Goal: Task Accomplishment & Management: Use online tool/utility

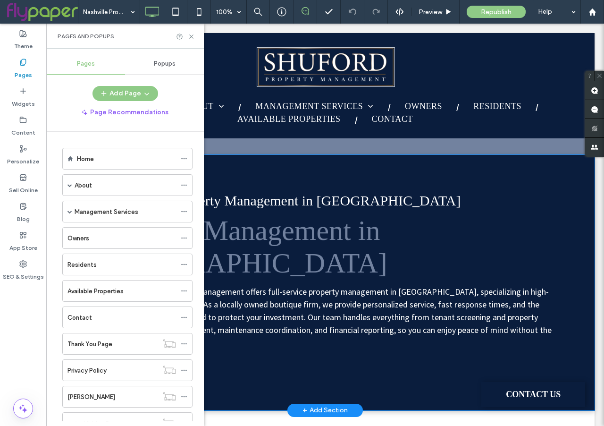
scroll to position [167, 0]
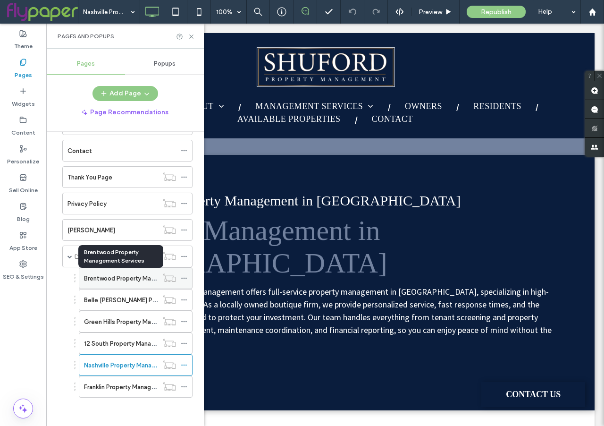
click at [126, 277] on label "Brentwood Property Management Services" at bounding box center [145, 278] width 122 height 17
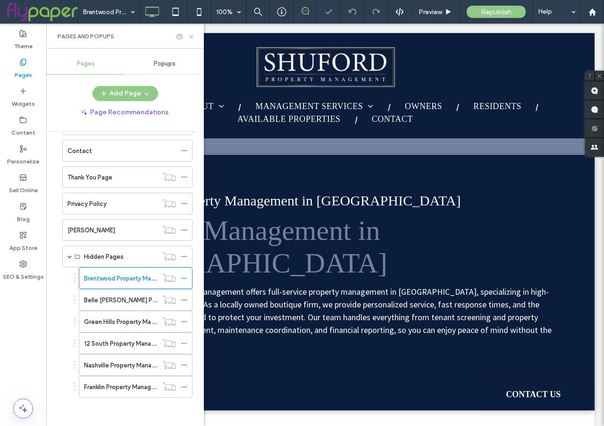
click at [191, 38] on icon at bounding box center [191, 36] width 7 height 7
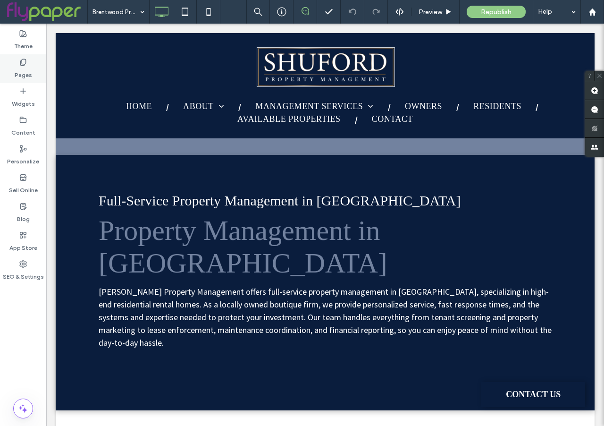
click at [19, 73] on label "Pages" at bounding box center [23, 72] width 17 height 13
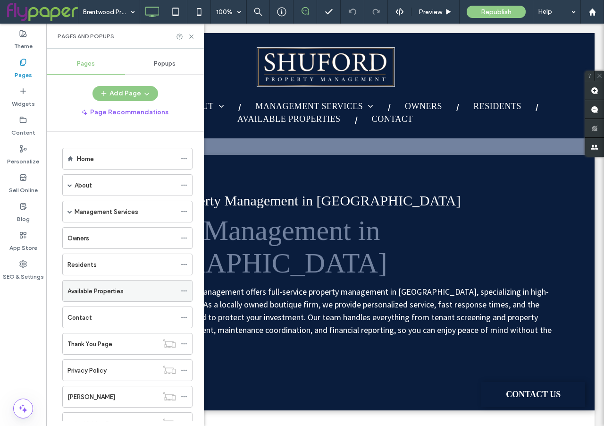
scroll to position [167, 0]
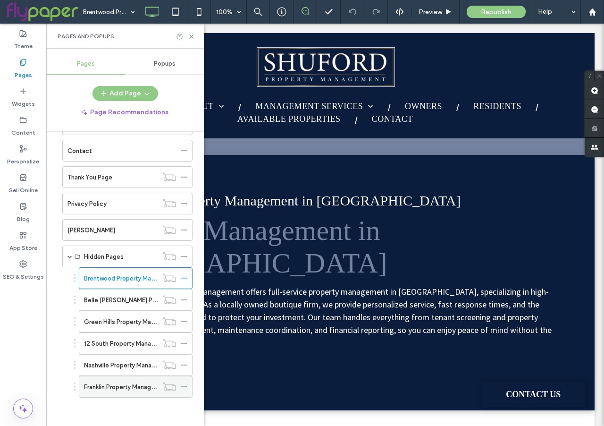
click at [102, 388] on label "Franklin Property Management Services" at bounding box center [140, 387] width 112 height 17
click at [190, 34] on icon at bounding box center [191, 36] width 7 height 7
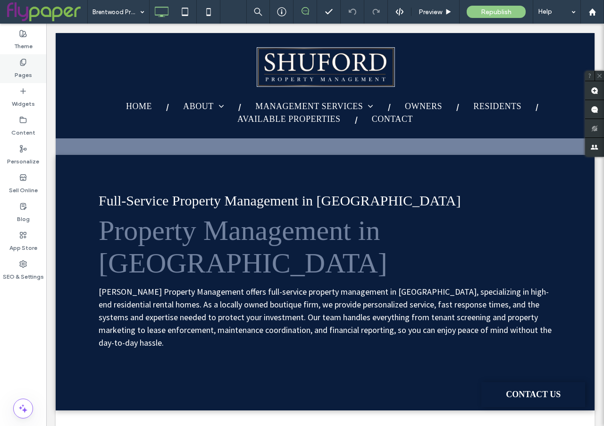
click at [33, 64] on div "Pages" at bounding box center [23, 68] width 46 height 29
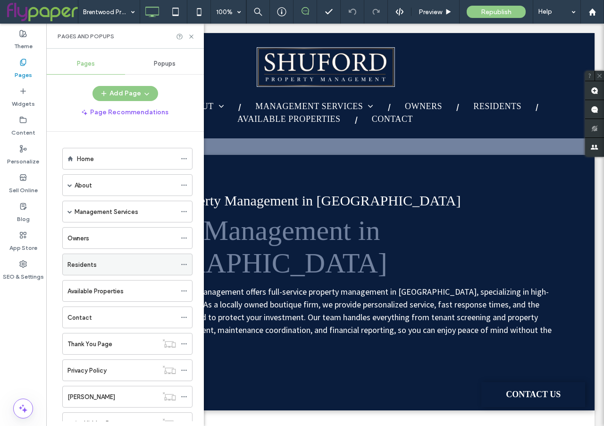
scroll to position [167, 0]
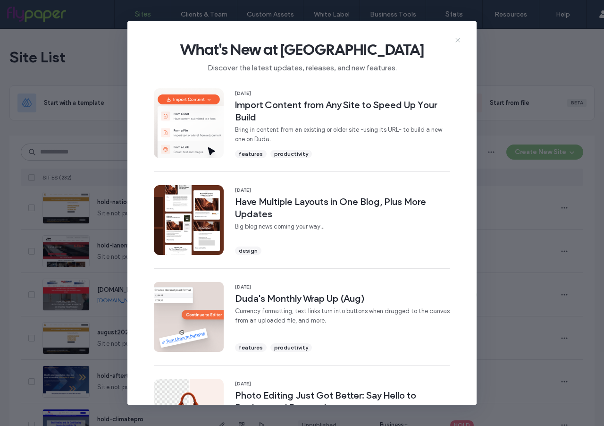
click at [461, 39] on icon at bounding box center [458, 40] width 8 height 8
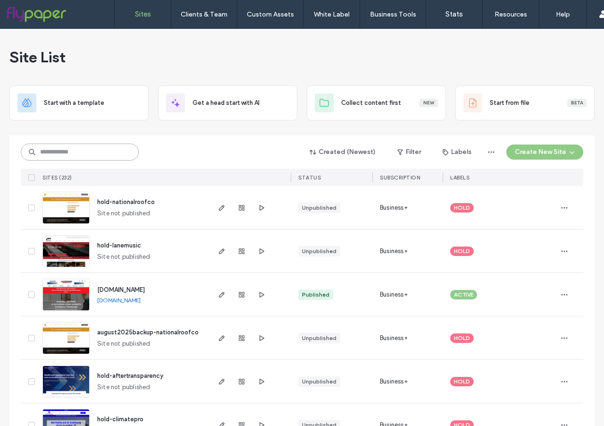
click at [56, 153] on input at bounding box center [80, 152] width 118 height 17
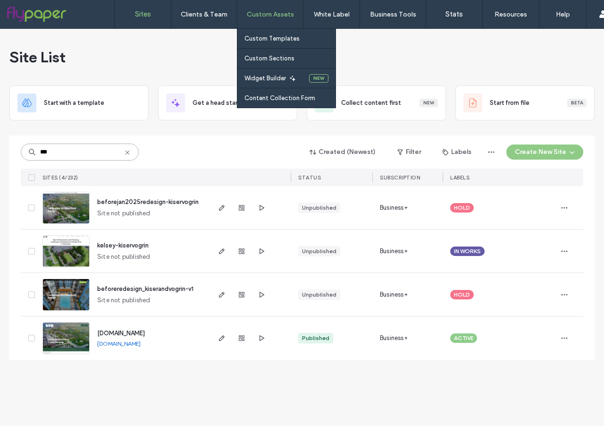
type input "***"
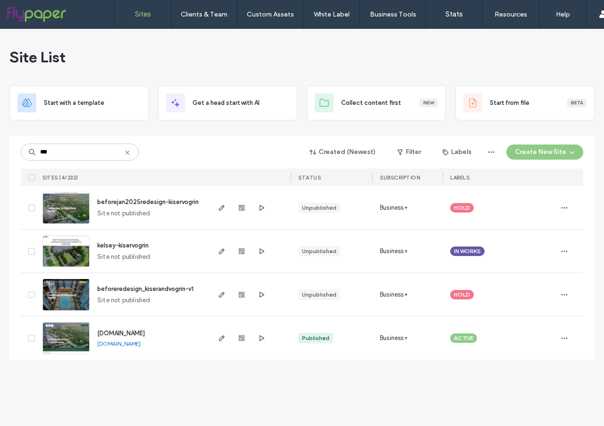
click at [81, 334] on img at bounding box center [66, 355] width 46 height 64
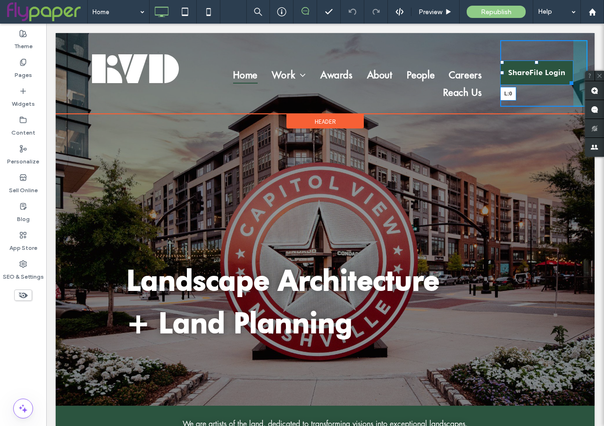
drag, startPoint x: 502, startPoint y: 72, endPoint x: 509, endPoint y: 72, distance: 7.1
click at [509, 72] on div "ShareFile Login L:0 Click To Paste" at bounding box center [544, 73] width 87 height 67
click at [505, 71] on div "ShareFile Login L:0 Click To Paste" at bounding box center [544, 73] width 87 height 67
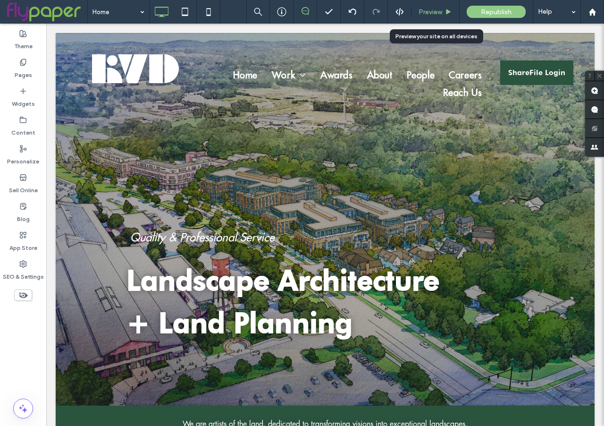
click at [429, 13] on span "Preview" at bounding box center [431, 12] width 24 height 8
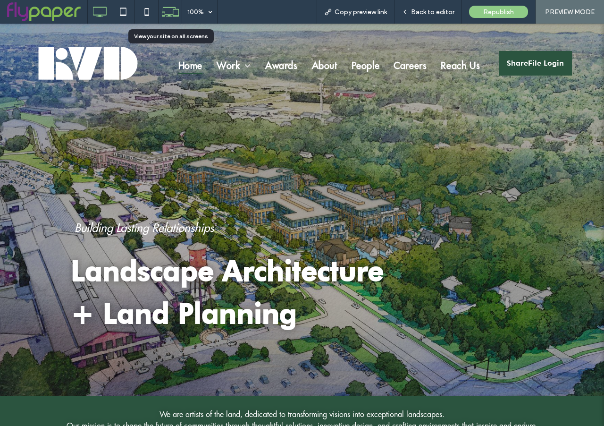
click at [166, 11] on icon at bounding box center [170, 12] width 18 height 18
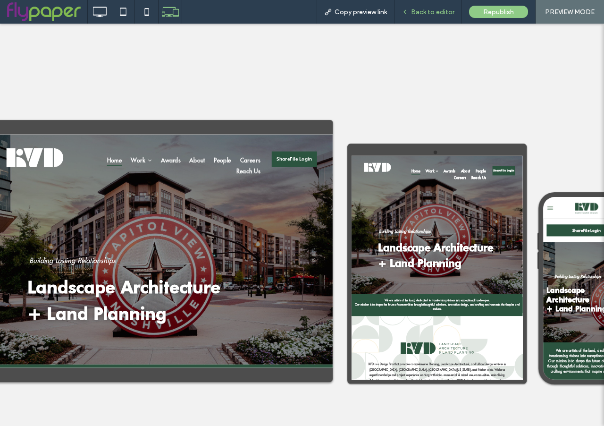
click at [432, 14] on span "Back to editor" at bounding box center [432, 12] width 43 height 8
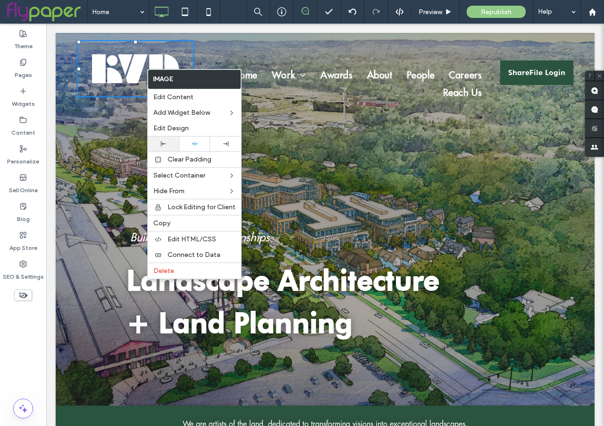
click at [159, 146] on div at bounding box center [163, 143] width 31 height 15
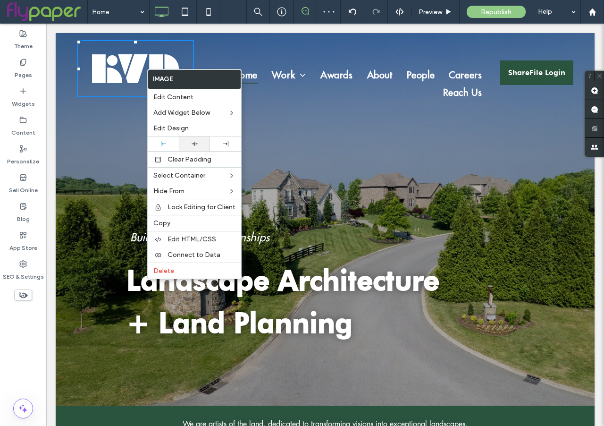
click at [197, 143] on icon at bounding box center [195, 144] width 6 height 6
click at [227, 57] on div "Home Work Civic Commercial + Mixed-Use Communities Senior Living + Healthcare U…" at bounding box center [347, 73] width 306 height 67
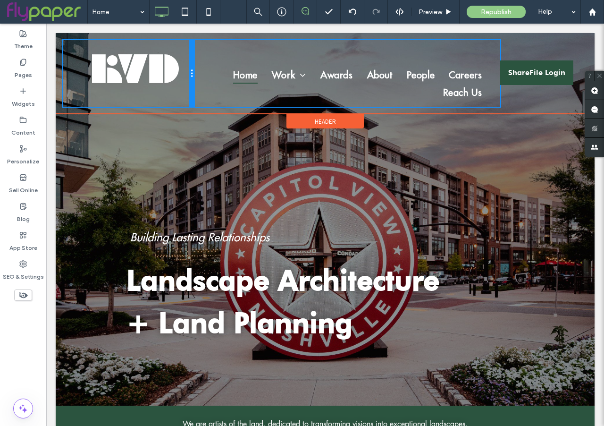
drag, startPoint x: 193, startPoint y: 85, endPoint x: 176, endPoint y: 86, distance: 17.1
click at [176, 86] on div "Click To Paste" at bounding box center [128, 73] width 131 height 67
drag, startPoint x: 193, startPoint y: 76, endPoint x: 182, endPoint y: 76, distance: 10.9
click at [182, 76] on div "Click To Paste" at bounding box center [128, 73] width 131 height 67
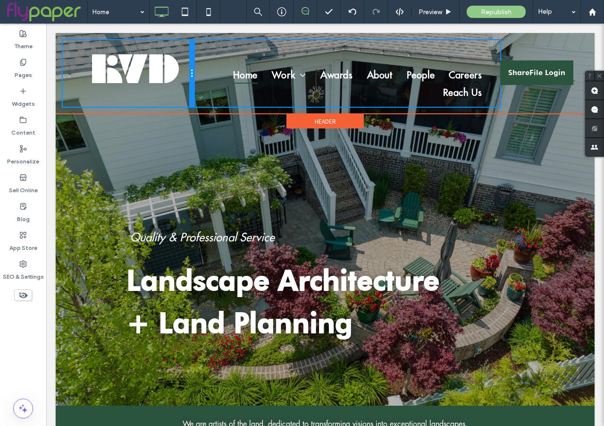
drag, startPoint x: 191, startPoint y: 84, endPoint x: 172, endPoint y: 85, distance: 18.4
click at [172, 85] on div "Click To Paste" at bounding box center [128, 73] width 131 height 67
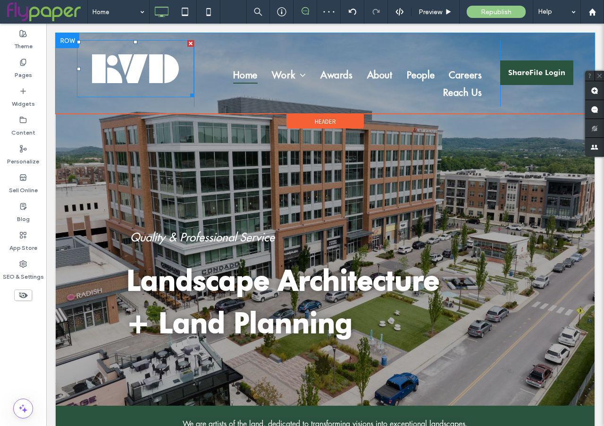
click at [128, 65] on img at bounding box center [135, 68] width 117 height 57
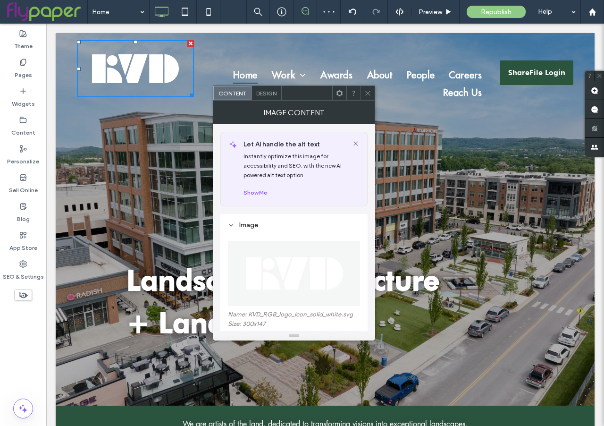
click at [130, 68] on img at bounding box center [135, 68] width 117 height 57
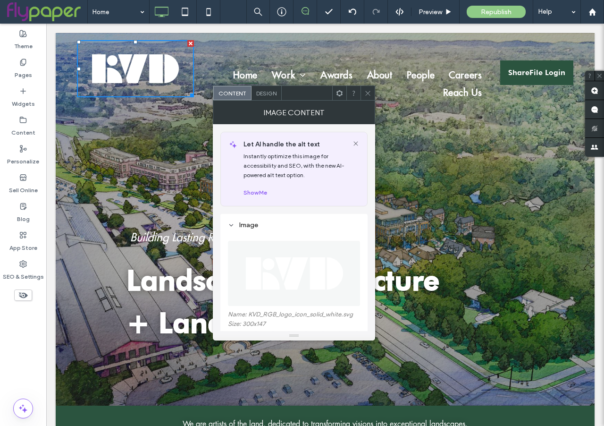
click at [173, 74] on img at bounding box center [135, 68] width 117 height 57
click at [166, 74] on img at bounding box center [135, 68] width 117 height 57
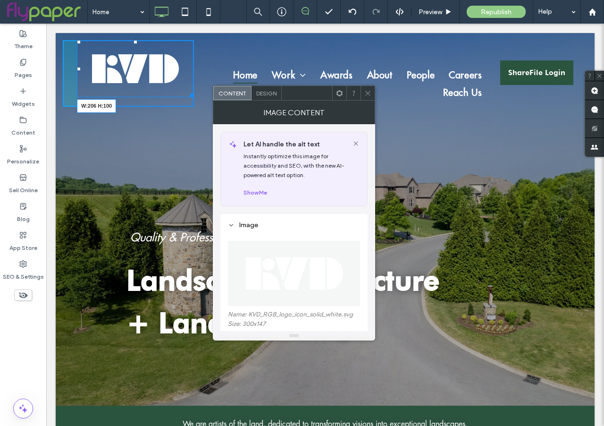
drag, startPoint x: 192, startPoint y: 94, endPoint x: 181, endPoint y: 91, distance: 11.4
click at [181, 91] on div "W:206 H:100 Click To Paste" at bounding box center [128, 73] width 131 height 67
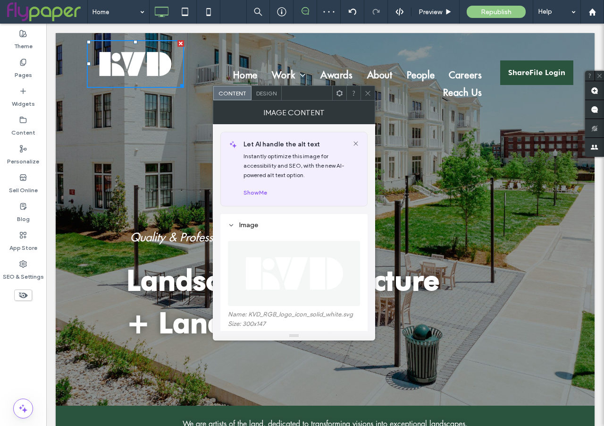
click at [370, 92] on icon at bounding box center [368, 93] width 7 height 7
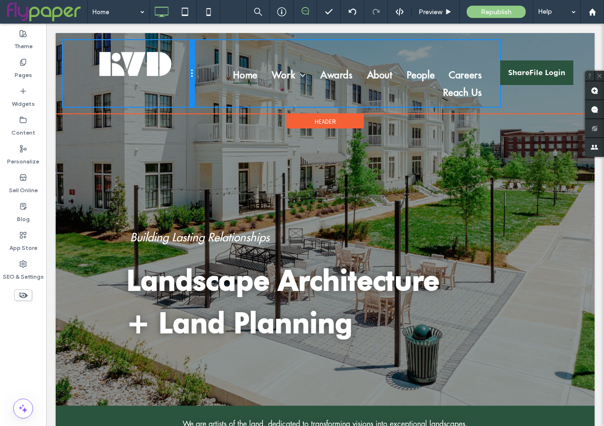
drag, startPoint x: 192, startPoint y: 71, endPoint x: 179, endPoint y: 71, distance: 12.7
click at [179, 71] on div "Click To Paste" at bounding box center [128, 73] width 131 height 67
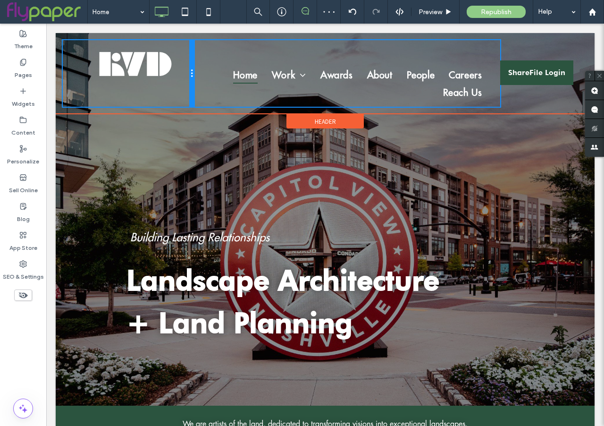
drag, startPoint x: 193, startPoint y: 69, endPoint x: 184, endPoint y: 69, distance: 9.0
click at [184, 69] on div "Click To Paste" at bounding box center [128, 73] width 131 height 67
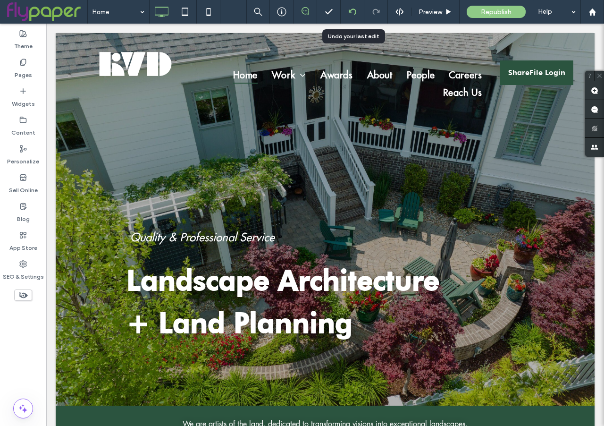
click at [353, 9] on icon at bounding box center [353, 12] width 8 height 8
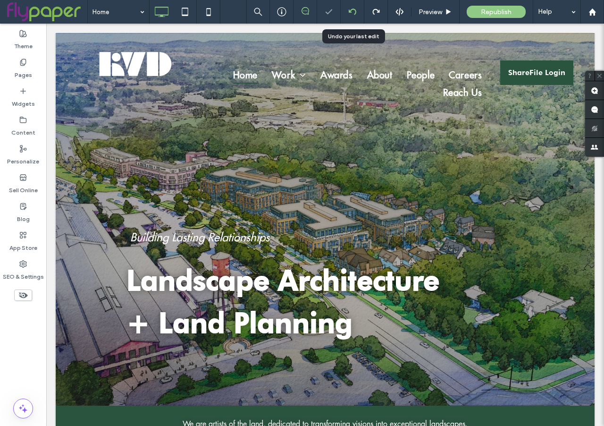
click at [352, 12] on icon at bounding box center [353, 12] width 8 height 8
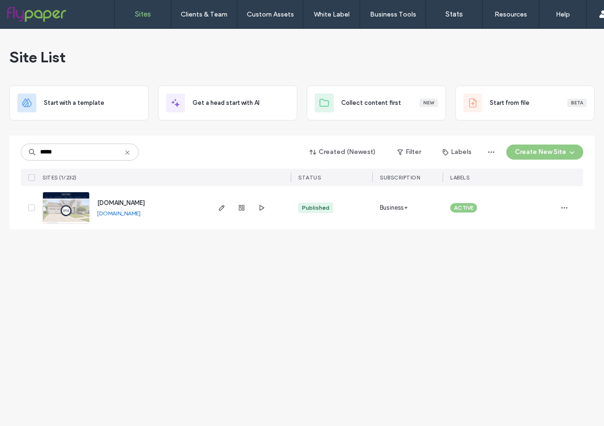
type input "*****"
click at [68, 213] on img at bounding box center [66, 224] width 46 height 64
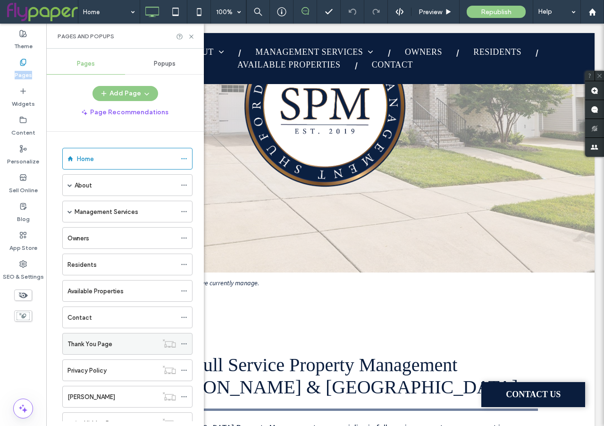
scroll to position [36, 0]
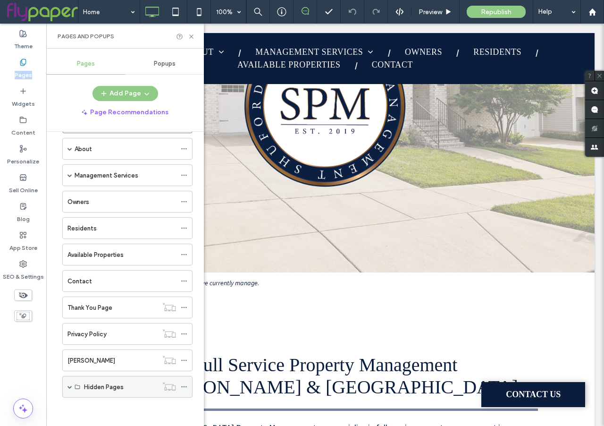
click at [67, 385] on div "Hidden Pages" at bounding box center [127, 387] width 130 height 22
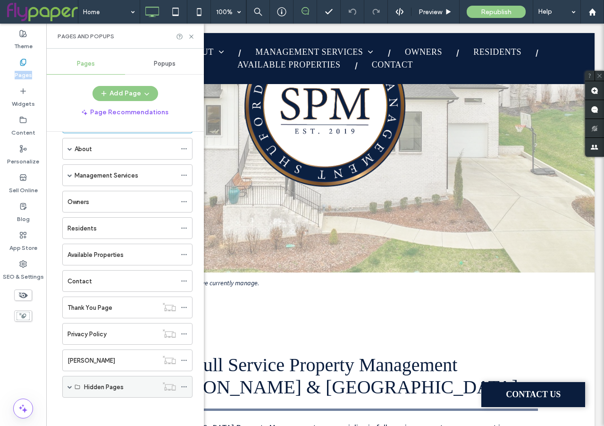
click at [70, 390] on span at bounding box center [70, 386] width 5 height 21
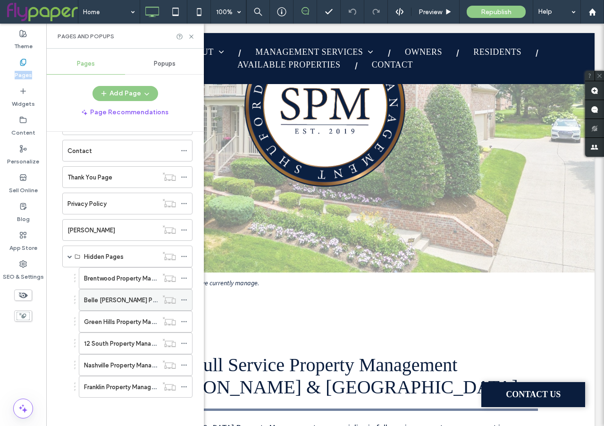
click at [108, 296] on label "Belle [PERSON_NAME] Property Management Services" at bounding box center [161, 300] width 154 height 17
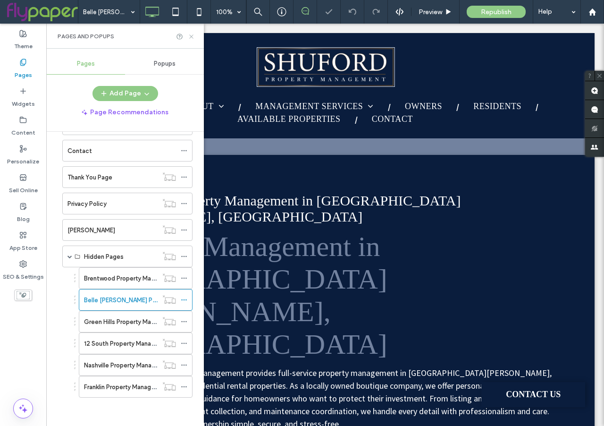
click at [189, 38] on icon at bounding box center [191, 36] width 7 height 7
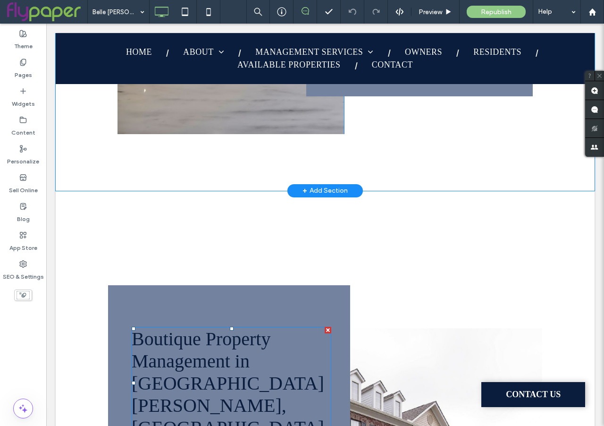
scroll to position [1213, 0]
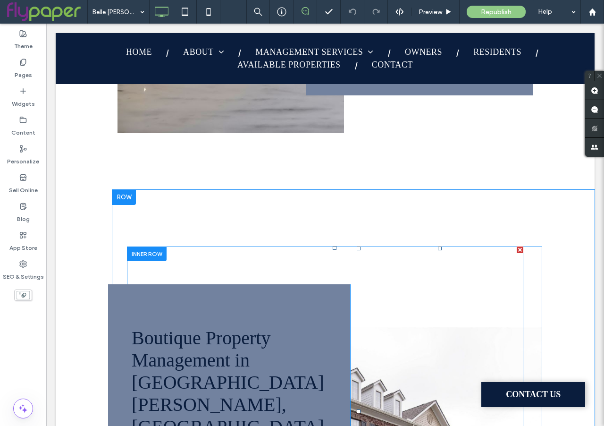
click at [441, 299] on div at bounding box center [440, 411] width 167 height 330
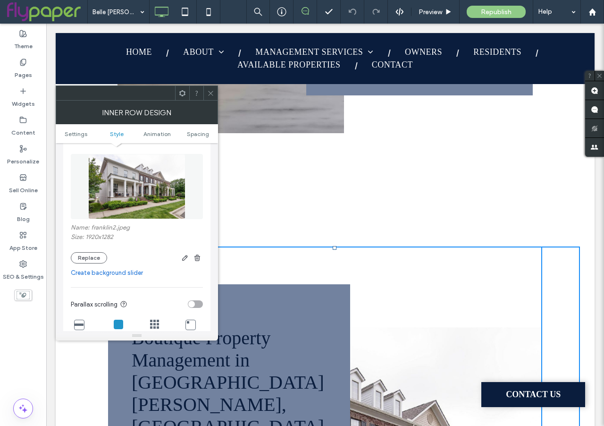
scroll to position [143, 0]
click at [87, 255] on button "Replace" at bounding box center [89, 256] width 36 height 11
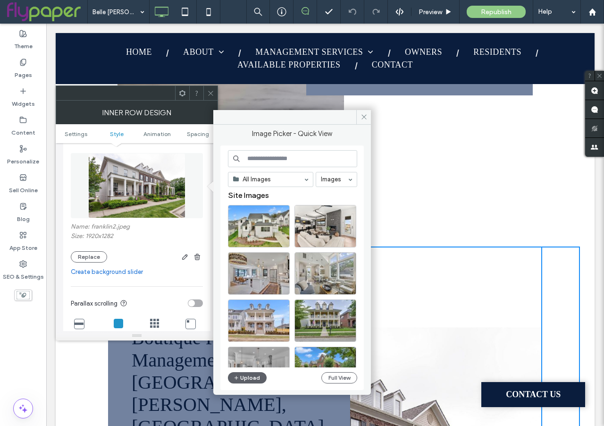
scroll to position [0, 0]
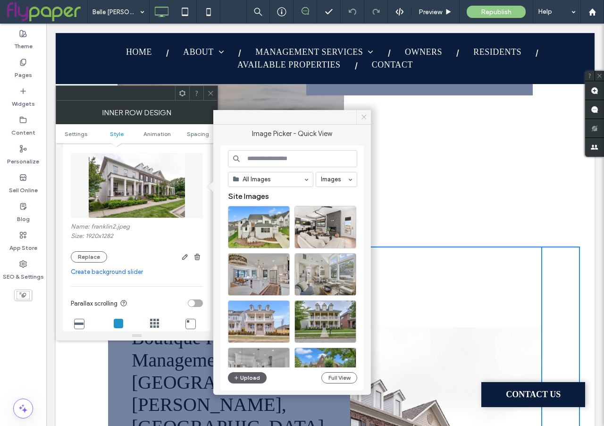
click at [362, 117] on icon at bounding box center [364, 116] width 7 height 7
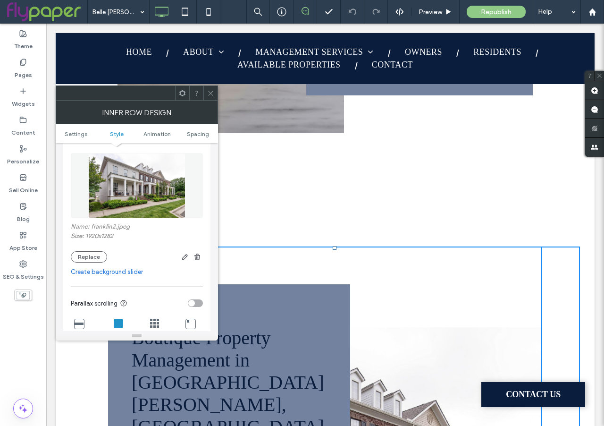
click at [213, 92] on icon at bounding box center [210, 93] width 7 height 7
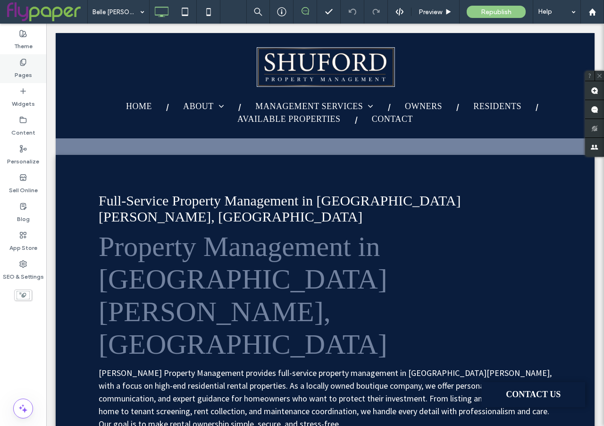
click at [20, 66] on label "Pages" at bounding box center [23, 72] width 17 height 13
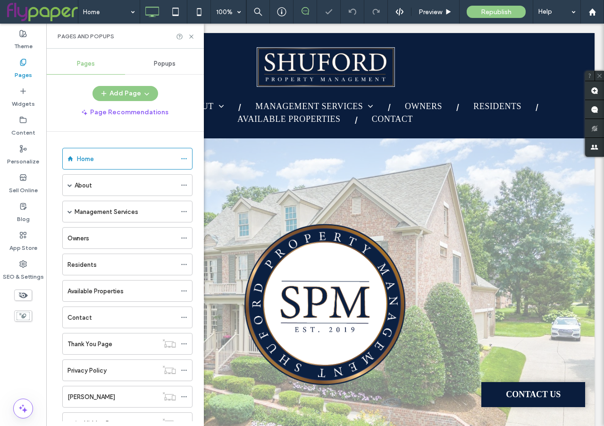
scroll to position [198, 0]
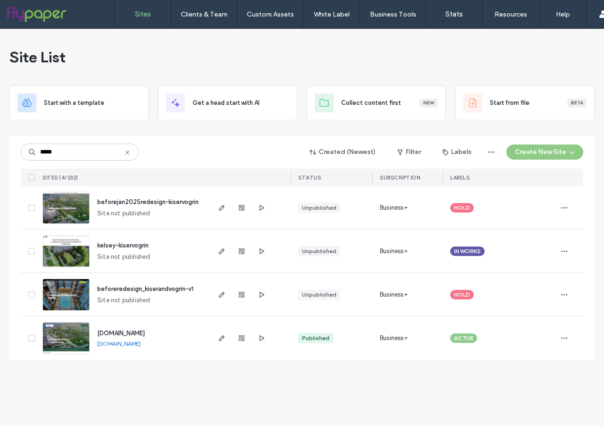
type input "*****"
click at [82, 336] on img at bounding box center [66, 355] width 46 height 64
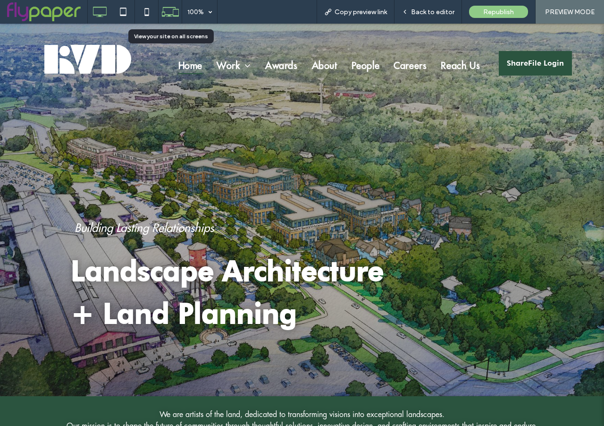
click at [172, 8] on icon at bounding box center [170, 12] width 18 height 18
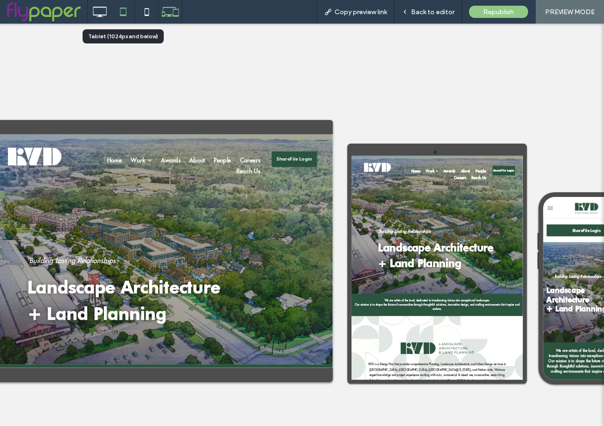
click at [122, 7] on icon at bounding box center [123, 11] width 19 height 19
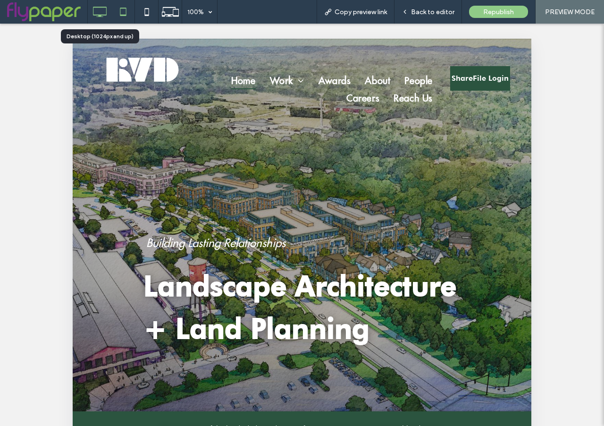
click at [99, 16] on use at bounding box center [100, 12] width 14 height 10
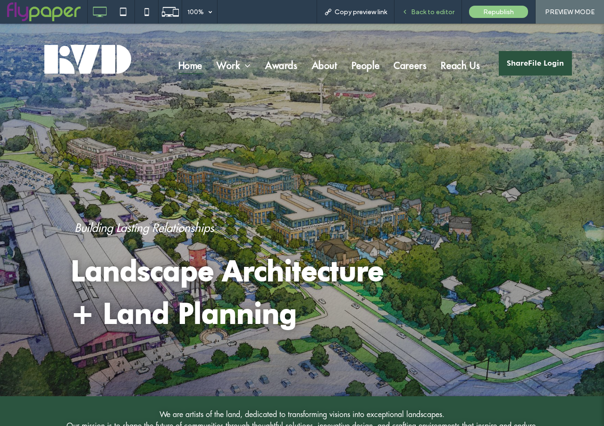
click at [415, 8] on span "Back to editor" at bounding box center [432, 12] width 43 height 8
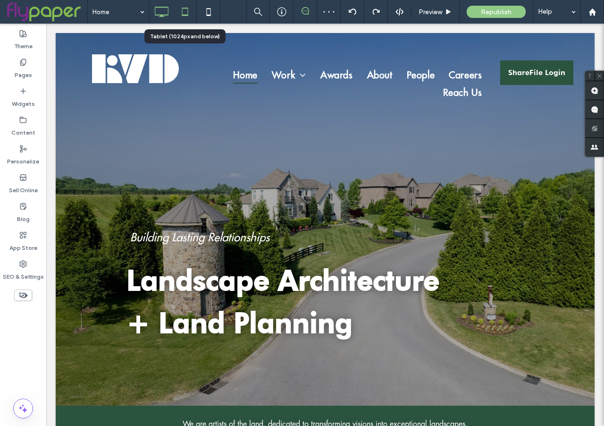
click at [184, 11] on icon at bounding box center [185, 11] width 19 height 19
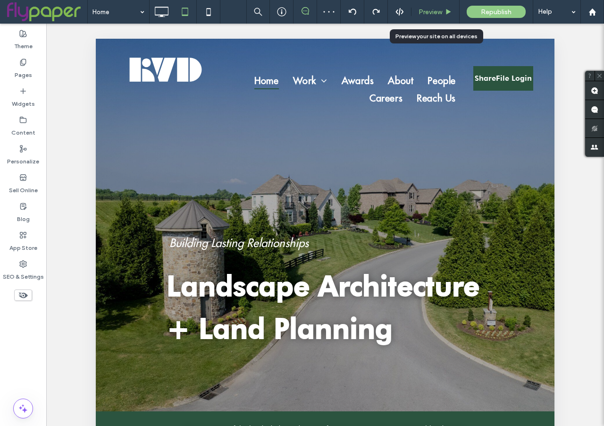
click at [435, 12] on span "Preview" at bounding box center [431, 12] width 24 height 8
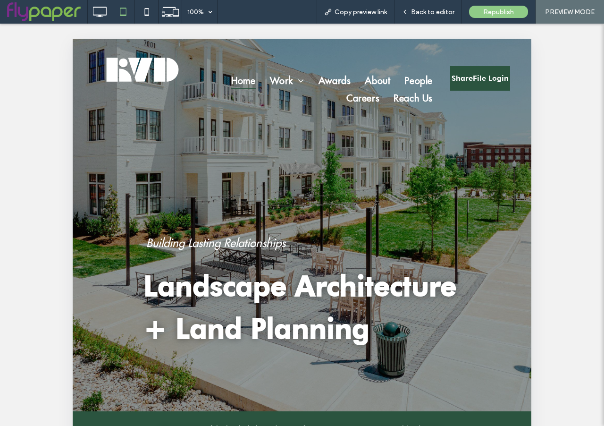
click at [435, 12] on span "Back to editor" at bounding box center [432, 12] width 43 height 8
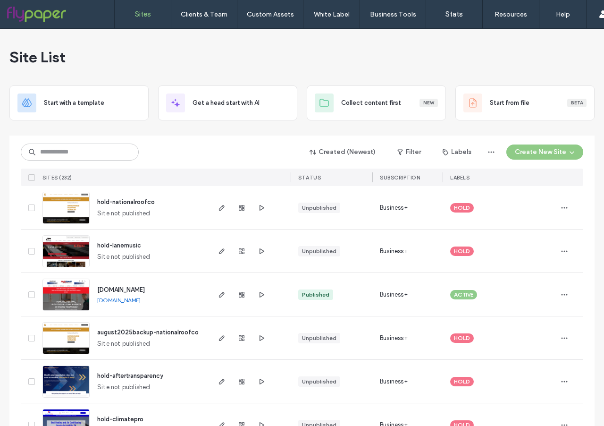
click at [63, 250] on img at bounding box center [66, 268] width 46 height 64
click at [62, 153] on input at bounding box center [80, 152] width 118 height 17
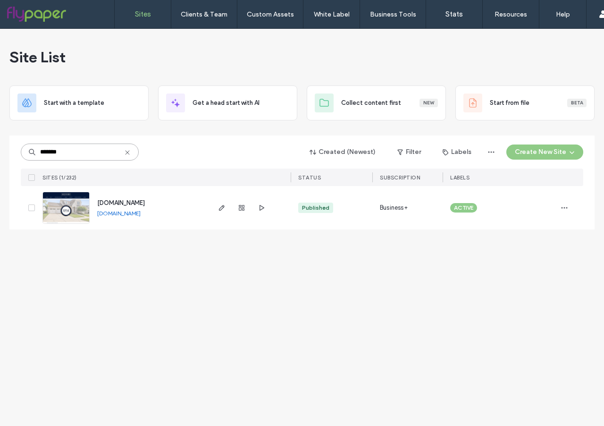
type input "*******"
click at [60, 214] on img at bounding box center [66, 224] width 46 height 64
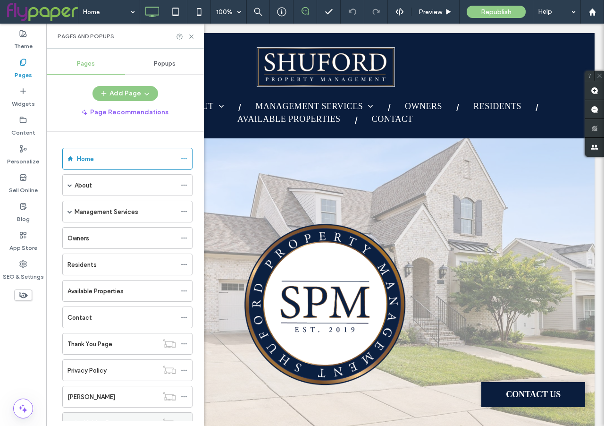
scroll to position [36, 0]
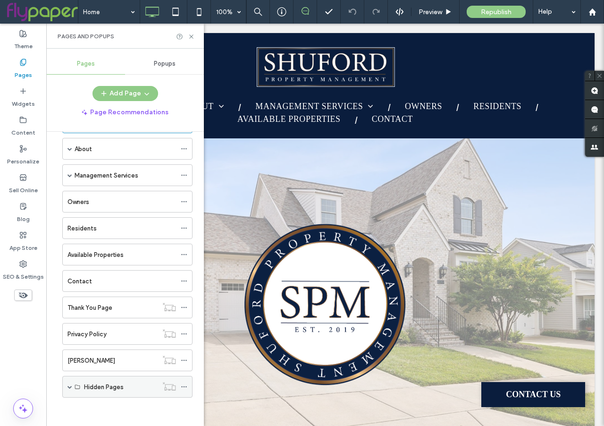
click at [71, 385] on span at bounding box center [70, 386] width 5 height 5
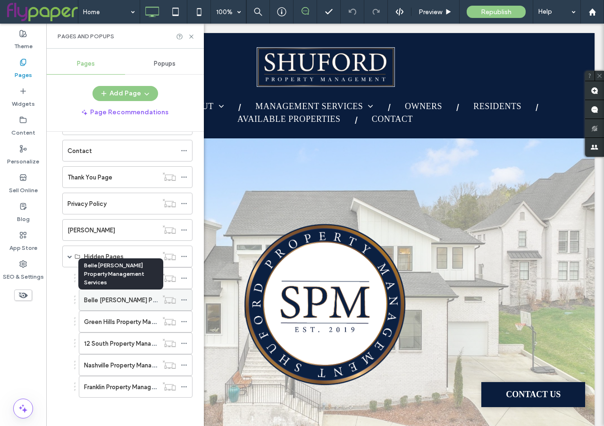
click at [124, 301] on label "Belle [PERSON_NAME] Property Management Services" at bounding box center [161, 300] width 154 height 17
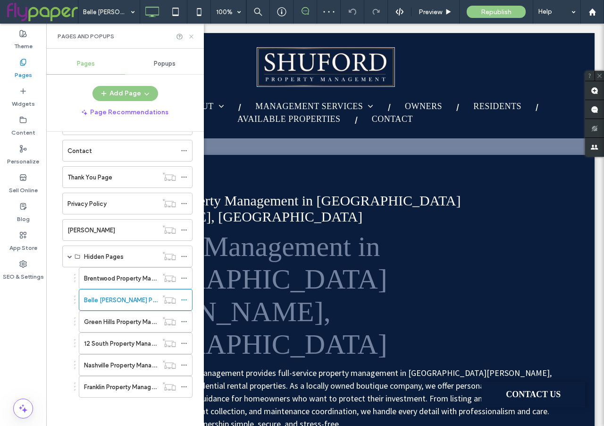
click at [190, 37] on use at bounding box center [191, 36] width 4 height 4
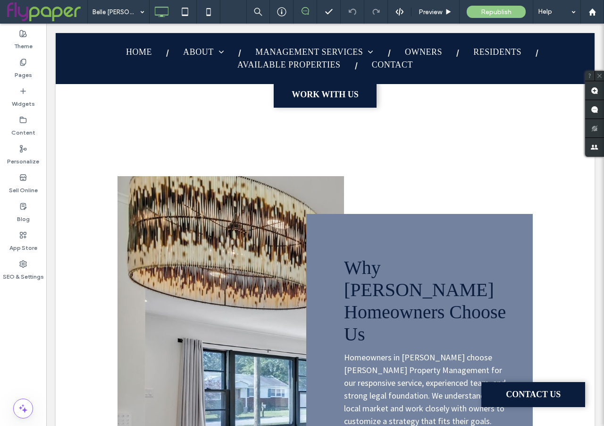
scroll to position [727, 0]
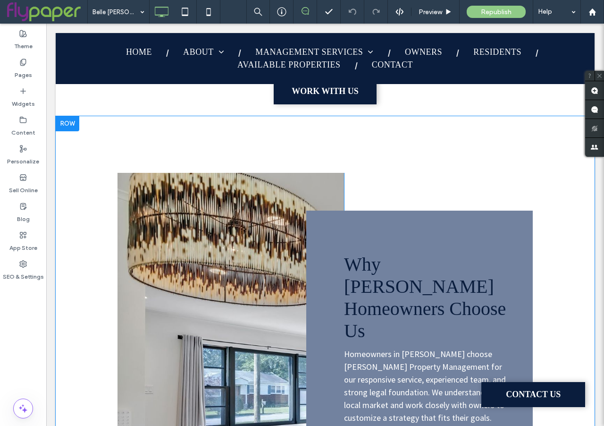
click at [207, 310] on div "Click To Paste" at bounding box center [231, 396] width 227 height 446
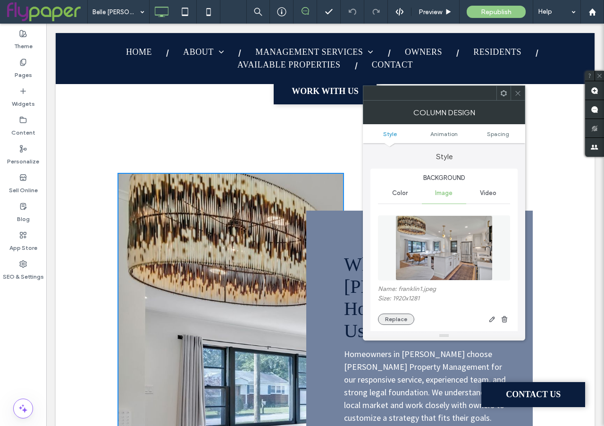
click at [389, 317] on button "Replace" at bounding box center [396, 319] width 36 height 11
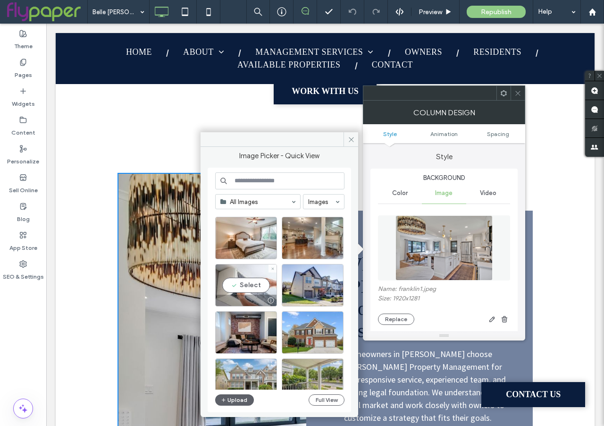
scroll to position [437, 0]
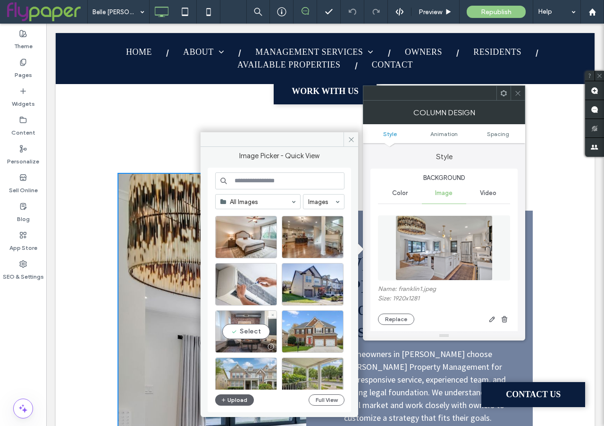
click at [243, 333] on div "Select" at bounding box center [246, 331] width 62 height 42
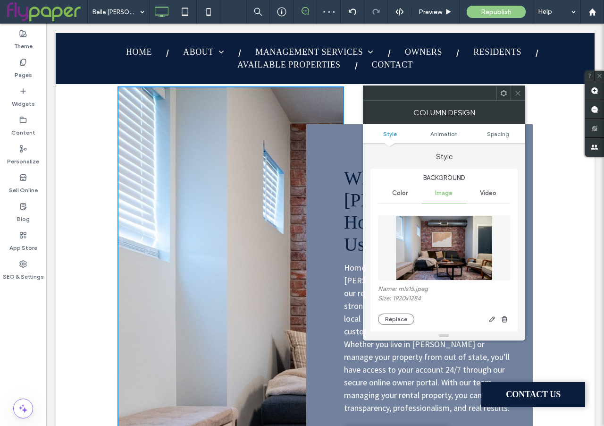
scroll to position [854, 0]
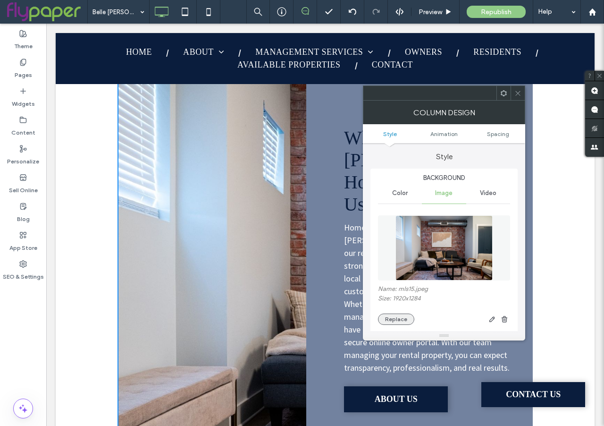
click at [391, 315] on button "Replace" at bounding box center [396, 319] width 36 height 11
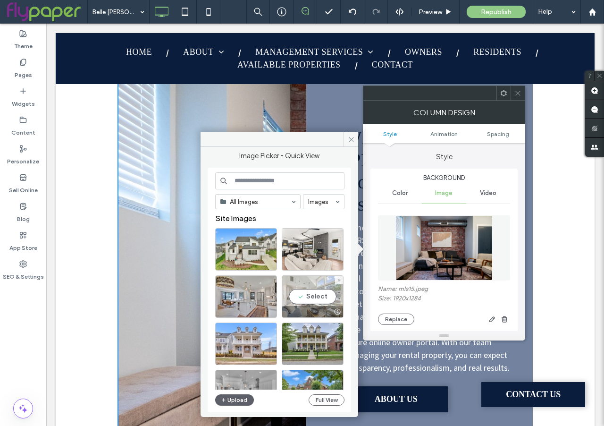
click at [318, 295] on div "Select" at bounding box center [313, 296] width 62 height 42
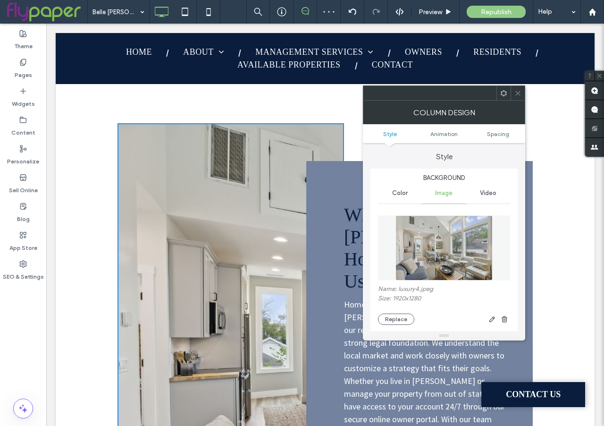
scroll to position [779, 0]
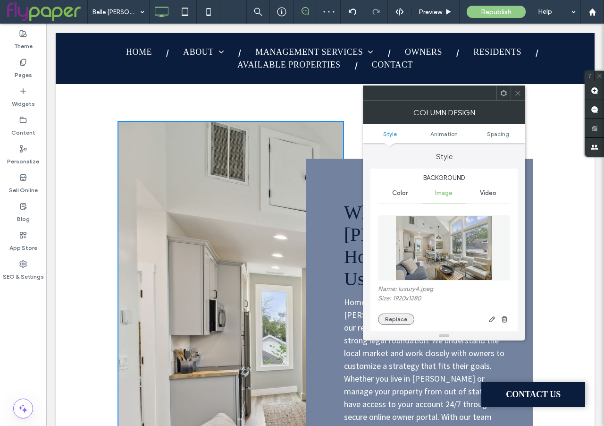
click at [392, 322] on button "Replace" at bounding box center [396, 319] width 36 height 11
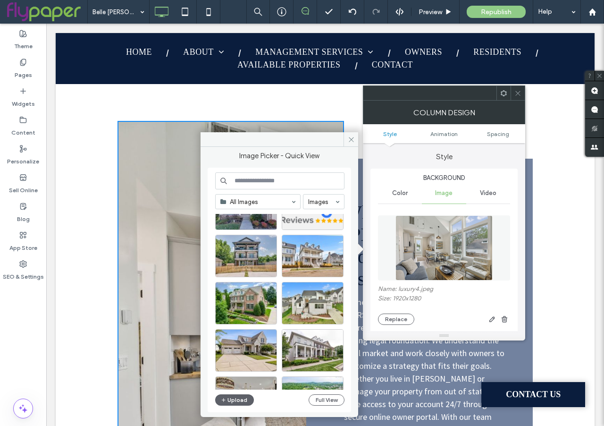
scroll to position [239, 0]
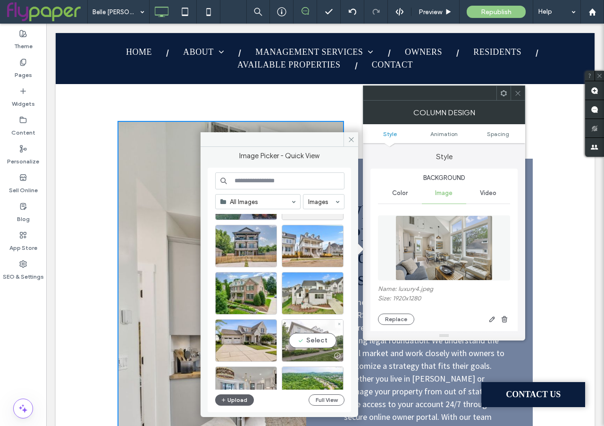
click at [314, 343] on div "Select" at bounding box center [313, 340] width 62 height 42
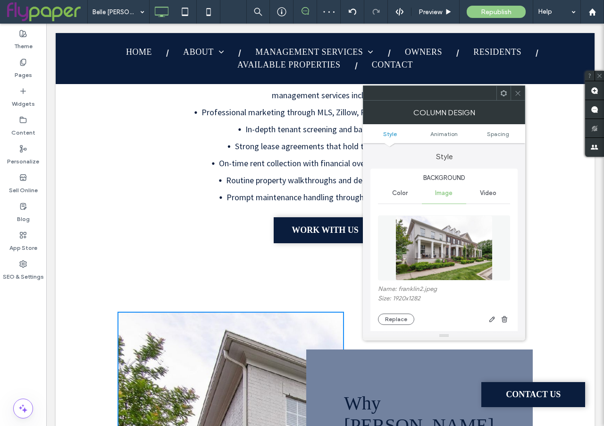
scroll to position [688, 0]
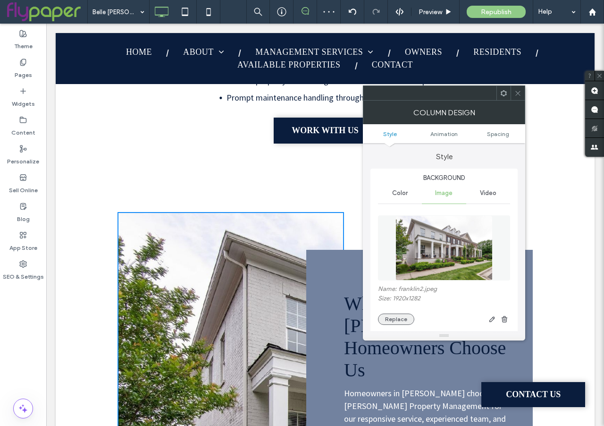
click at [408, 318] on button "Replace" at bounding box center [396, 319] width 36 height 11
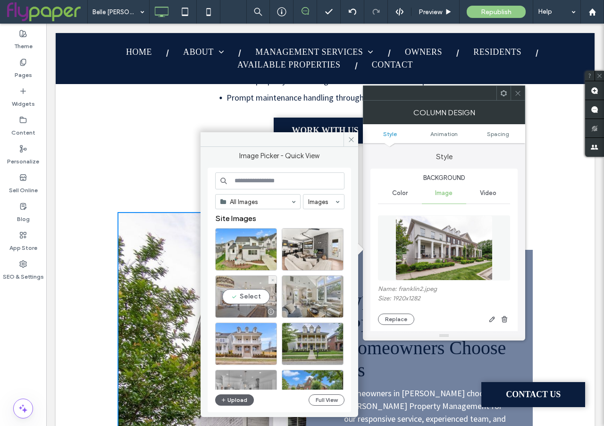
click at [238, 294] on div "Select" at bounding box center [246, 296] width 62 height 42
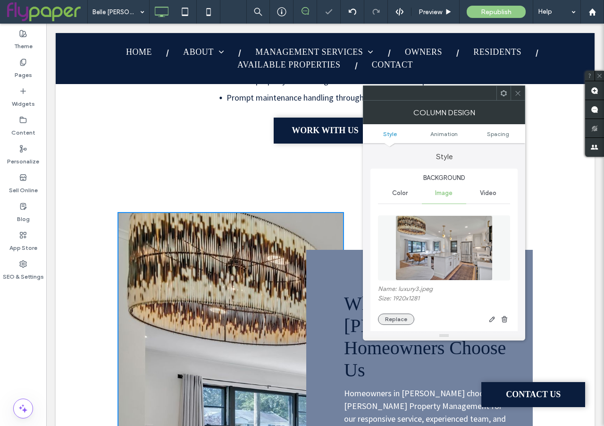
click at [396, 323] on button "Replace" at bounding box center [396, 319] width 36 height 11
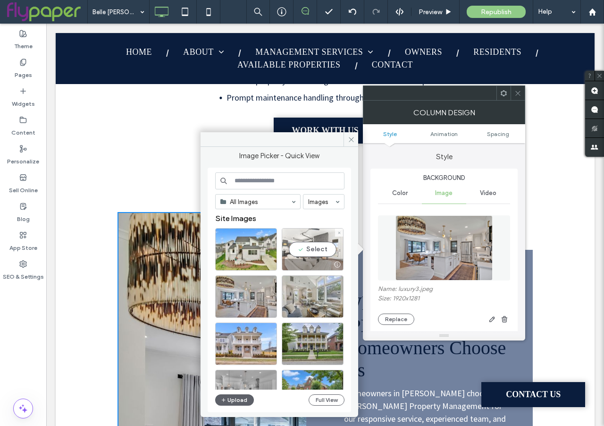
click at [309, 247] on div "Select" at bounding box center [313, 249] width 62 height 42
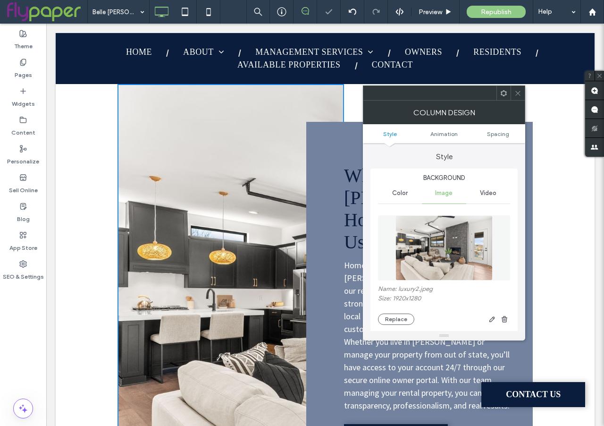
scroll to position [818, 0]
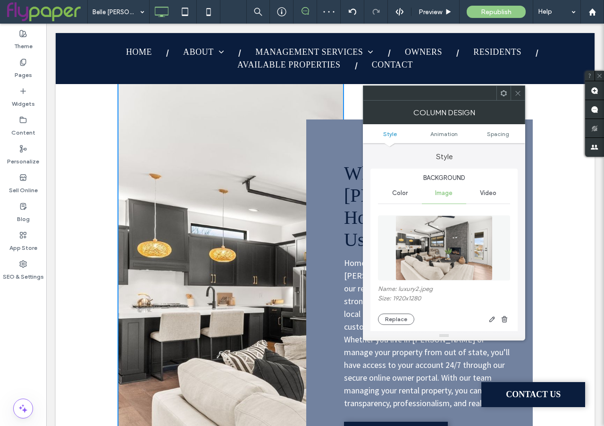
click at [518, 97] on span at bounding box center [518, 93] width 7 height 14
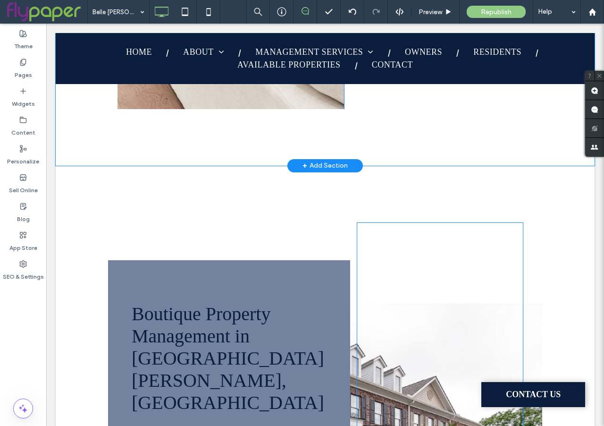
scroll to position [1245, 0]
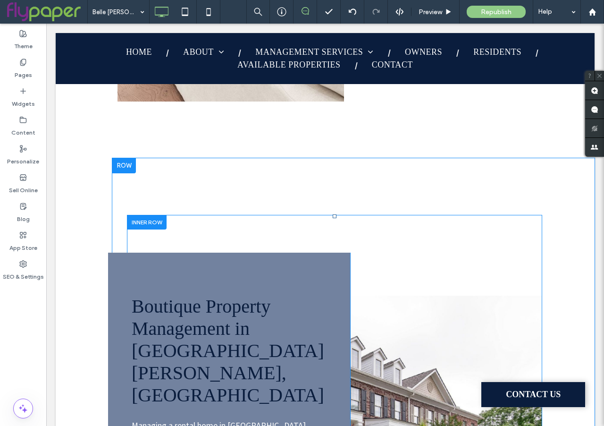
click at [538, 278] on div "Boutique Property Management in Belle Meade, TN Managing a rental home in Belle…" at bounding box center [335, 434] width 416 height 439
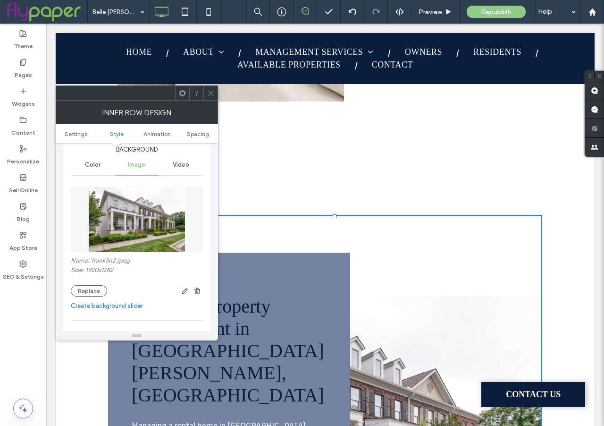
scroll to position [119, 0]
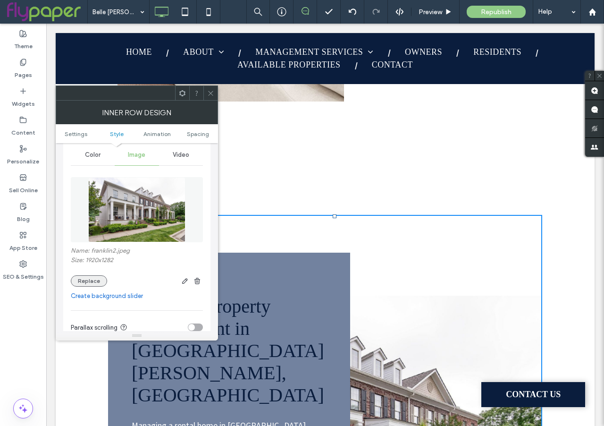
click at [82, 280] on button "Replace" at bounding box center [89, 280] width 36 height 11
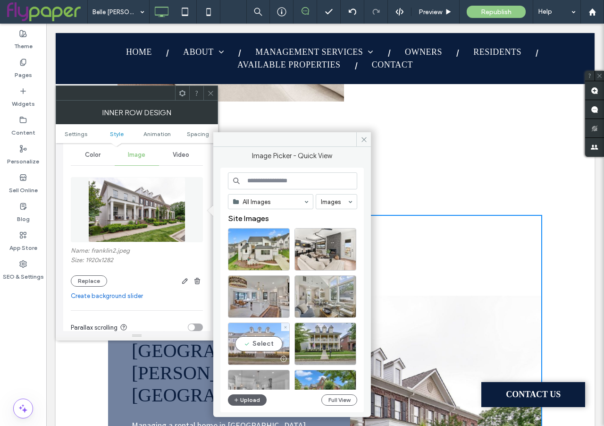
click at [260, 340] on div "Select" at bounding box center [259, 344] width 62 height 42
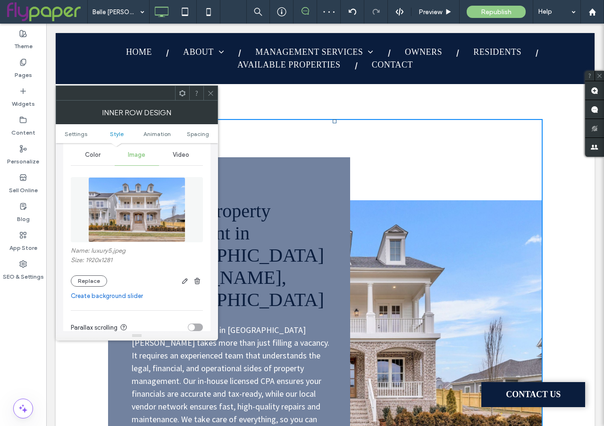
scroll to position [1397, 0]
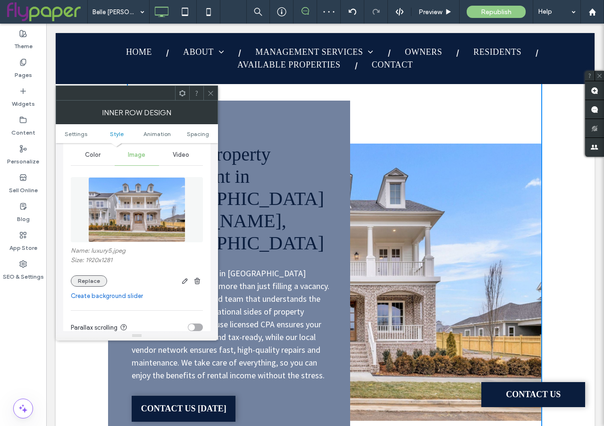
click at [85, 281] on button "Replace" at bounding box center [89, 280] width 36 height 11
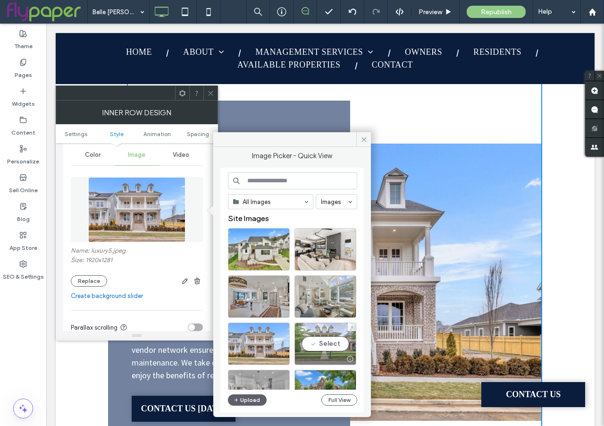
click at [326, 339] on div "Select" at bounding box center [326, 344] width 62 height 42
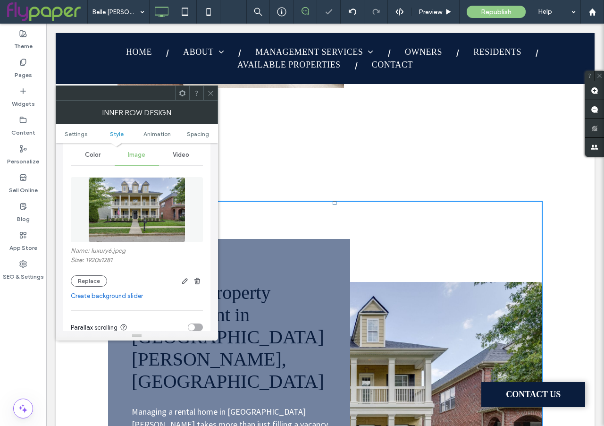
scroll to position [1258, 0]
click at [94, 285] on button "Replace" at bounding box center [89, 280] width 36 height 11
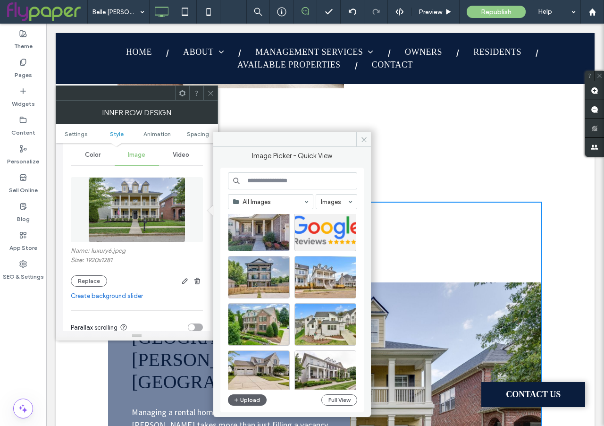
scroll to position [212, 0]
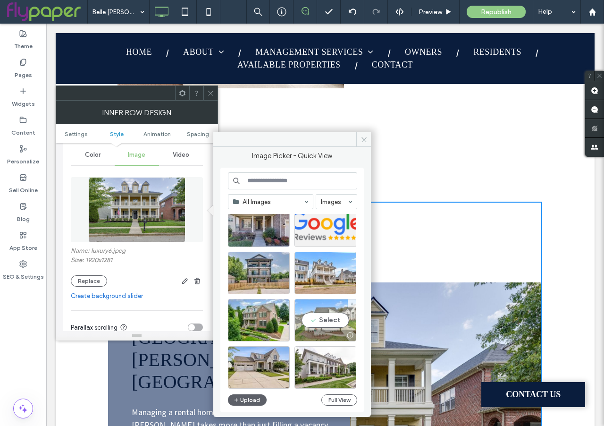
click at [326, 314] on div "Select" at bounding box center [326, 320] width 62 height 42
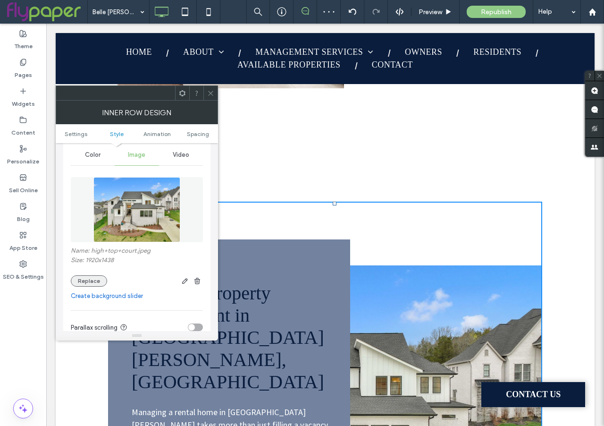
click at [88, 280] on button "Replace" at bounding box center [89, 280] width 36 height 11
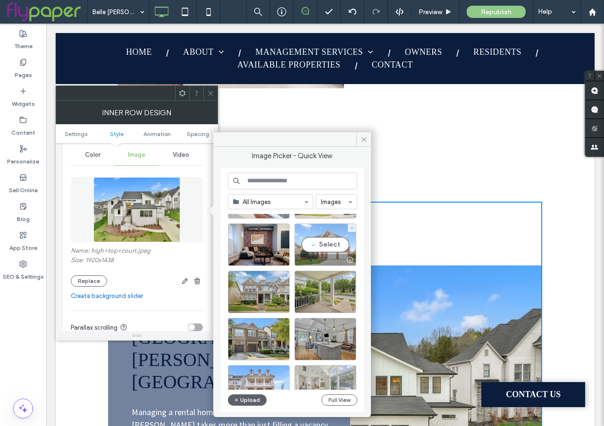
scroll to position [523, 0]
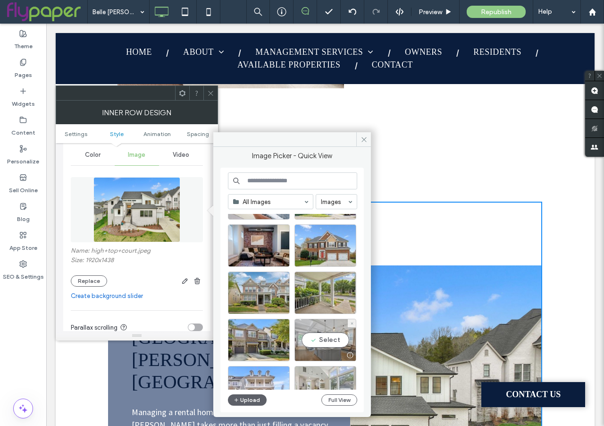
click at [339, 340] on div "Select" at bounding box center [326, 340] width 62 height 42
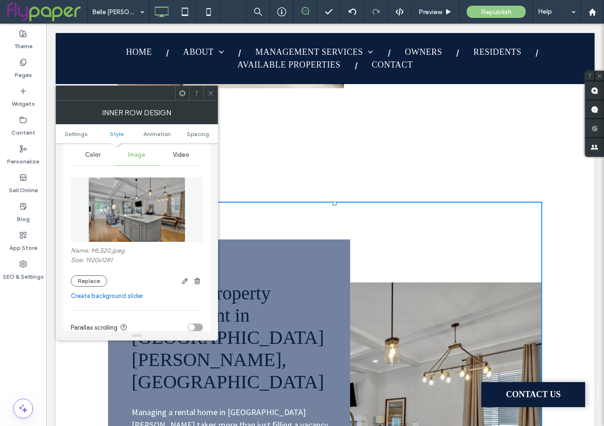
click at [209, 94] on use at bounding box center [210, 93] width 5 height 5
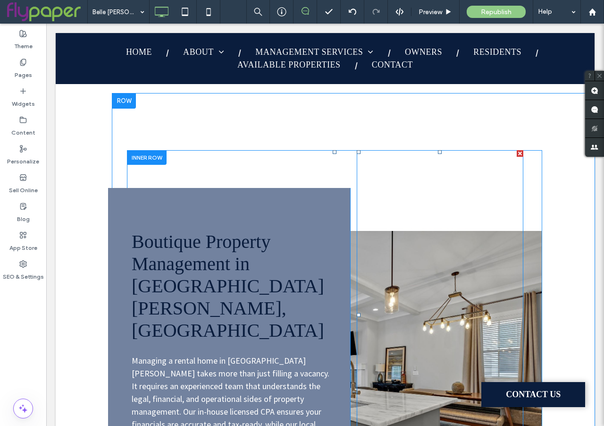
scroll to position [1313, 0]
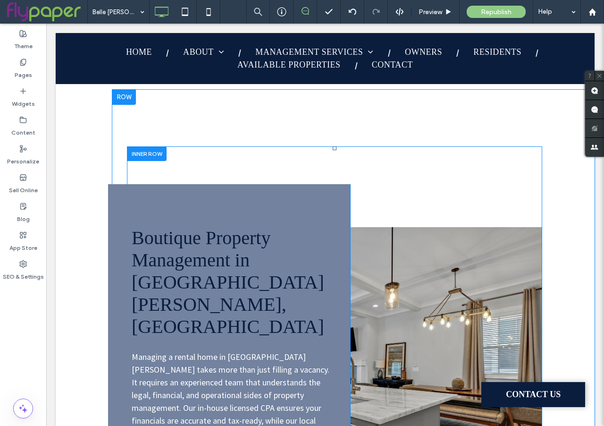
click at [344, 202] on div "Boutique Property Management in Belle Meade, TN Managing a rental home in Belle…" at bounding box center [229, 366] width 242 height 364
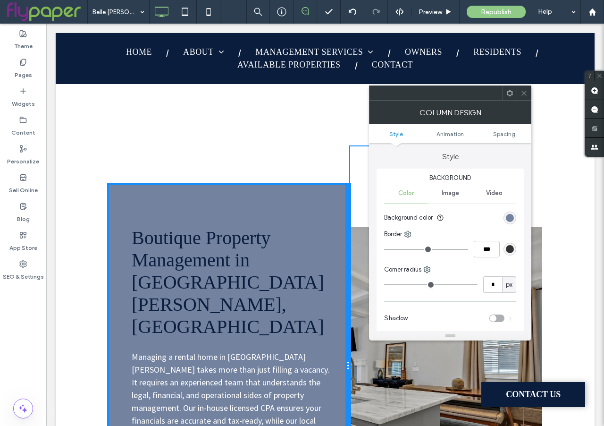
drag, startPoint x: 348, startPoint y: 212, endPoint x: 339, endPoint y: 214, distance: 8.8
click at [339, 214] on div "Boutique Property Management in Belle Meade, TN Managing a rental home in Belle…" at bounding box center [229, 366] width 242 height 364
drag, startPoint x: 348, startPoint y: 218, endPoint x: 337, endPoint y: 218, distance: 10.4
click at [337, 218] on div "Boutique Property Management in Belle Meade, TN Managing a rental home in Belle…" at bounding box center [229, 366] width 242 height 364
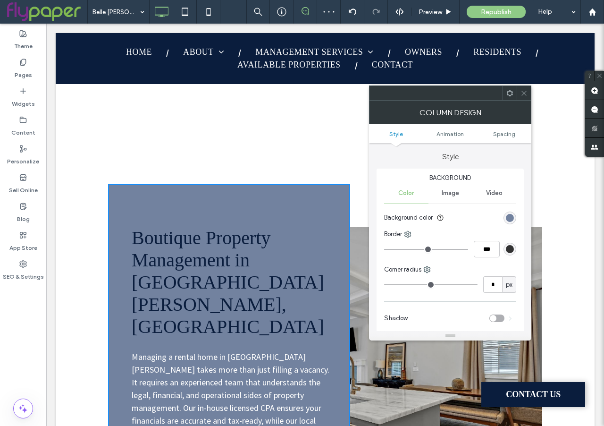
click at [527, 93] on icon at bounding box center [524, 93] width 7 height 7
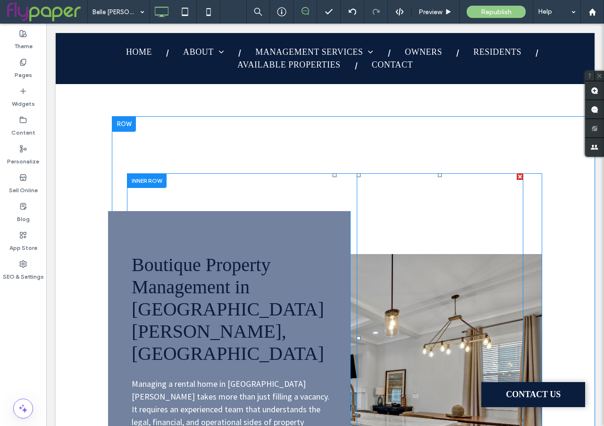
scroll to position [1289, 0]
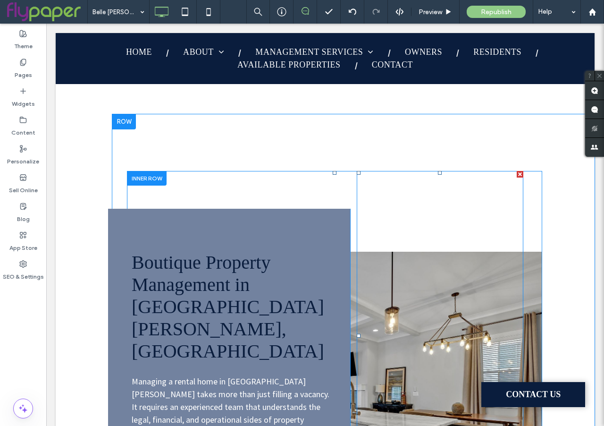
click at [443, 280] on div at bounding box center [440, 336] width 167 height 330
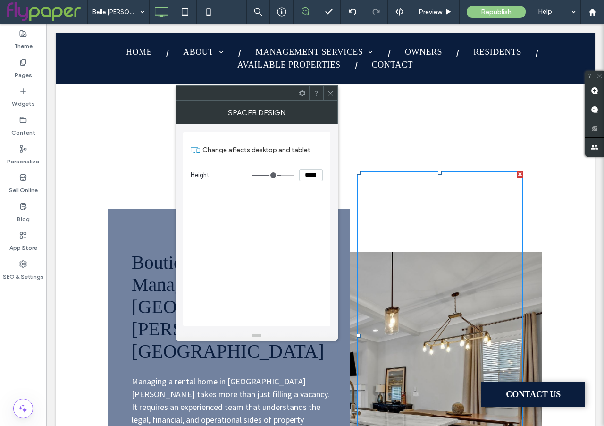
click at [531, 282] on div "Boutique Property Management in Belle Meade, TN Managing a rental home in Belle…" at bounding box center [335, 390] width 416 height 439
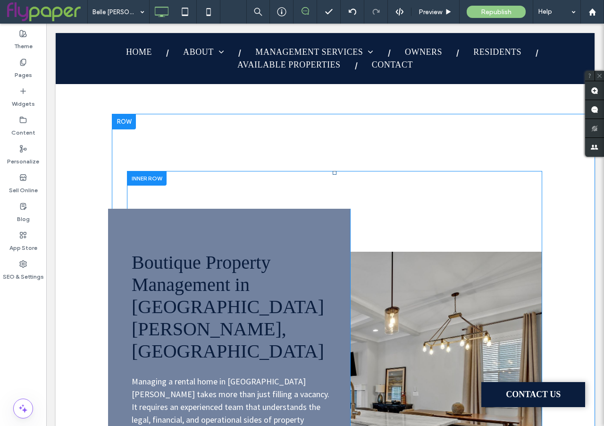
click at [533, 304] on div "Boutique Property Management in Belle Meade, TN Managing a rental home in Belle…" at bounding box center [335, 390] width 416 height 439
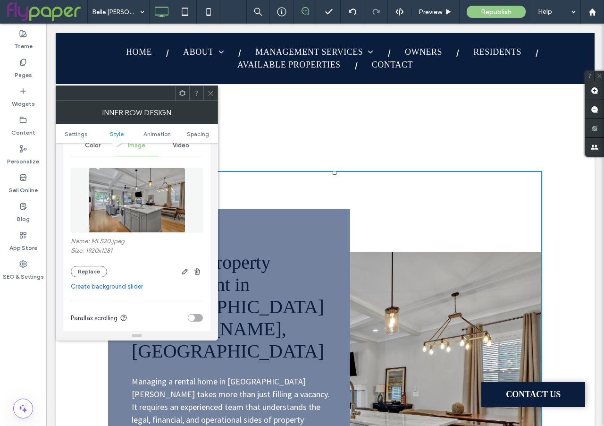
scroll to position [128, 0]
click at [97, 272] on button "Replace" at bounding box center [89, 271] width 36 height 11
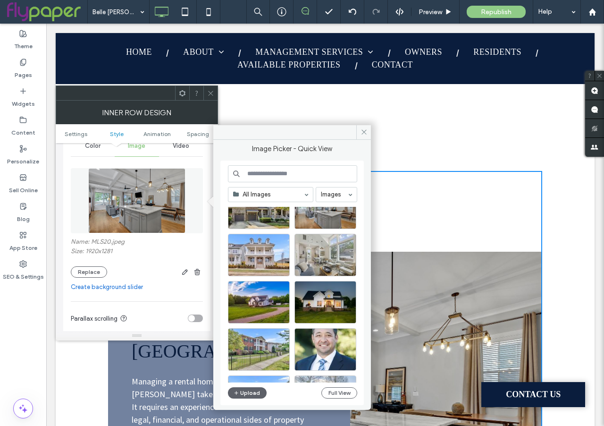
scroll to position [653, 0]
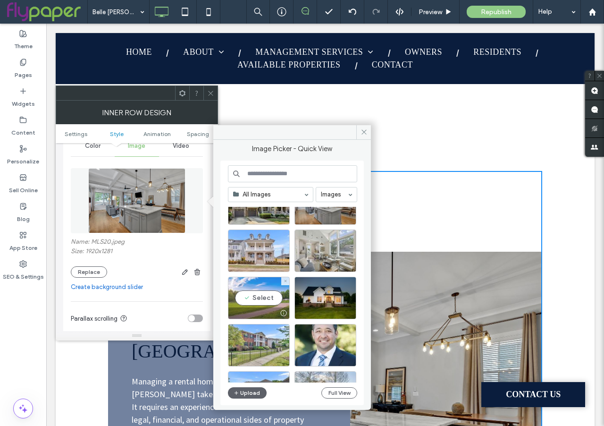
click at [269, 299] on div "Select" at bounding box center [259, 298] width 62 height 42
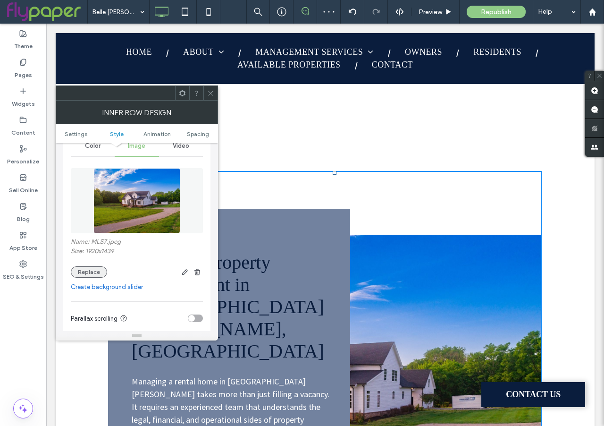
click at [93, 271] on button "Replace" at bounding box center [89, 271] width 36 height 11
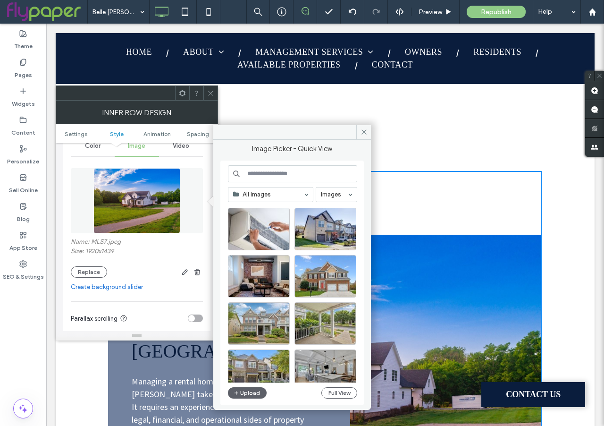
scroll to position [487, 0]
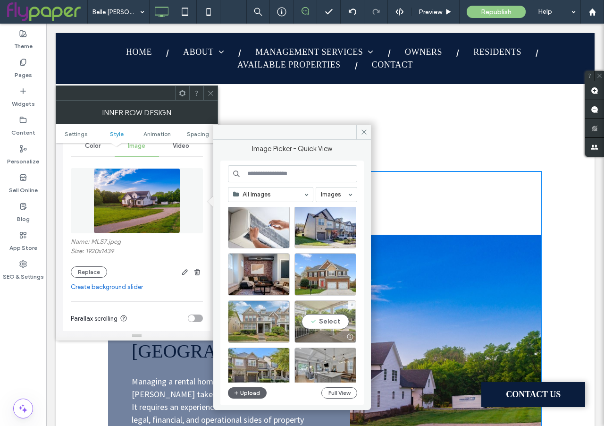
click at [326, 322] on div "Select" at bounding box center [326, 321] width 62 height 42
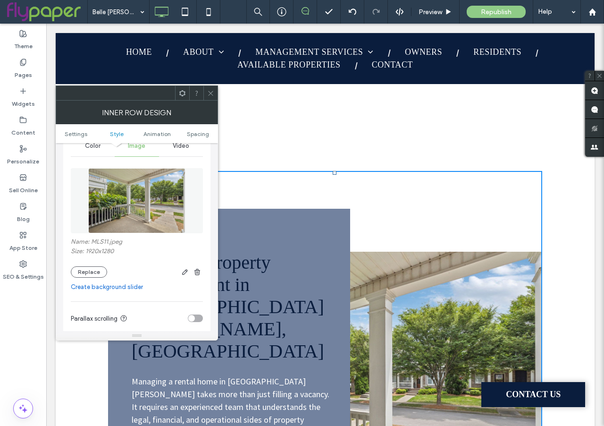
click at [209, 93] on icon at bounding box center [210, 93] width 7 height 7
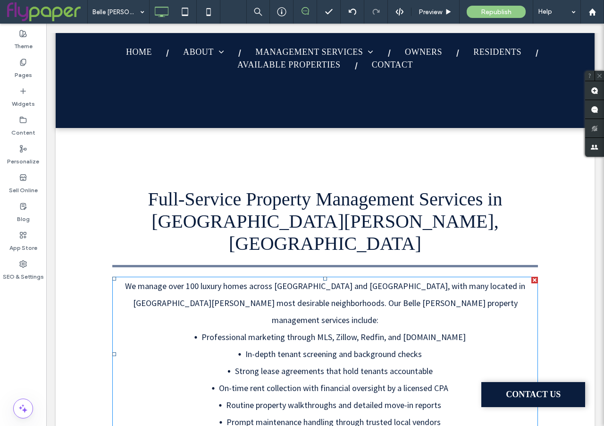
scroll to position [0, 0]
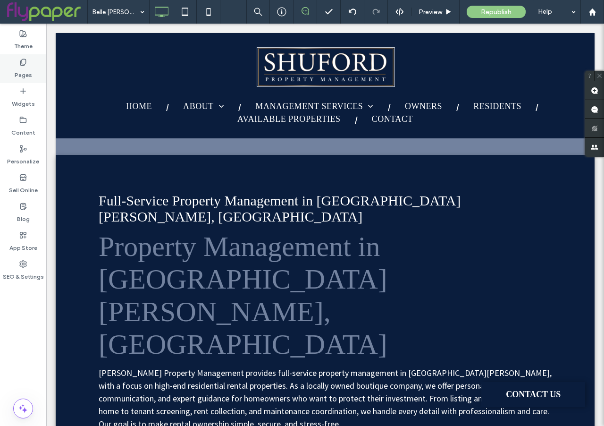
click at [26, 74] on label "Pages" at bounding box center [23, 72] width 17 height 13
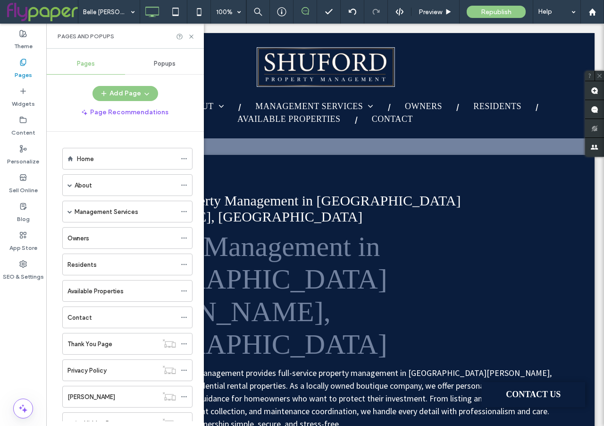
scroll to position [167, 0]
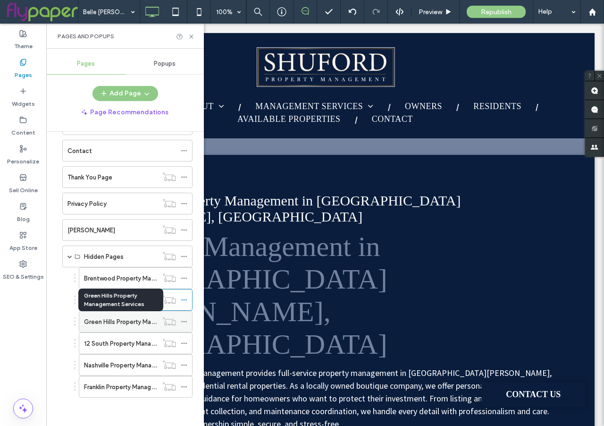
click at [111, 320] on label "Green Hills Property Management Services" at bounding box center [145, 322] width 122 height 17
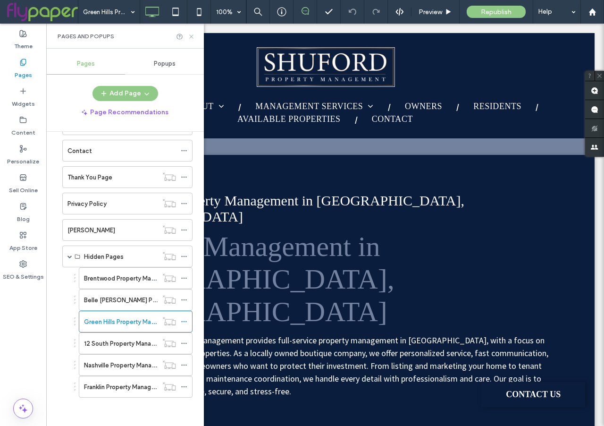
click at [193, 35] on icon at bounding box center [191, 36] width 7 height 7
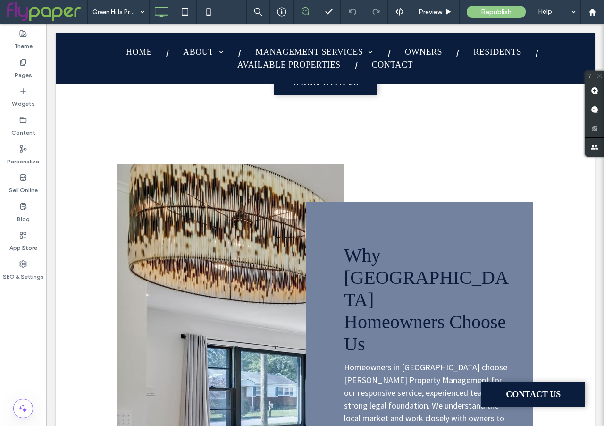
scroll to position [661, 0]
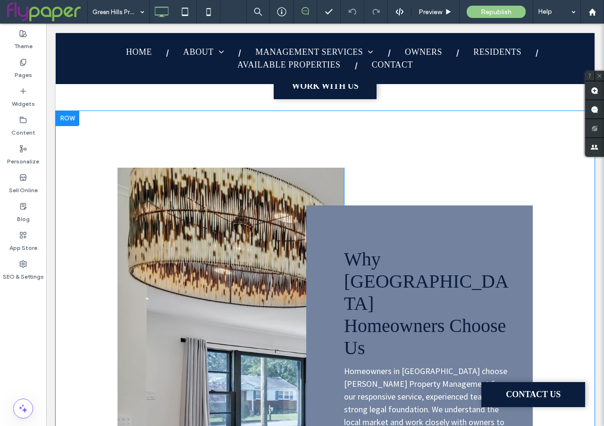
click at [172, 324] on div "Click To Paste" at bounding box center [231, 402] width 227 height 468
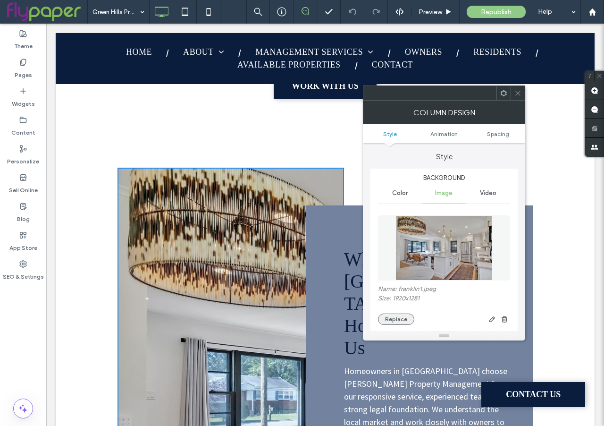
click at [390, 320] on button "Replace" at bounding box center [396, 319] width 36 height 11
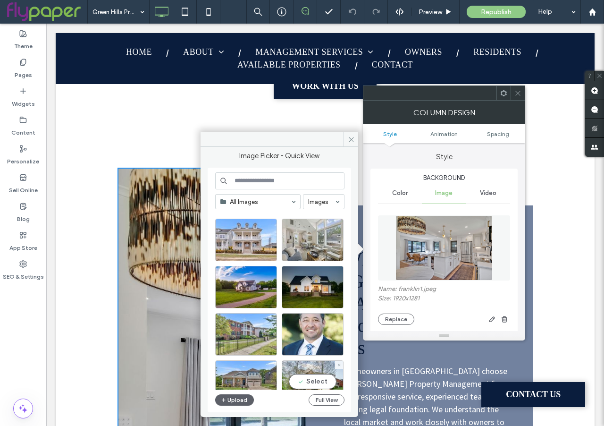
scroll to position [664, 0]
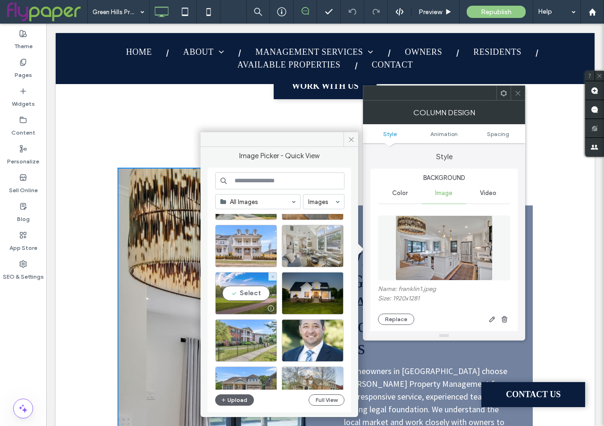
click at [243, 296] on div "Select" at bounding box center [246, 293] width 62 height 42
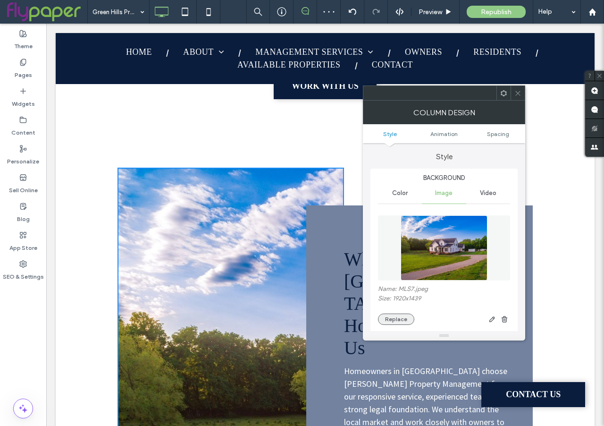
click at [390, 317] on button "Replace" at bounding box center [396, 319] width 36 height 11
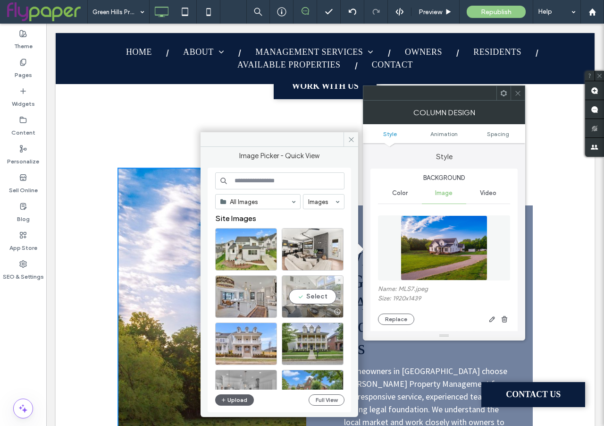
click at [313, 289] on div "Select" at bounding box center [313, 296] width 62 height 42
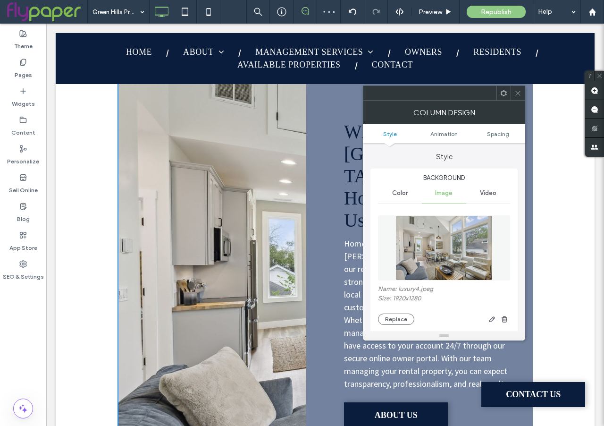
scroll to position [781, 0]
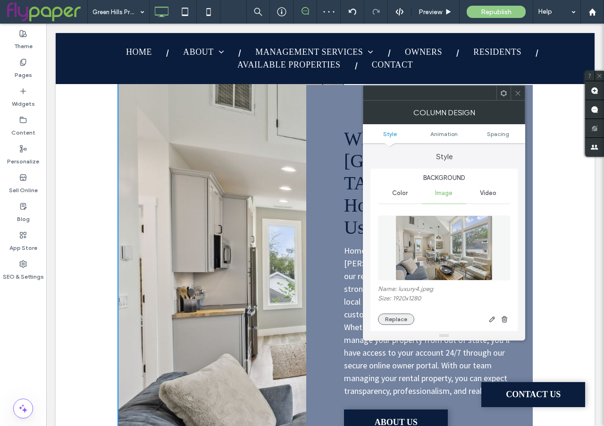
click at [401, 315] on button "Replace" at bounding box center [396, 319] width 36 height 11
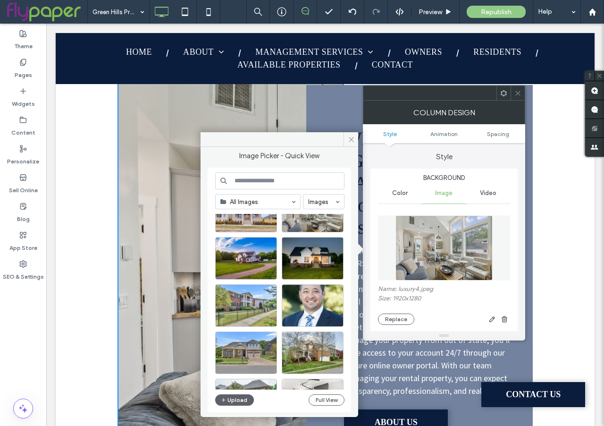
scroll to position [784, 0]
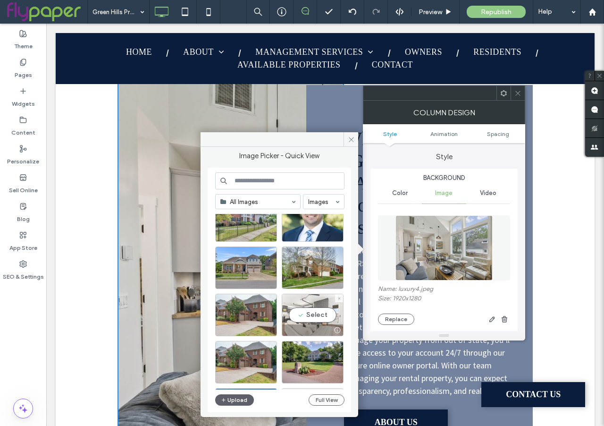
click at [306, 316] on div "Select" at bounding box center [313, 315] width 62 height 42
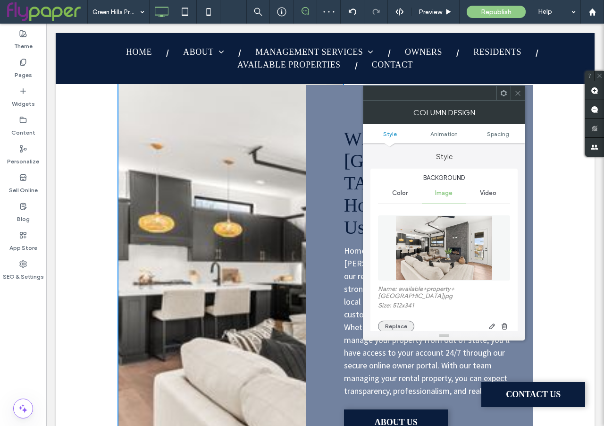
click at [405, 321] on button "Replace" at bounding box center [396, 326] width 36 height 11
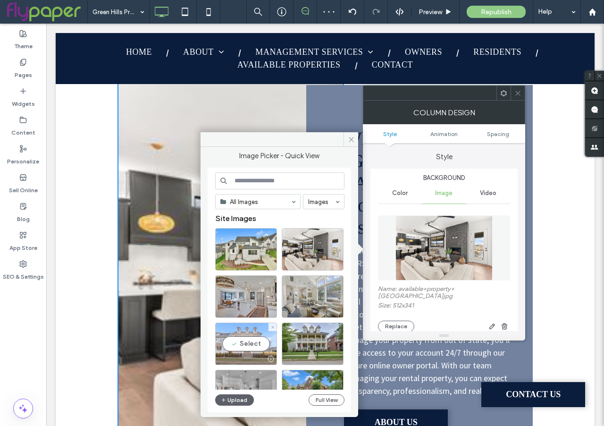
scroll to position [85, 0]
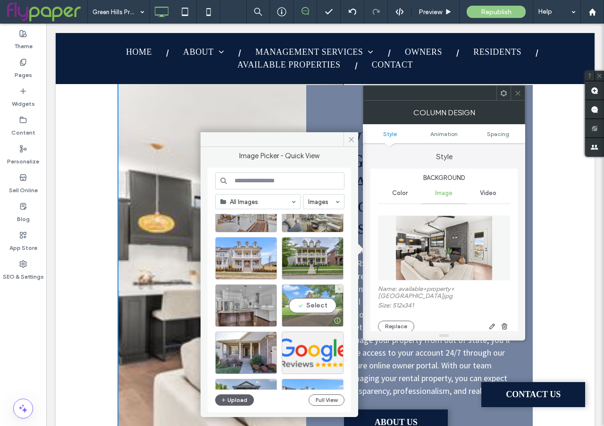
click at [326, 307] on div "Select" at bounding box center [313, 305] width 62 height 42
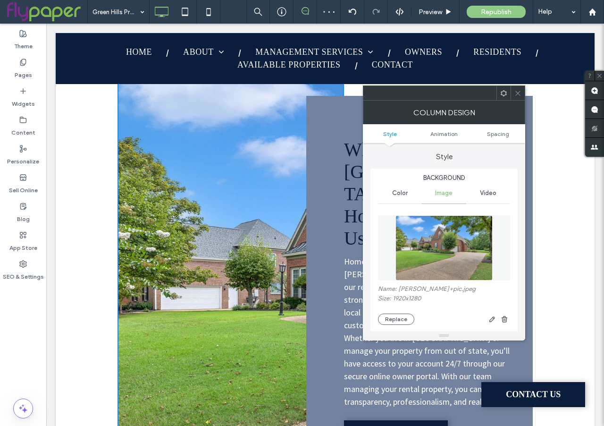
scroll to position [767, 0]
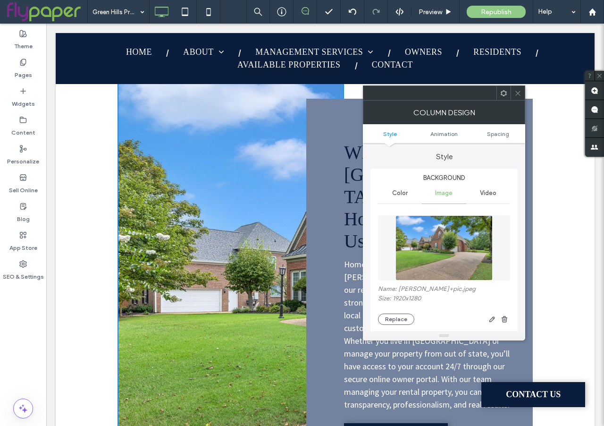
click at [517, 95] on icon at bounding box center [518, 93] width 7 height 7
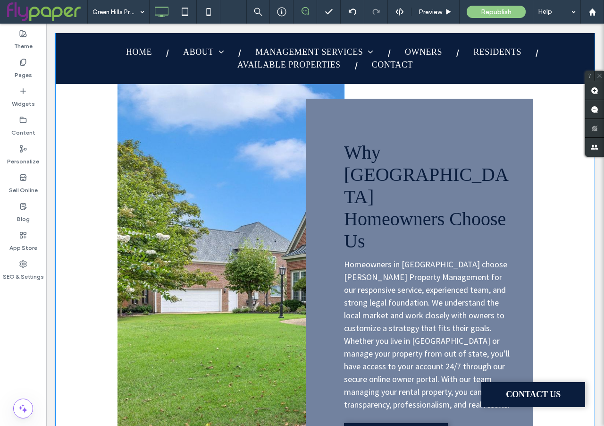
scroll to position [610, 0]
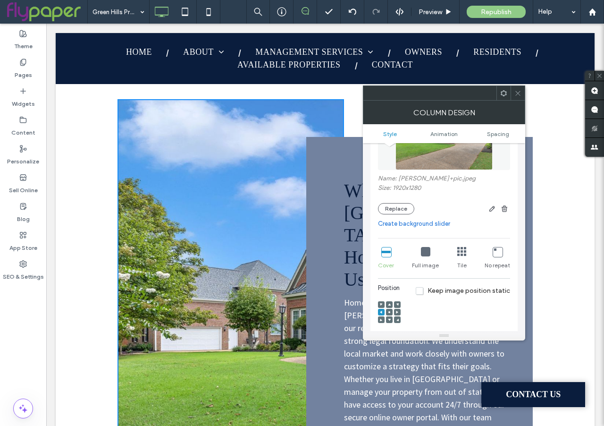
scroll to position [161, 0]
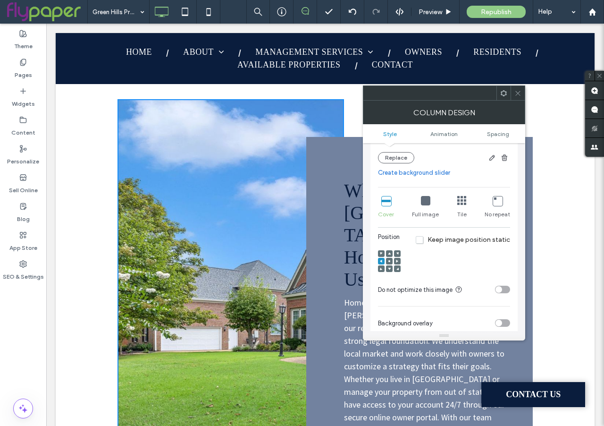
click at [522, 93] on div at bounding box center [518, 93] width 14 height 14
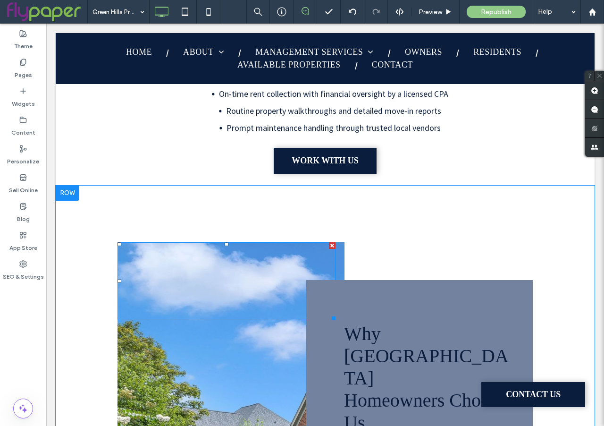
scroll to position [672, 0]
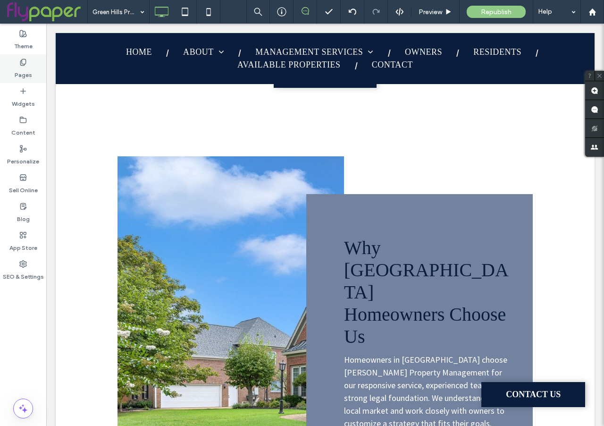
click at [23, 74] on label "Pages" at bounding box center [23, 72] width 17 height 13
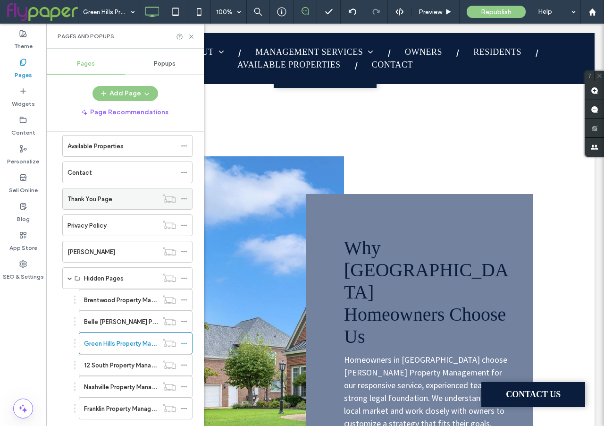
scroll to position [167, 0]
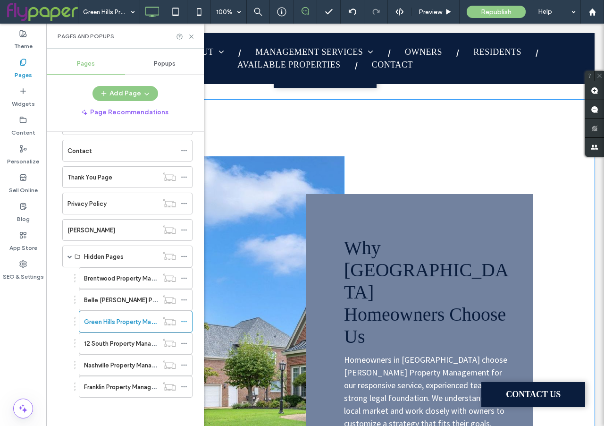
click at [257, 266] on div "Click To Paste" at bounding box center [231, 390] width 227 height 468
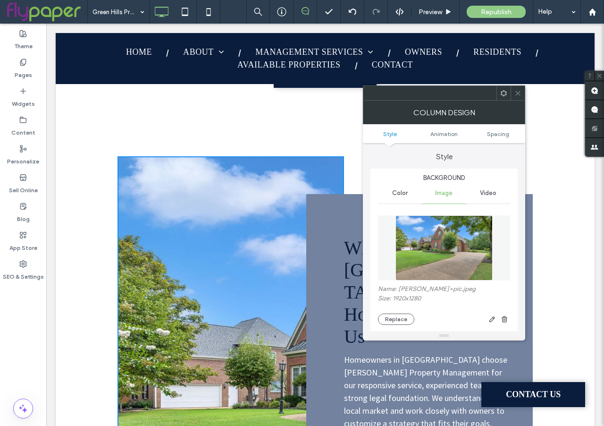
click at [522, 94] on div at bounding box center [518, 93] width 14 height 14
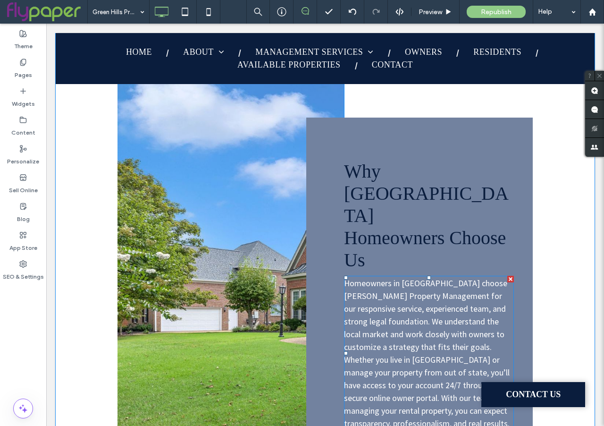
scroll to position [757, 0]
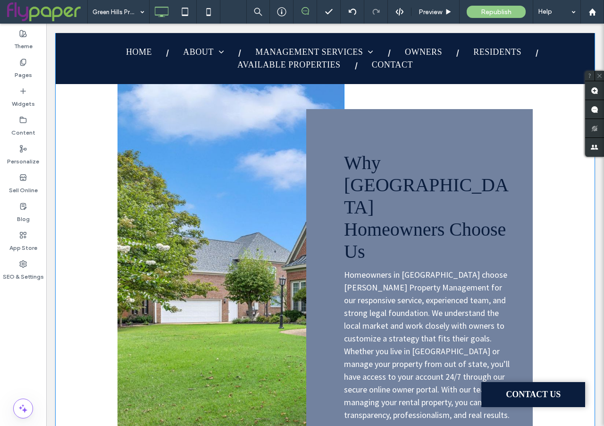
click at [175, 239] on div "Click To Paste" at bounding box center [231, 305] width 227 height 468
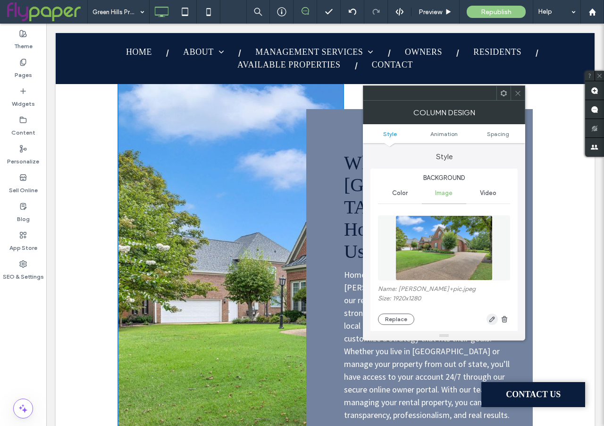
click at [494, 323] on icon "button" at bounding box center [493, 319] width 8 height 8
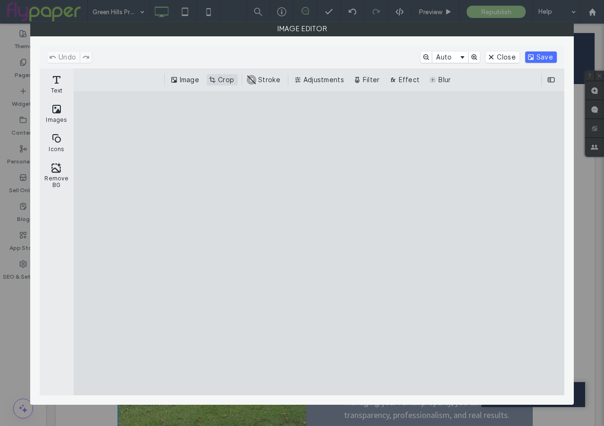
click at [224, 77] on button "Crop" at bounding box center [222, 79] width 31 height 11
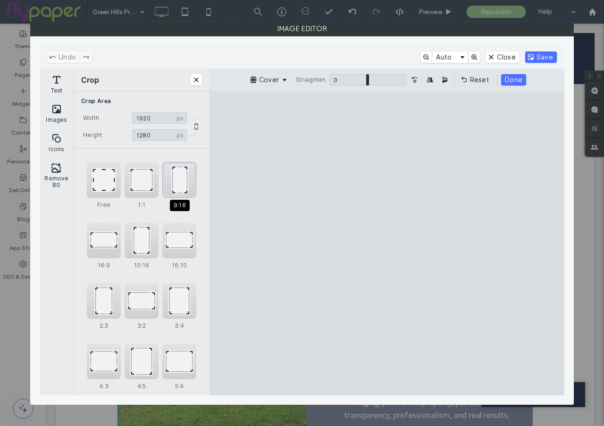
click at [182, 189] on div "9:16" at bounding box center [179, 180] width 34 height 36
type input "***"
click at [516, 82] on button "Done" at bounding box center [513, 79] width 25 height 11
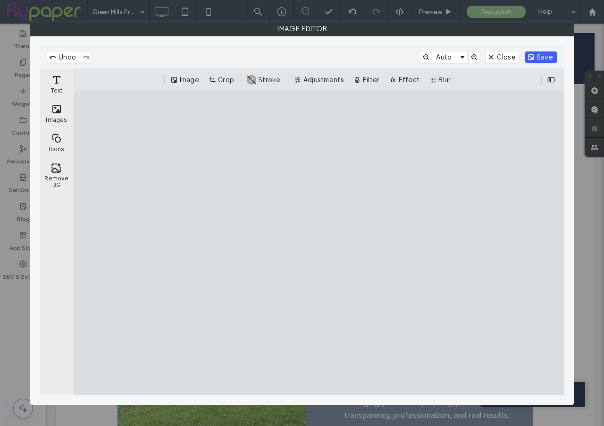
click at [542, 54] on button "Save" at bounding box center [542, 56] width 32 height 11
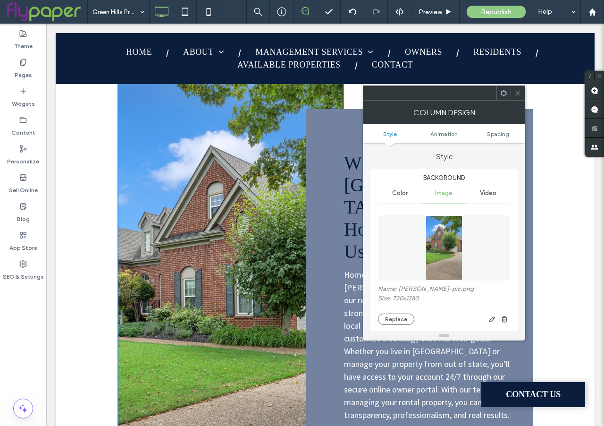
click at [518, 92] on icon at bounding box center [518, 93] width 7 height 7
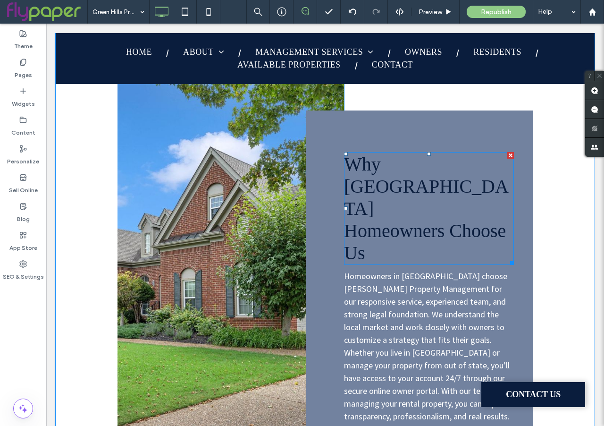
scroll to position [829, 0]
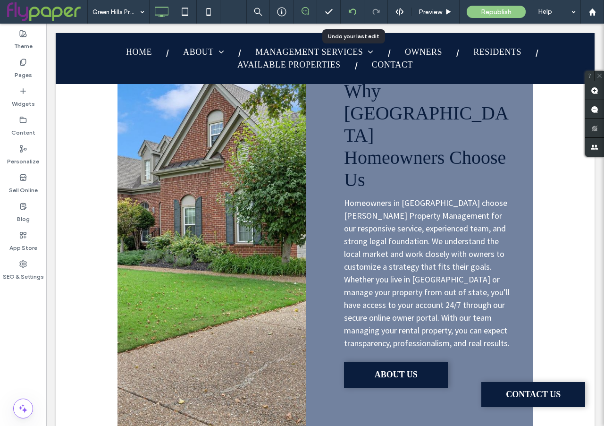
click at [351, 11] on icon at bounding box center [353, 12] width 8 height 8
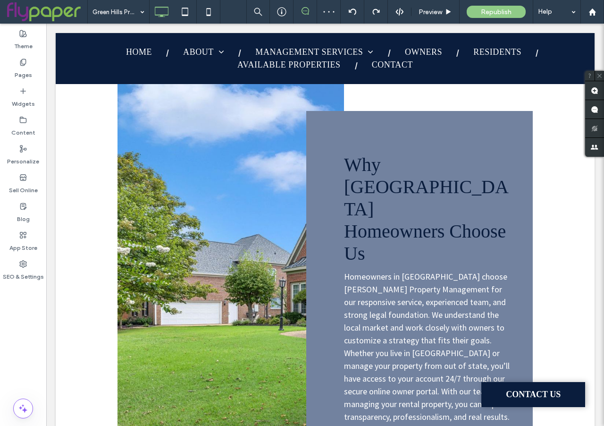
scroll to position [757, 0]
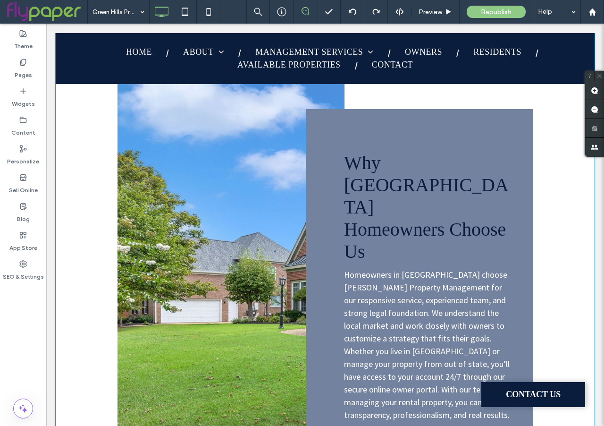
click at [223, 265] on div "Click To Paste" at bounding box center [231, 305] width 227 height 468
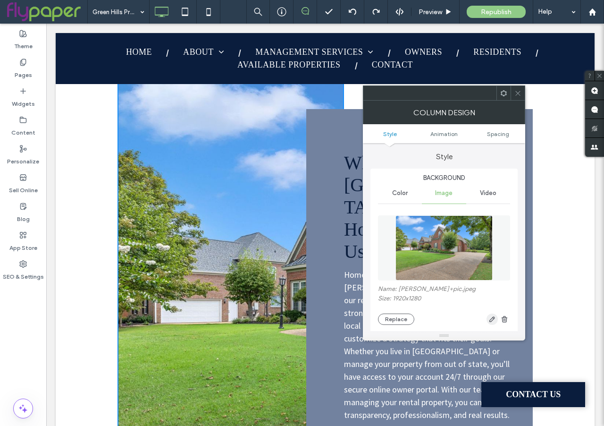
click at [491, 319] on icon "button" at bounding box center [493, 319] width 8 height 8
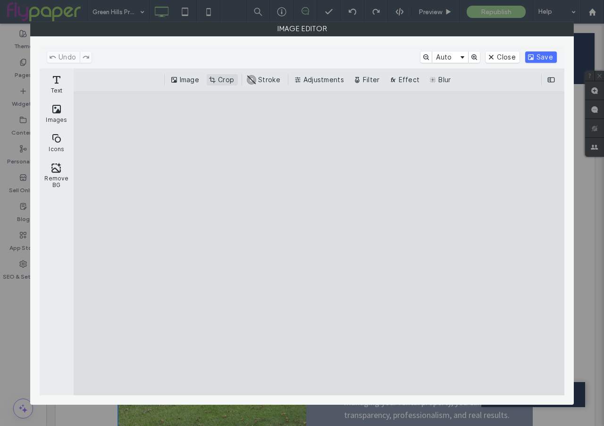
click at [221, 78] on button "Crop" at bounding box center [222, 79] width 31 height 11
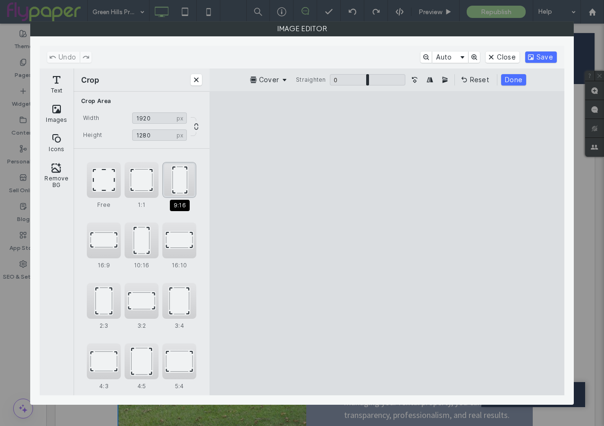
click at [184, 183] on div "9:16" at bounding box center [179, 180] width 34 height 36
type input "***"
click at [541, 56] on button "Save" at bounding box center [542, 56] width 32 height 11
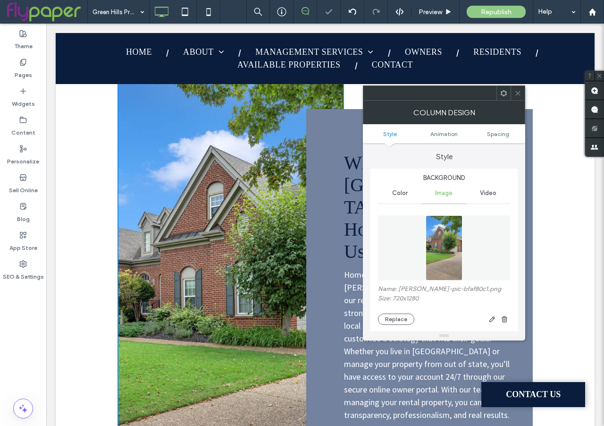
click at [517, 91] on icon at bounding box center [518, 93] width 7 height 7
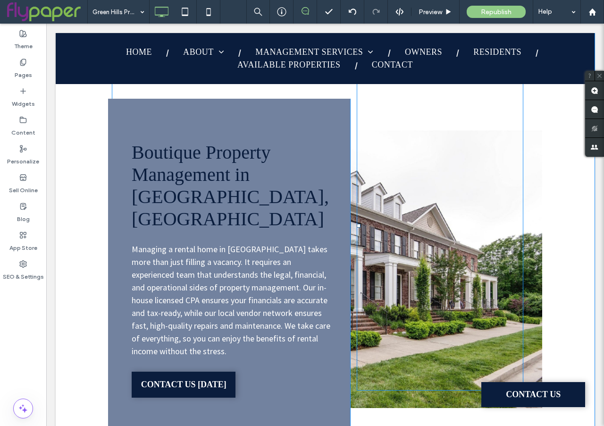
scroll to position [1353, 0]
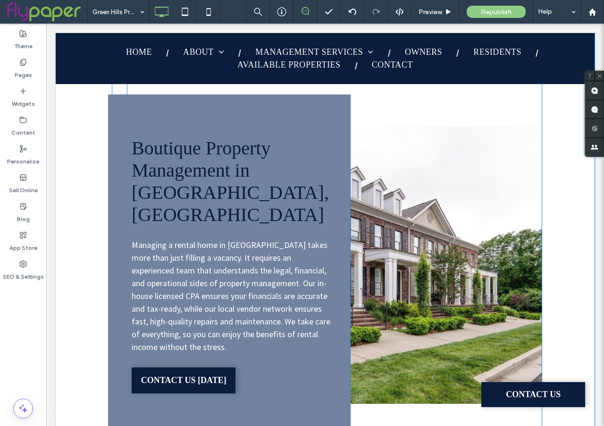
click at [527, 287] on div "Boutique Property Management in Green Hills, TN Managing a rental home in Green…" at bounding box center [335, 265] width 416 height 417
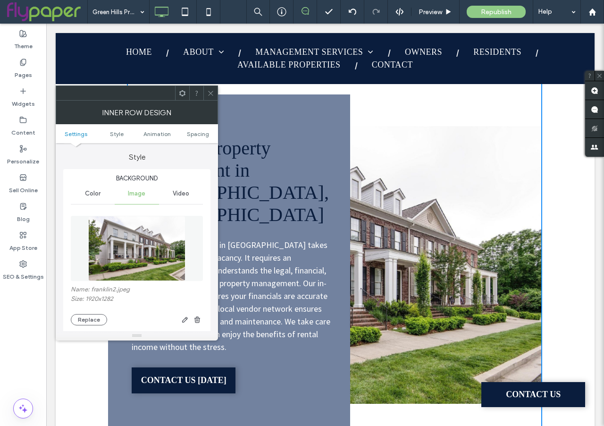
scroll to position [84, 0]
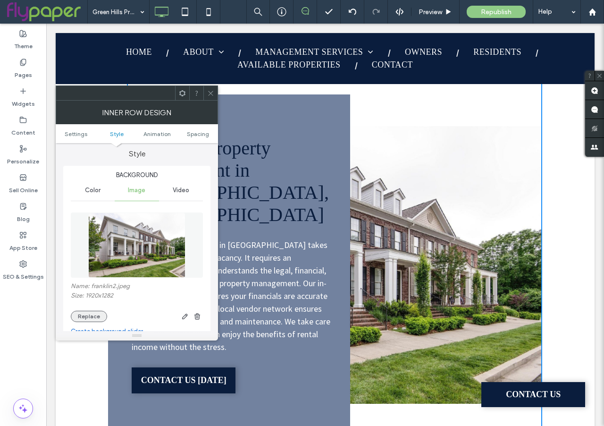
click at [93, 318] on button "Replace" at bounding box center [89, 316] width 36 height 11
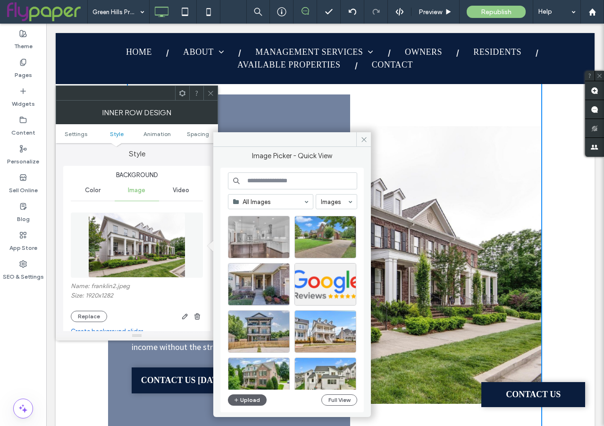
scroll to position [210, 0]
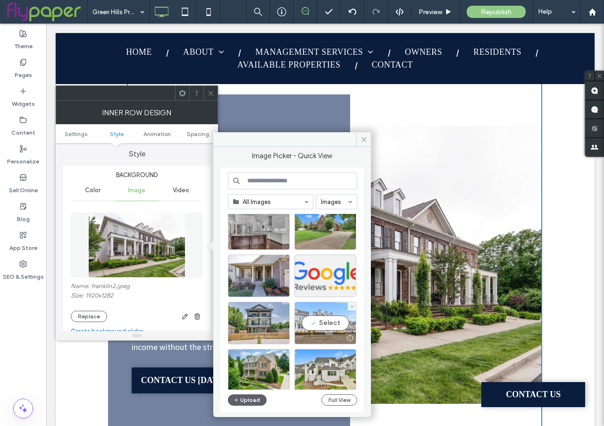
click at [328, 323] on div "Select" at bounding box center [326, 323] width 62 height 42
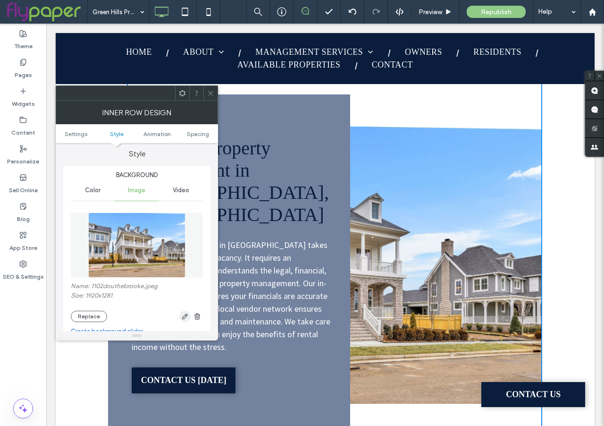
click at [184, 317] on icon "button" at bounding box center [185, 317] width 8 height 8
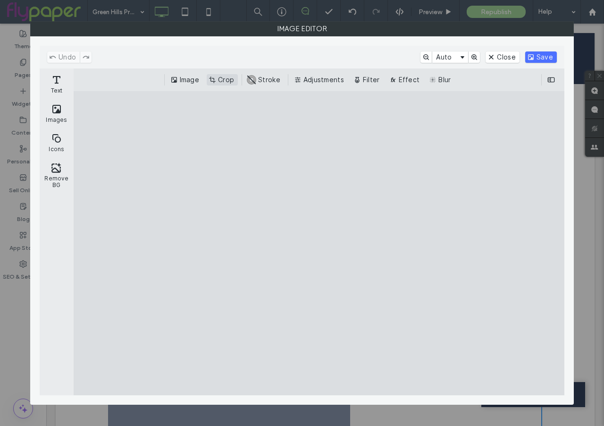
click at [229, 82] on button "Crop" at bounding box center [222, 79] width 31 height 11
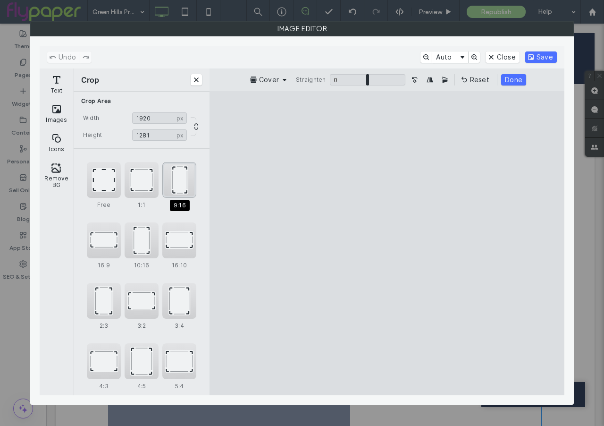
click at [174, 191] on div "9:16" at bounding box center [179, 180] width 34 height 36
type input "******"
click at [516, 83] on button "Done" at bounding box center [513, 79] width 25 height 11
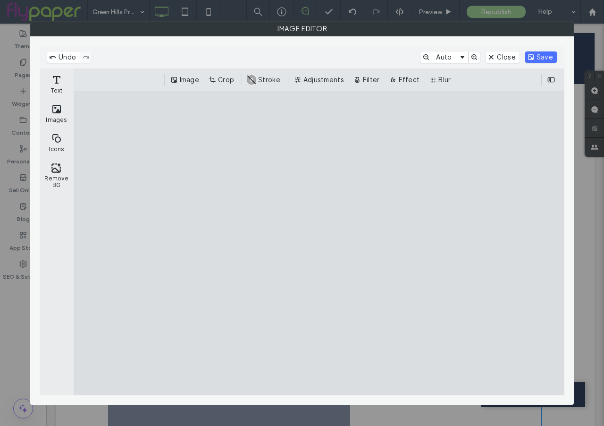
drag, startPoint x: 329, startPoint y: 240, endPoint x: 339, endPoint y: 238, distance: 10.7
click at [319, 243] on cesdk-canvas "Editor canvas" at bounding box center [319, 243] width 0 height 0
click at [551, 61] on button "Save" at bounding box center [542, 56] width 32 height 11
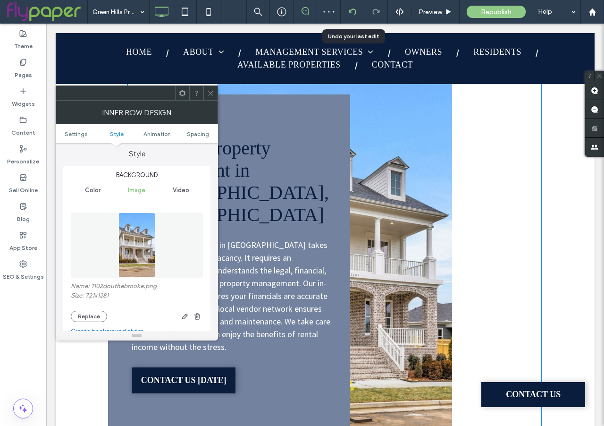
click at [354, 12] on icon at bounding box center [353, 12] width 8 height 8
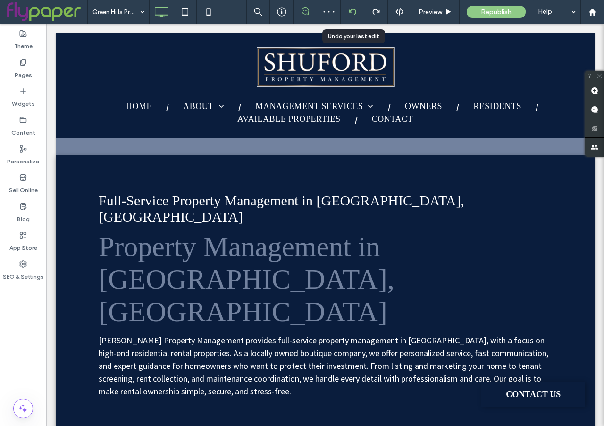
scroll to position [0, 0]
click at [353, 11] on icon at bounding box center [353, 12] width 8 height 8
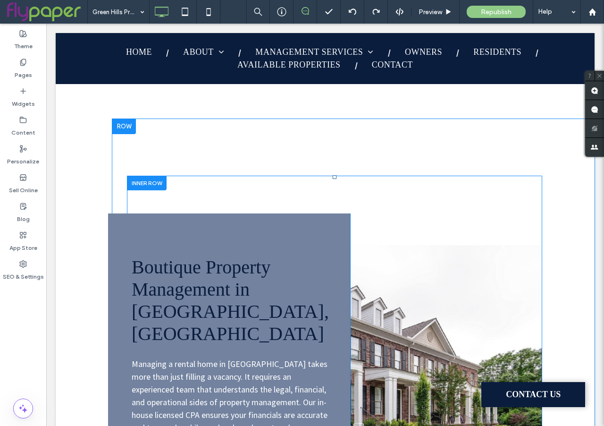
scroll to position [1240, 0]
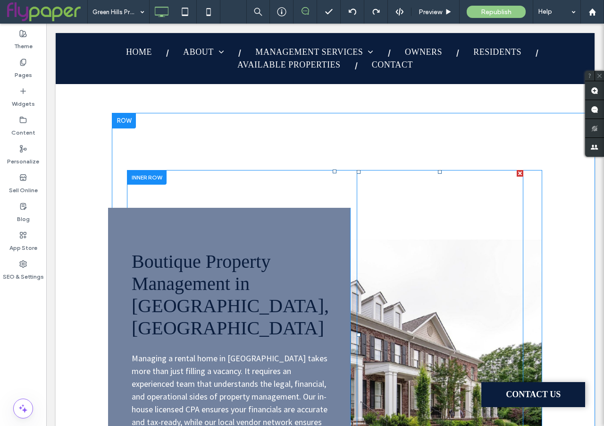
click at [518, 228] on div at bounding box center [440, 335] width 167 height 330
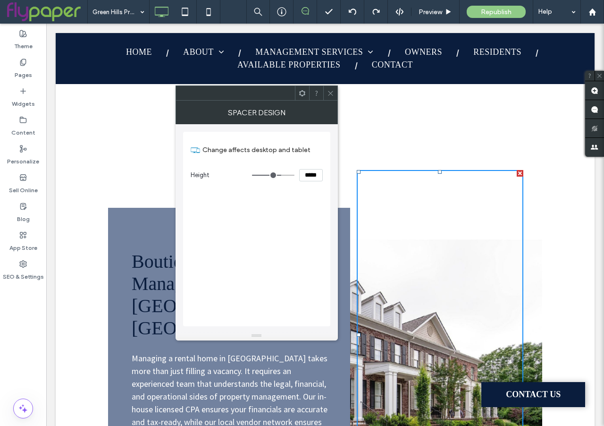
click at [539, 237] on div "Boutique Property Management in Green Hills, TN Managing a rental home in Green…" at bounding box center [335, 378] width 416 height 417
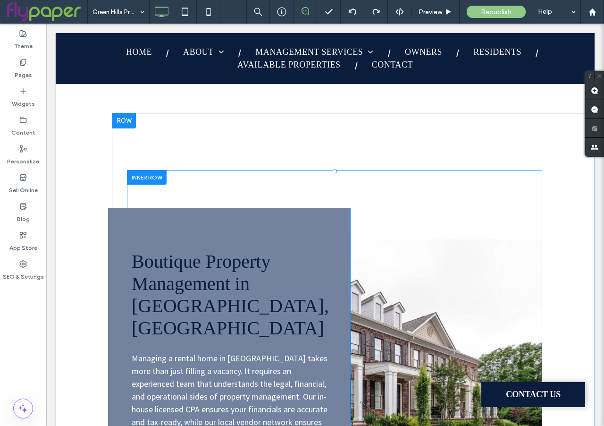
click at [534, 259] on div "Boutique Property Management in Green Hills, TN Managing a rental home in Green…" at bounding box center [335, 378] width 416 height 417
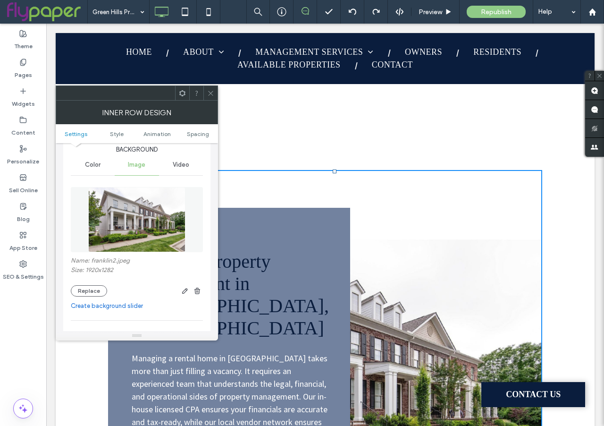
scroll to position [114, 0]
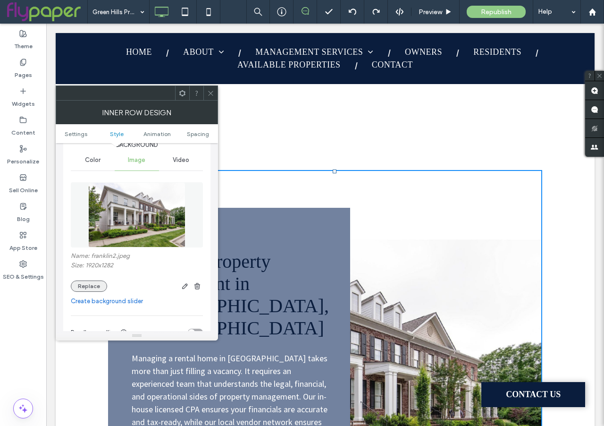
click at [98, 287] on button "Replace" at bounding box center [89, 285] width 36 height 11
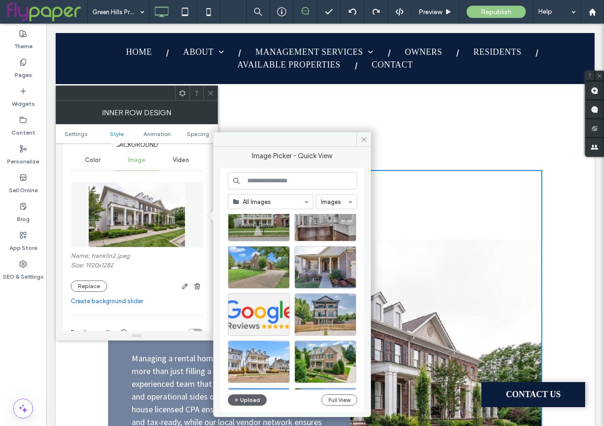
scroll to position [250, 0]
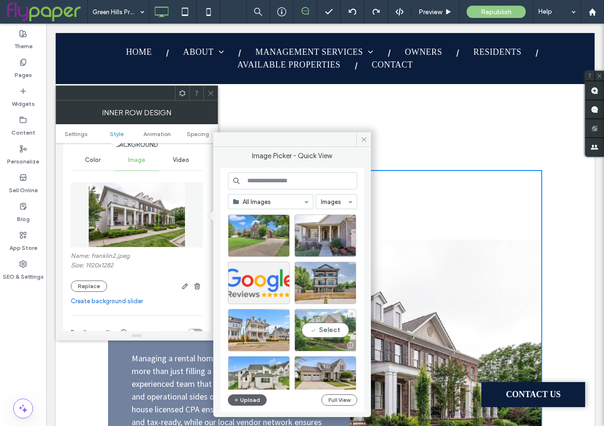
click at [326, 326] on div "Select" at bounding box center [326, 330] width 62 height 42
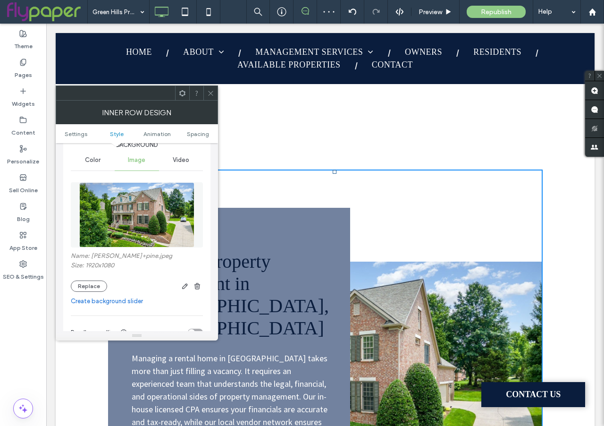
click at [419, 313] on div at bounding box center [440, 335] width 167 height 330
click at [186, 287] on icon "button" at bounding box center [185, 286] width 8 height 8
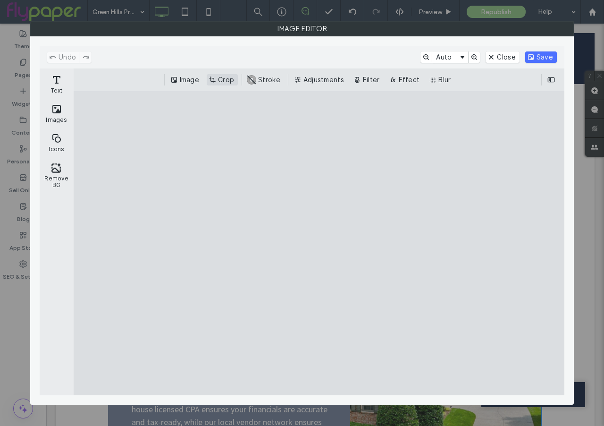
click at [227, 82] on button "Crop" at bounding box center [222, 79] width 31 height 11
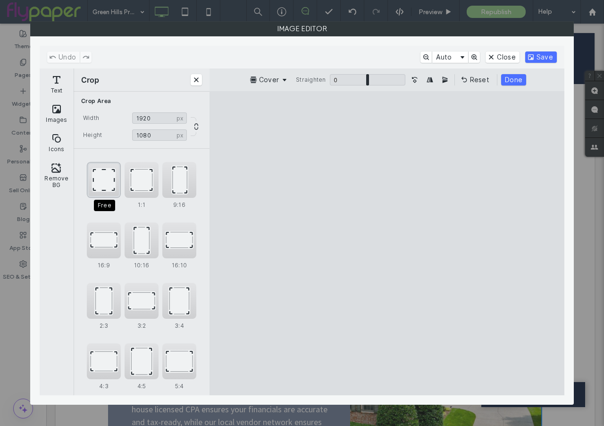
click at [106, 179] on div "Free" at bounding box center [104, 180] width 34 height 36
click at [146, 181] on div "1:1" at bounding box center [142, 180] width 34 height 36
type input "****"
click at [542, 56] on button "Save" at bounding box center [542, 56] width 32 height 11
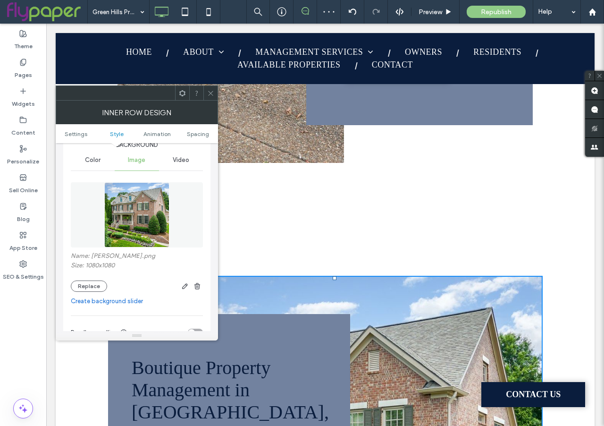
scroll to position [1133, 0]
click at [355, 14] on use at bounding box center [352, 11] width 8 height 6
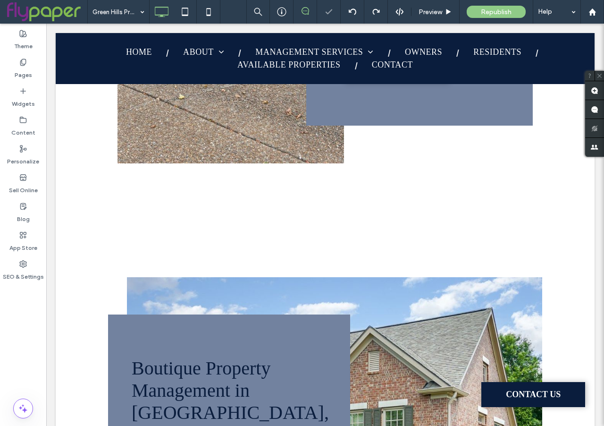
click at [354, 14] on div at bounding box center [302, 213] width 604 height 426
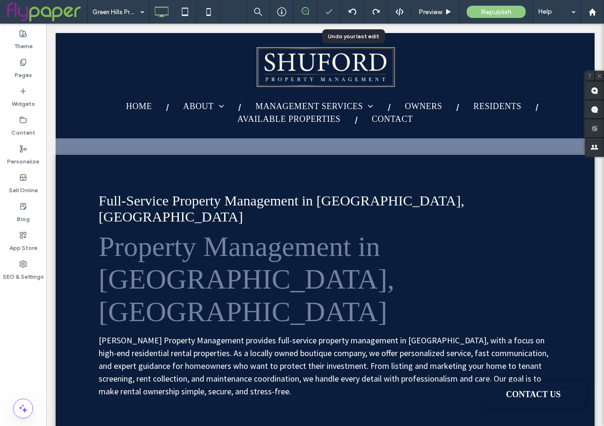
scroll to position [0, 0]
click at [355, 13] on icon at bounding box center [353, 12] width 8 height 8
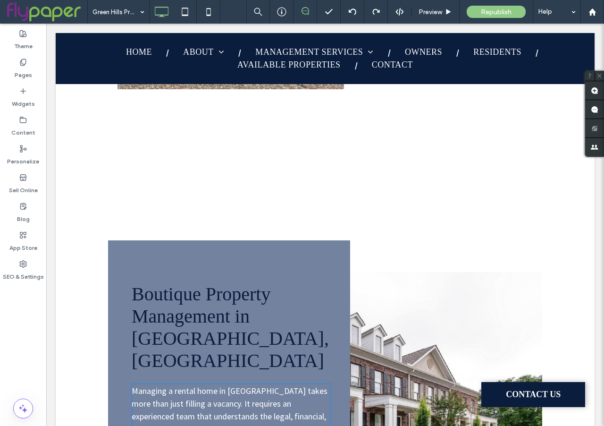
scroll to position [1115, 0]
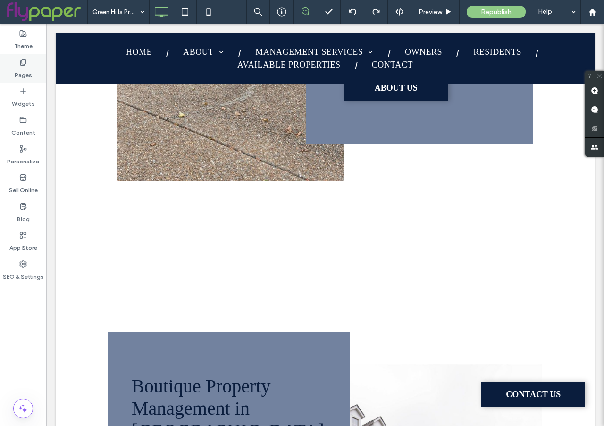
click at [25, 65] on icon at bounding box center [23, 63] width 8 height 8
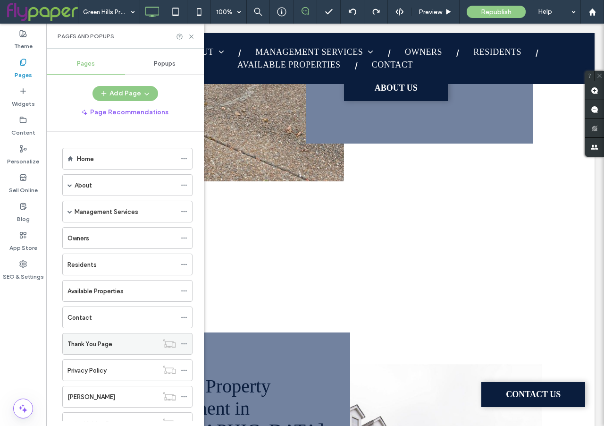
scroll to position [167, 0]
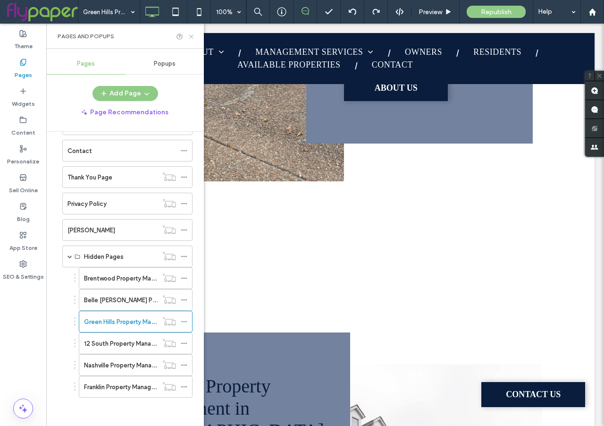
click at [191, 38] on icon at bounding box center [191, 36] width 7 height 7
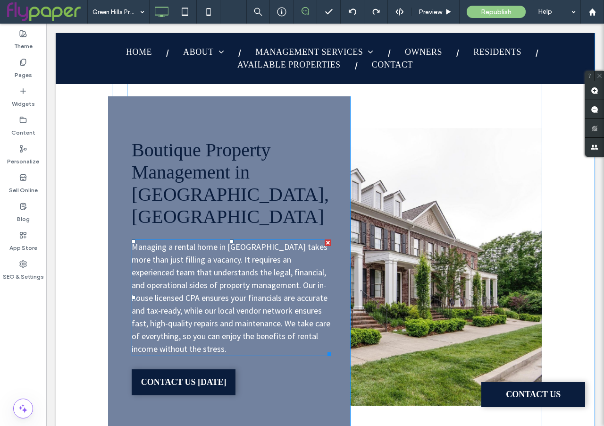
scroll to position [1381, 0]
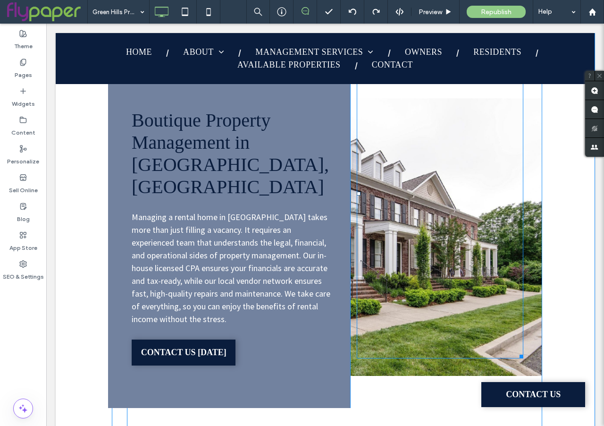
click at [428, 212] on div at bounding box center [440, 194] width 167 height 330
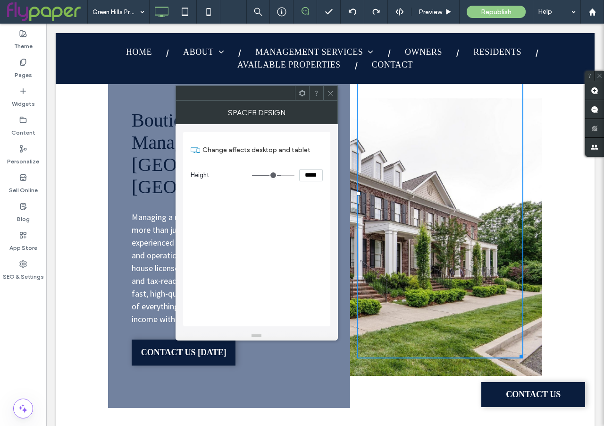
click at [537, 237] on div "Boutique Property Management in Green Hills, TN Managing a rental home in Green…" at bounding box center [335, 237] width 416 height 417
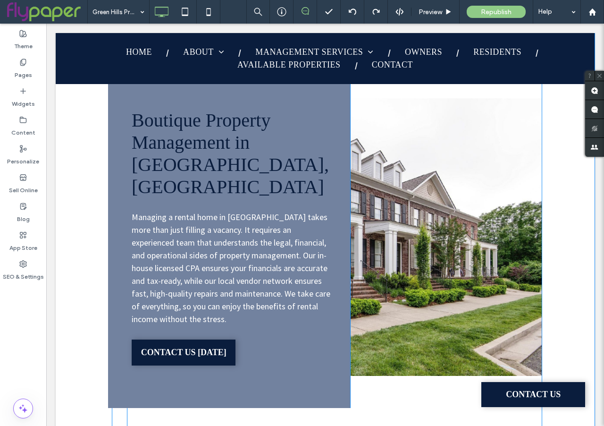
click at [532, 252] on div "Boutique Property Management in Green Hills, TN Managing a rental home in Green…" at bounding box center [335, 237] width 416 height 417
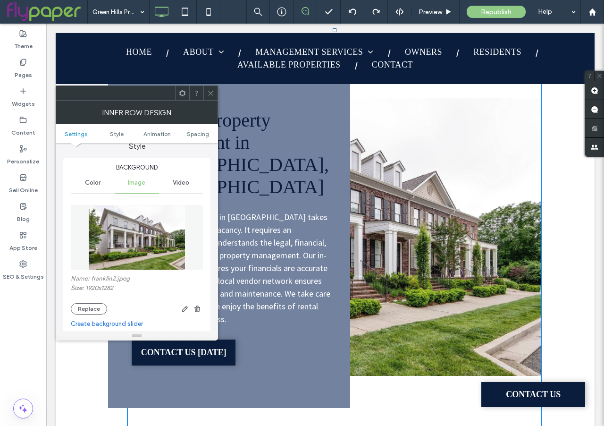
scroll to position [99, 0]
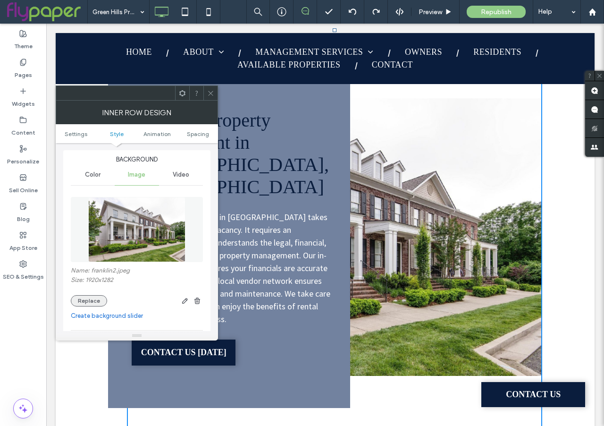
click at [75, 303] on button "Replace" at bounding box center [89, 300] width 36 height 11
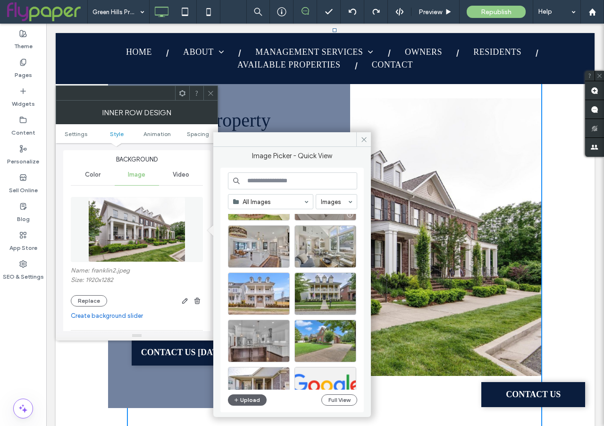
scroll to position [262, 0]
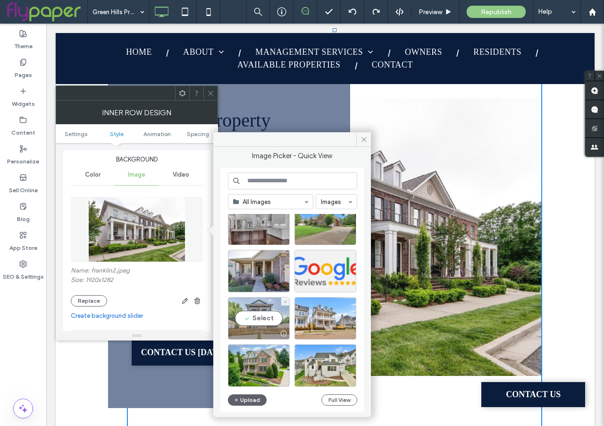
click at [269, 315] on div "Select" at bounding box center [259, 318] width 62 height 42
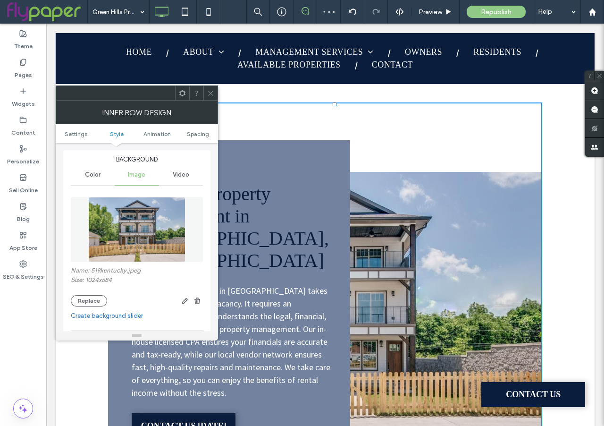
scroll to position [1308, 0]
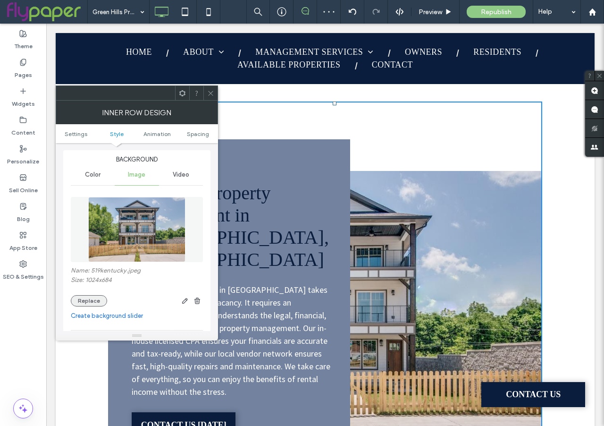
click at [88, 297] on button "Replace" at bounding box center [89, 300] width 36 height 11
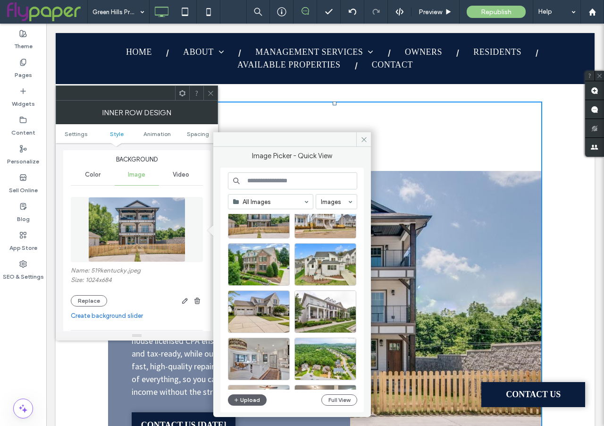
scroll to position [363, 0]
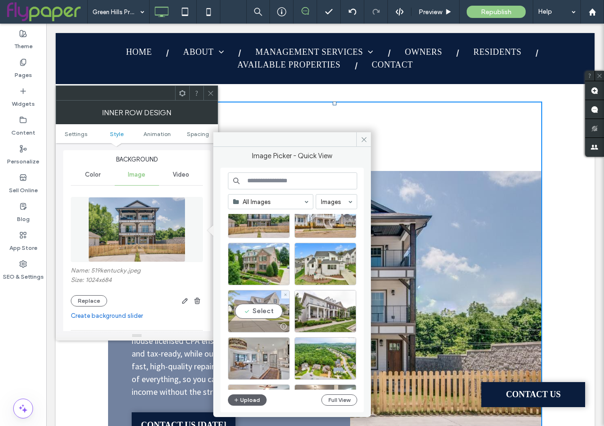
click at [257, 313] on div "Select" at bounding box center [259, 311] width 62 height 42
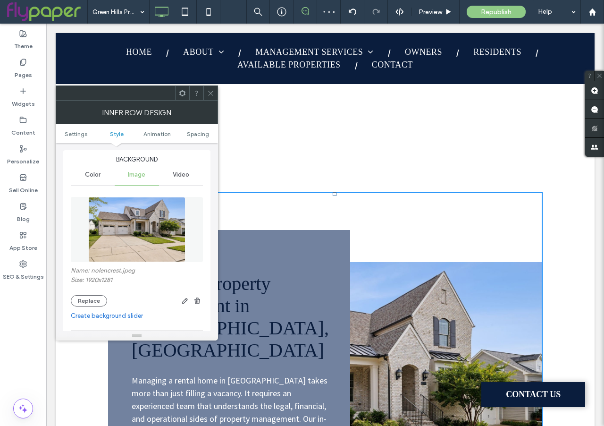
scroll to position [1210, 0]
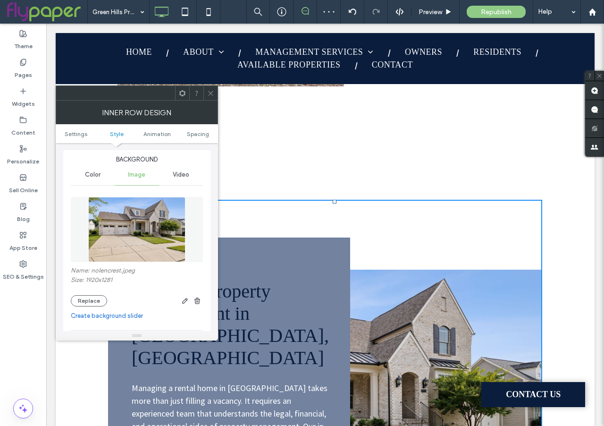
click at [213, 97] on span at bounding box center [210, 93] width 7 height 14
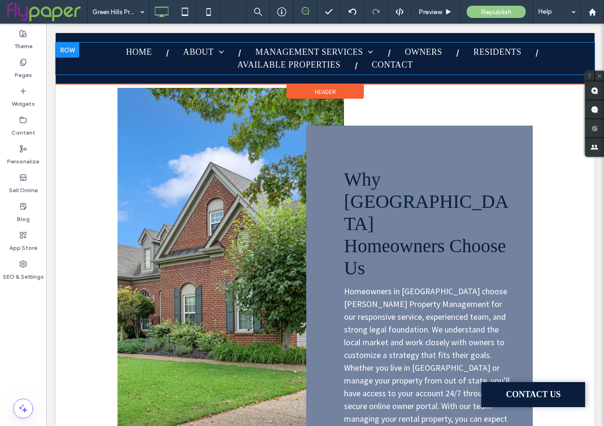
scroll to position [272, 0]
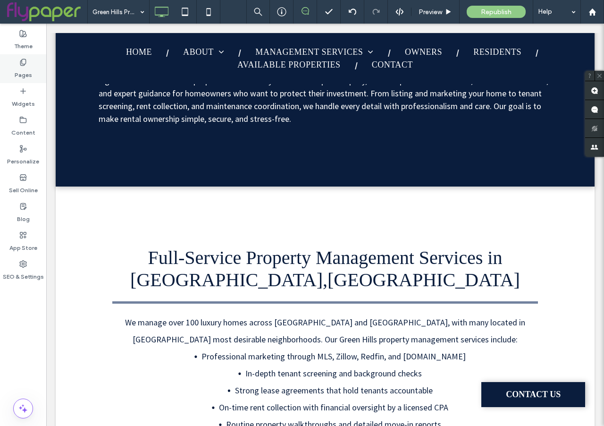
click at [19, 70] on label "Pages" at bounding box center [23, 72] width 17 height 13
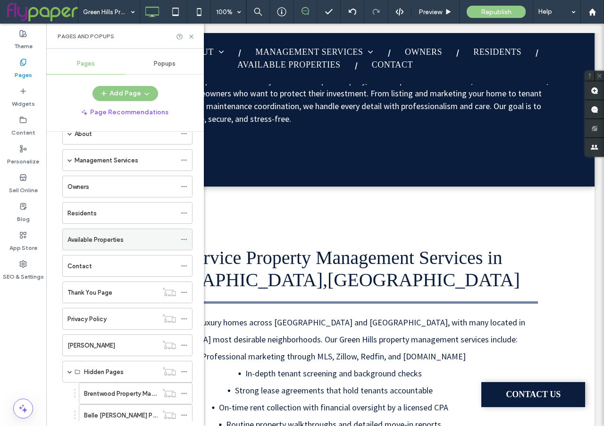
scroll to position [167, 0]
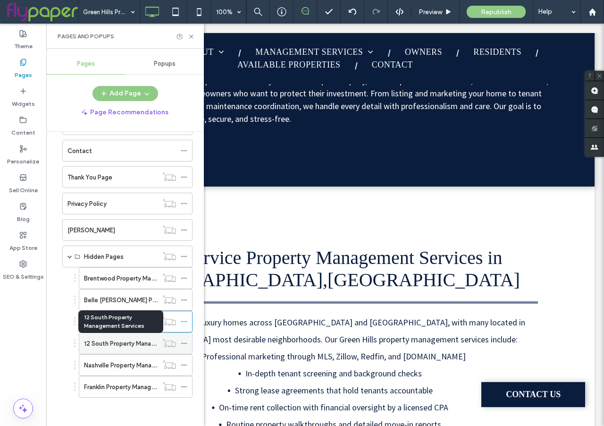
click at [124, 343] on label "12 South Property Management Services" at bounding box center [142, 343] width 116 height 17
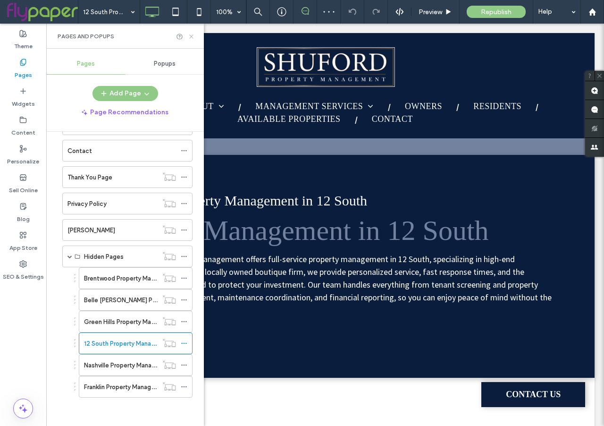
click at [191, 35] on use at bounding box center [191, 36] width 4 height 4
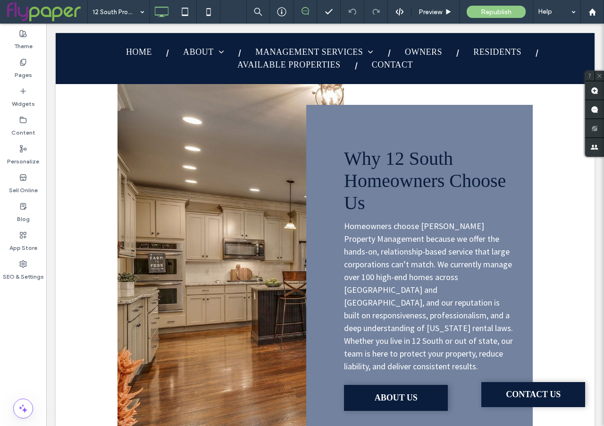
scroll to position [626, 0]
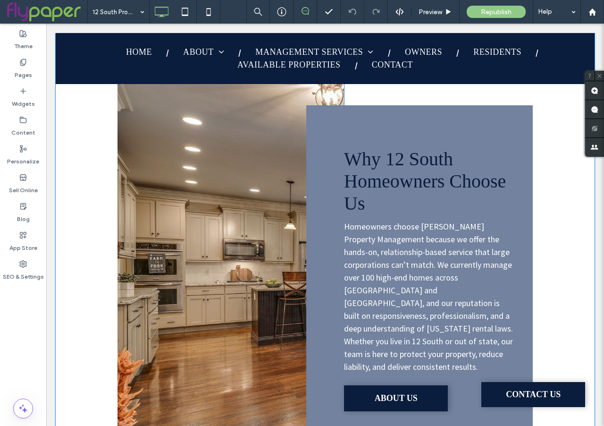
click at [201, 293] on div "Click To Paste" at bounding box center [231, 280] width 227 height 424
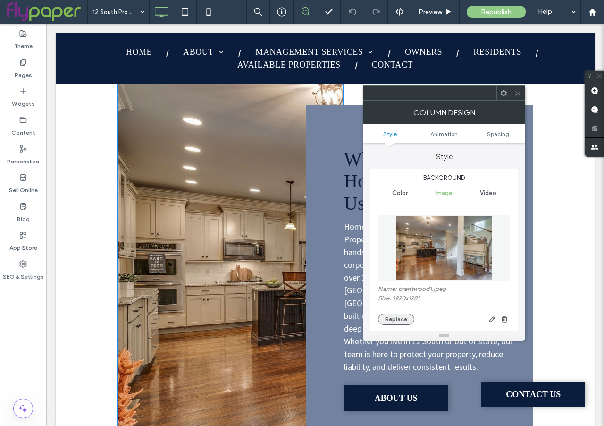
click at [390, 316] on button "Replace" at bounding box center [396, 319] width 36 height 11
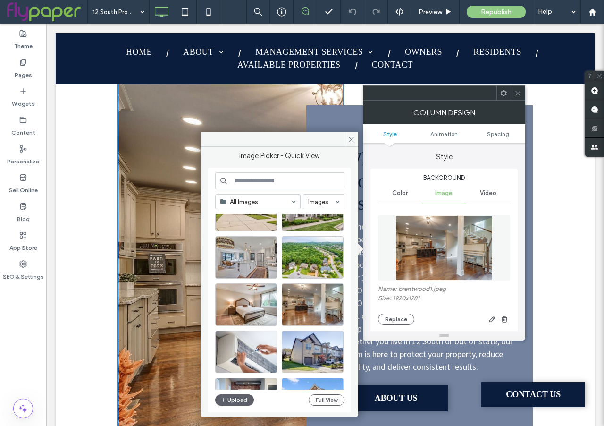
scroll to position [469, 0]
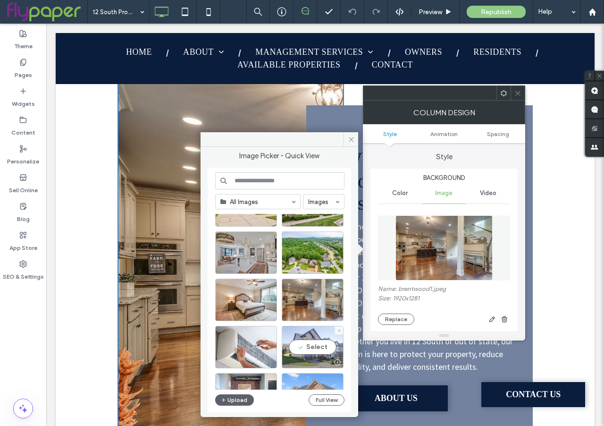
click at [312, 349] on div "Select" at bounding box center [313, 347] width 62 height 42
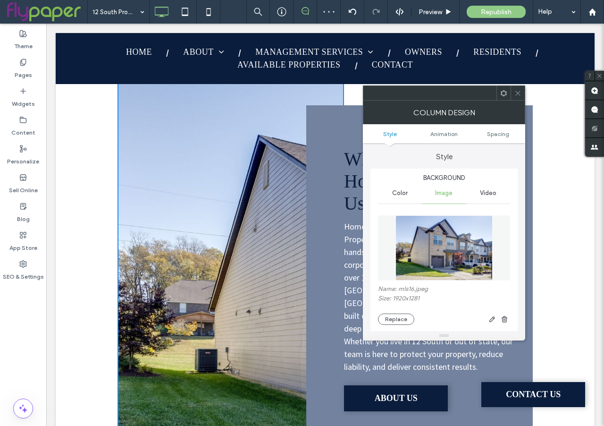
click at [393, 313] on div "Name: mls16.jpeg Size: 1920x1281 Replace" at bounding box center [444, 305] width 132 height 40
click at [393, 320] on button "Replace" at bounding box center [396, 319] width 36 height 11
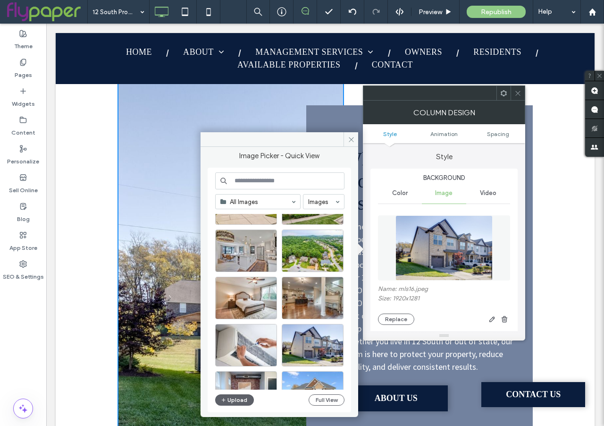
scroll to position [476, 0]
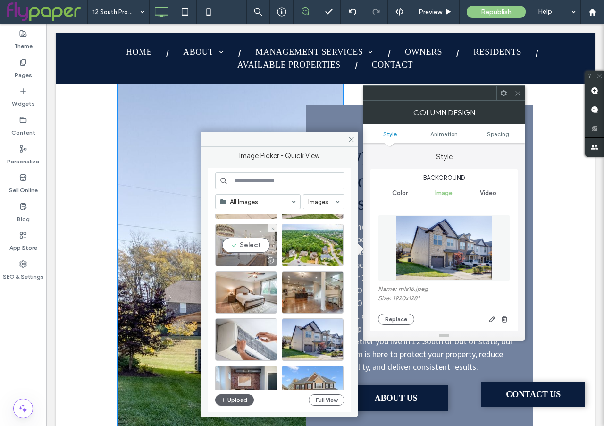
click at [243, 250] on div "Select" at bounding box center [246, 245] width 62 height 42
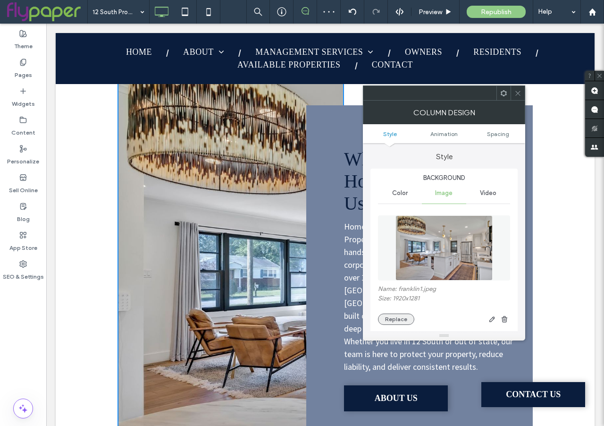
click at [399, 315] on button "Replace" at bounding box center [396, 319] width 36 height 11
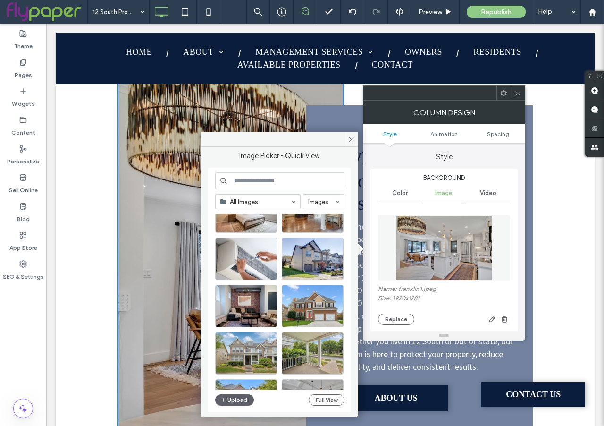
scroll to position [505, 0]
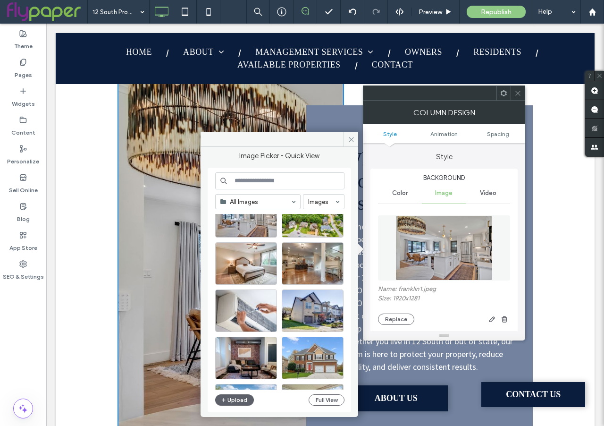
click at [517, 94] on icon at bounding box center [518, 93] width 7 height 7
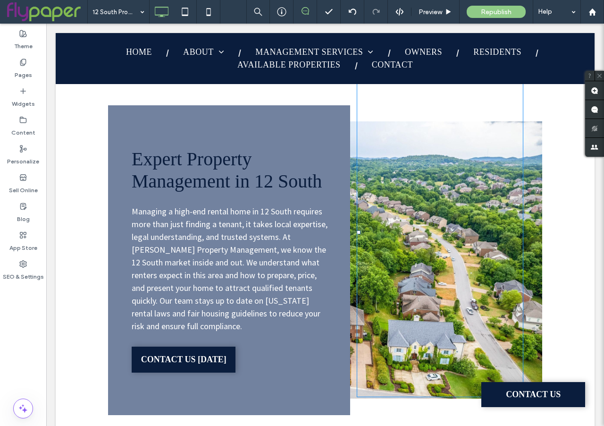
scroll to position [1180, 0]
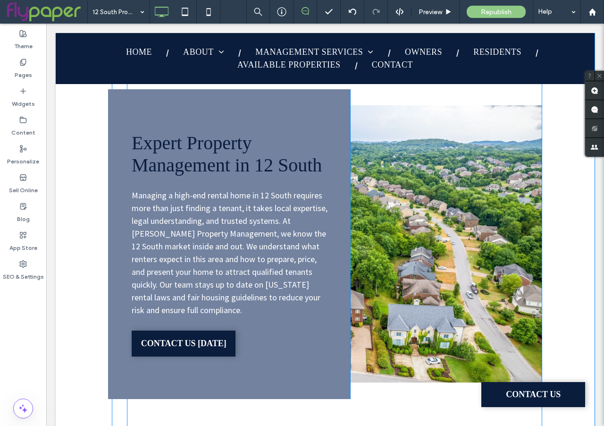
click at [531, 352] on div "Expert Property Management in 12 South Managing a high-end rental home in 12 So…" at bounding box center [335, 243] width 416 height 385
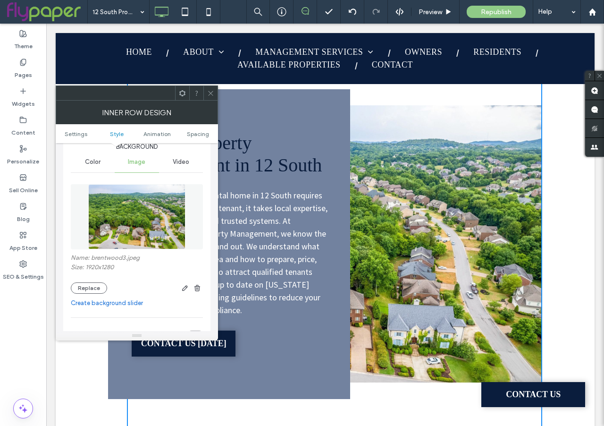
scroll to position [122, 0]
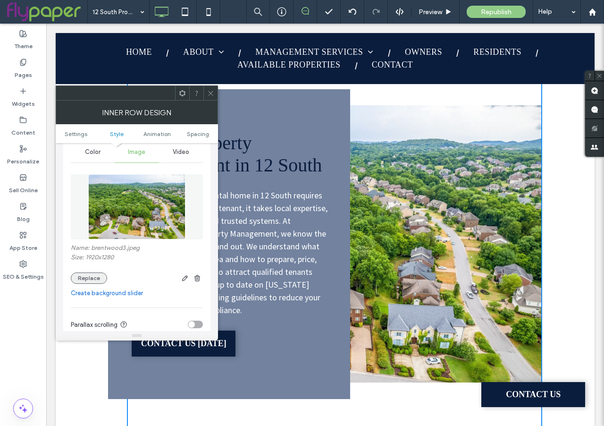
click at [86, 280] on button "Replace" at bounding box center [89, 277] width 36 height 11
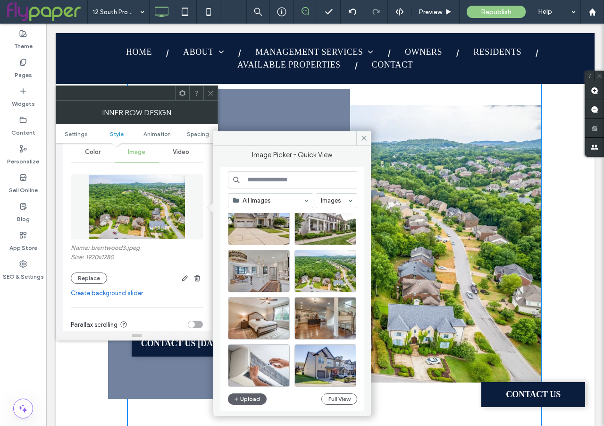
scroll to position [442, 0]
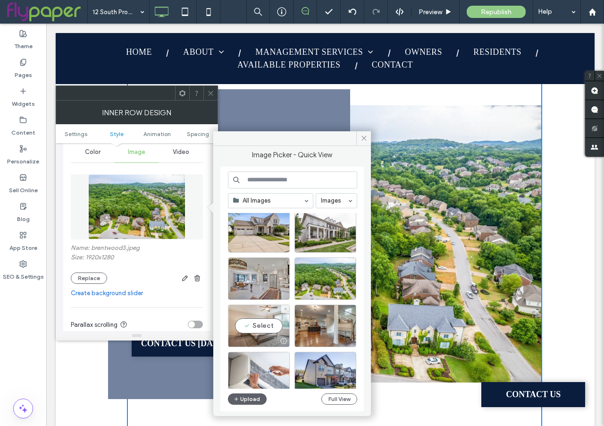
click at [255, 327] on div "Select" at bounding box center [259, 326] width 62 height 42
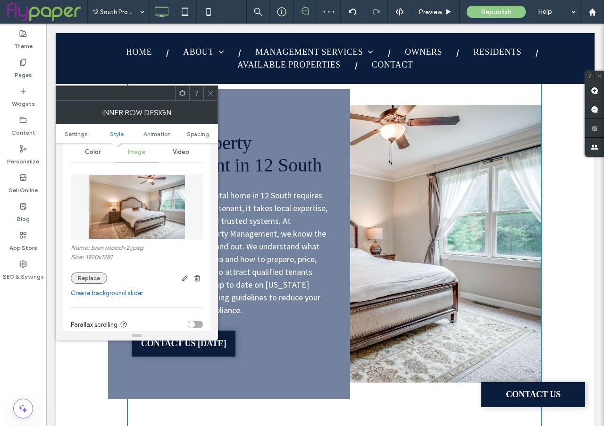
click at [93, 282] on button "Replace" at bounding box center [89, 277] width 36 height 11
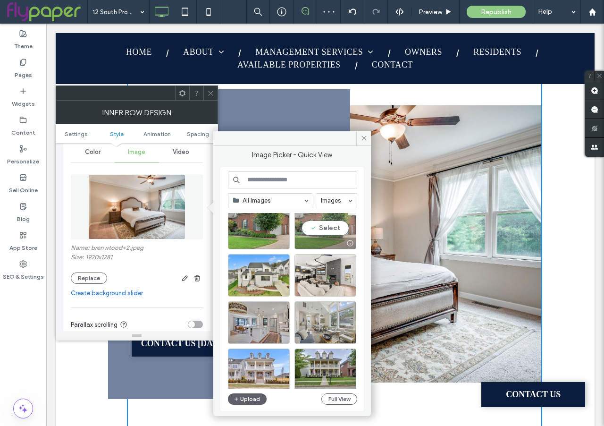
scroll to position [95, 0]
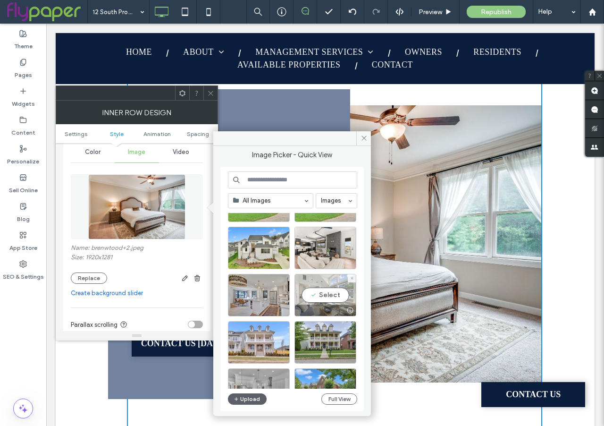
click at [323, 297] on div "Select" at bounding box center [326, 295] width 62 height 42
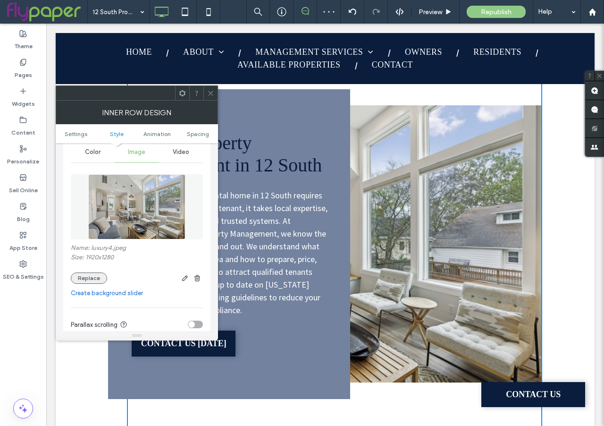
click at [87, 274] on button "Replace" at bounding box center [89, 277] width 36 height 11
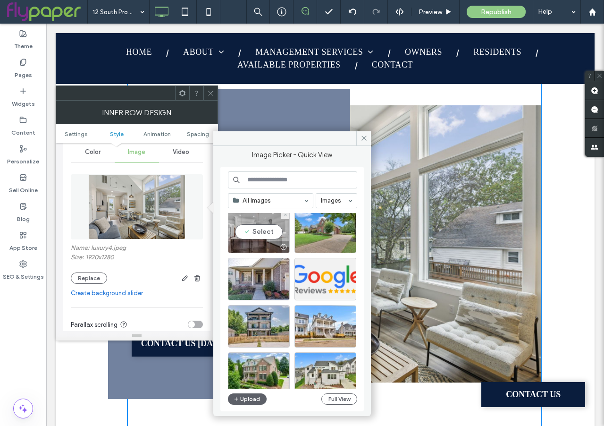
scroll to position [256, 0]
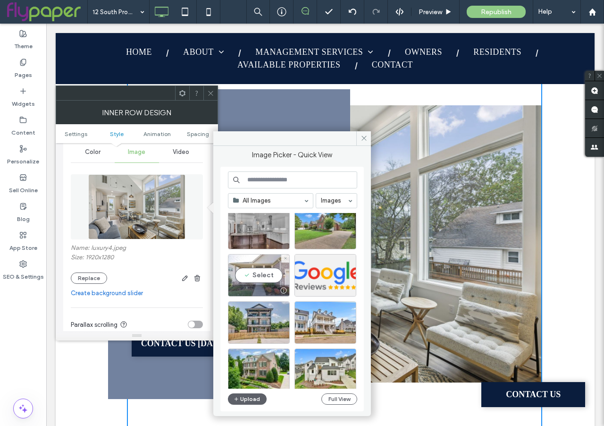
click at [256, 273] on div "Select" at bounding box center [259, 275] width 62 height 42
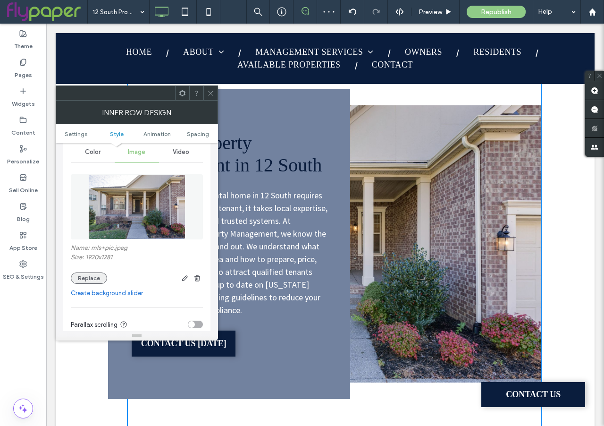
click at [84, 278] on button "Replace" at bounding box center [89, 277] width 36 height 11
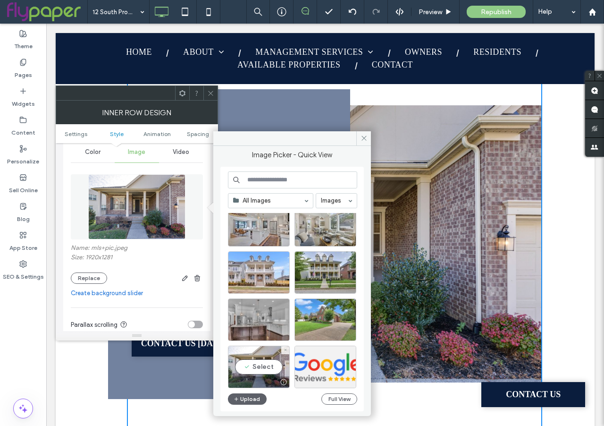
scroll to position [187, 0]
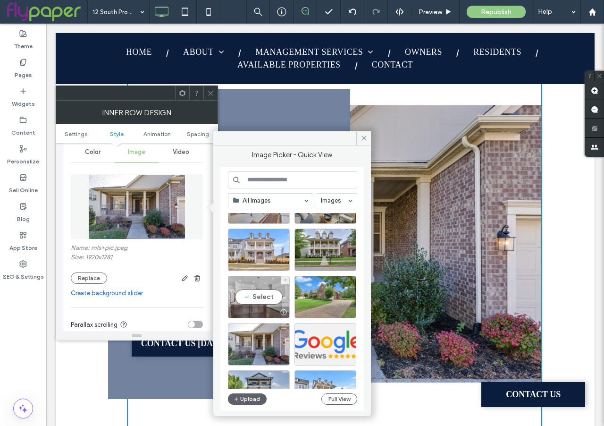
click at [261, 298] on div "Select" at bounding box center [259, 297] width 62 height 42
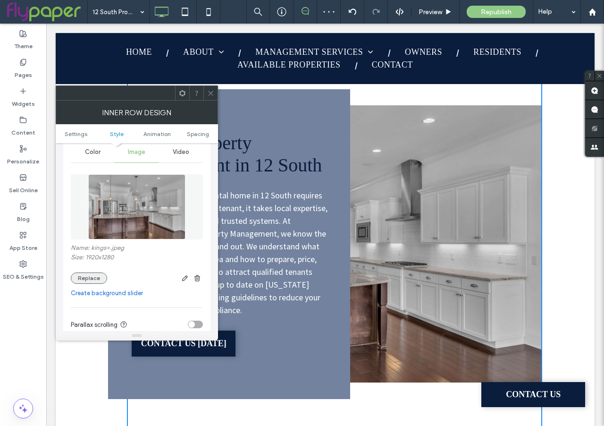
click at [91, 279] on button "Replace" at bounding box center [89, 277] width 36 height 11
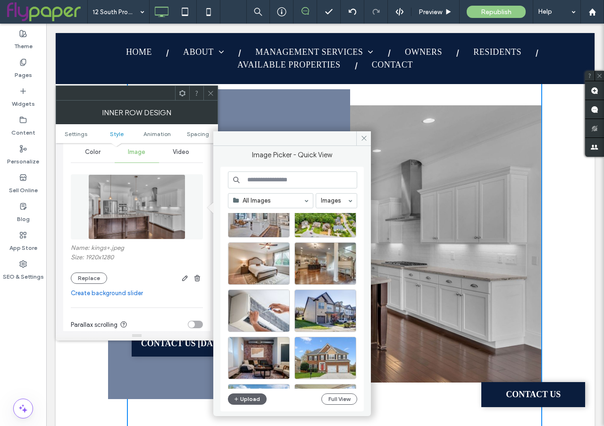
scroll to position [507, 0]
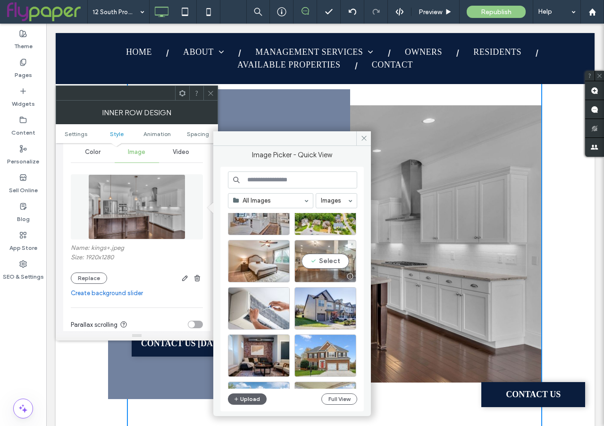
click at [320, 263] on div "Select" at bounding box center [326, 261] width 62 height 42
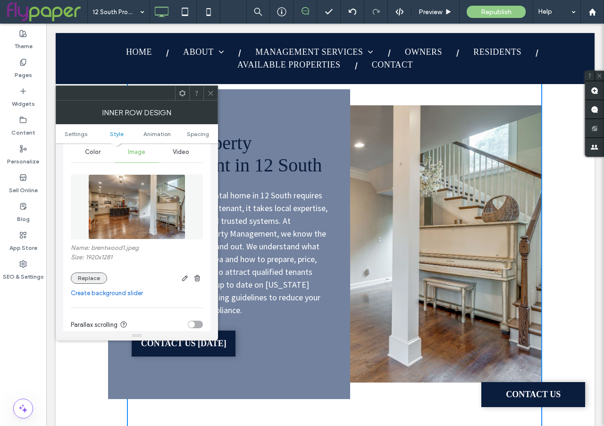
click at [90, 276] on button "Replace" at bounding box center [89, 277] width 36 height 11
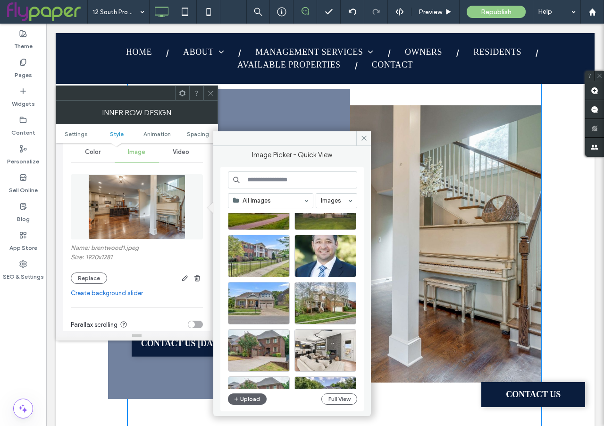
scroll to position [866, 0]
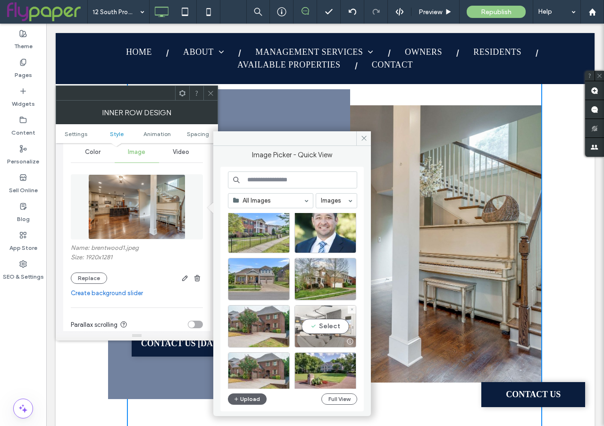
click at [327, 327] on div "Select" at bounding box center [326, 326] width 62 height 42
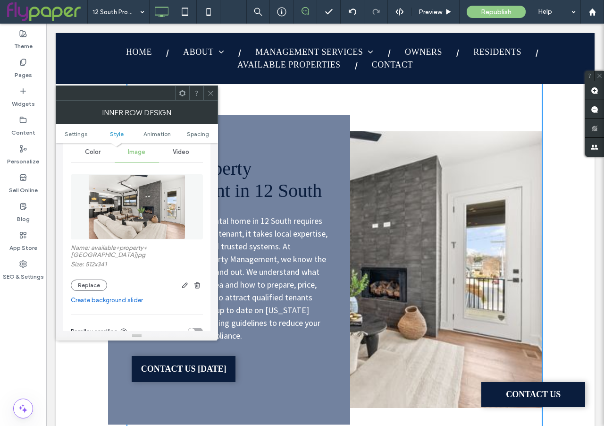
scroll to position [1161, 0]
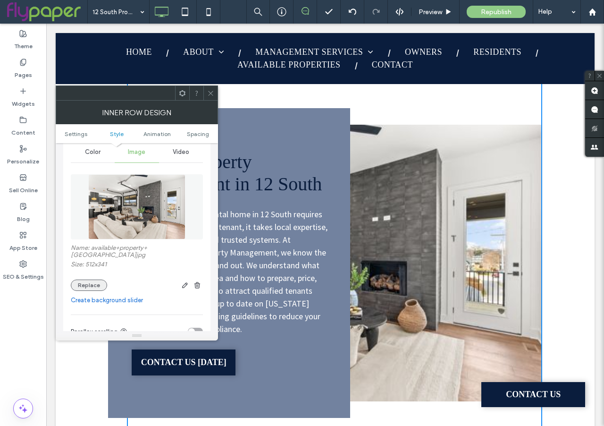
click at [98, 280] on button "Replace" at bounding box center [89, 285] width 36 height 11
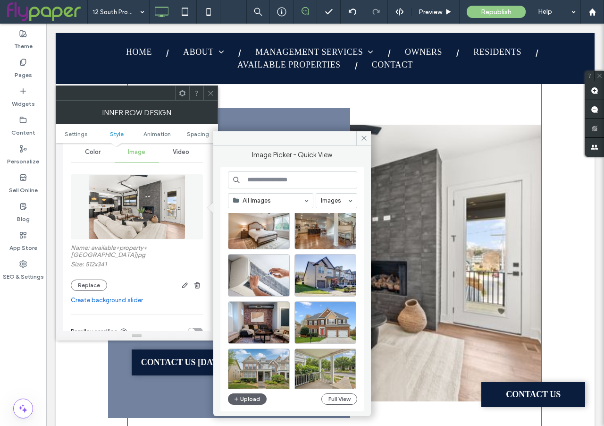
scroll to position [568, 0]
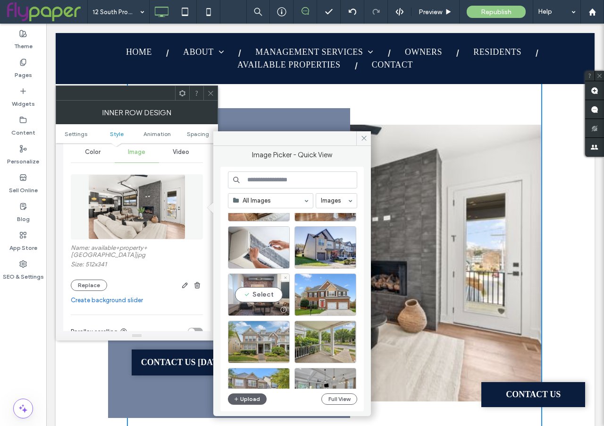
click at [263, 297] on div "Select" at bounding box center [259, 294] width 62 height 42
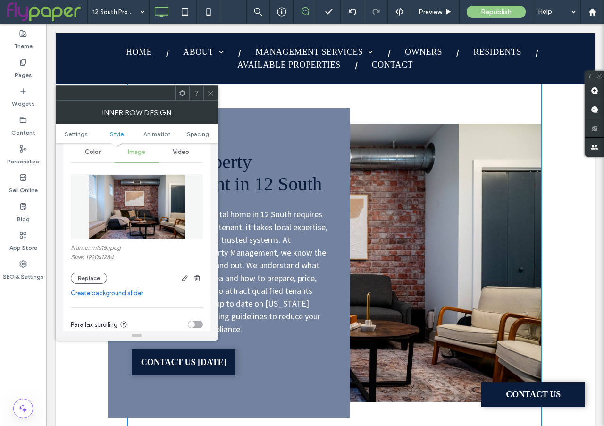
click at [207, 102] on div "Inner Row Design" at bounding box center [137, 113] width 162 height 24
click at [209, 97] on span at bounding box center [210, 93] width 7 height 14
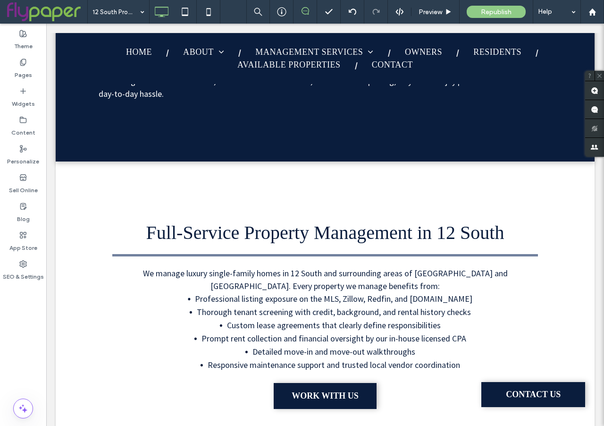
scroll to position [0, 0]
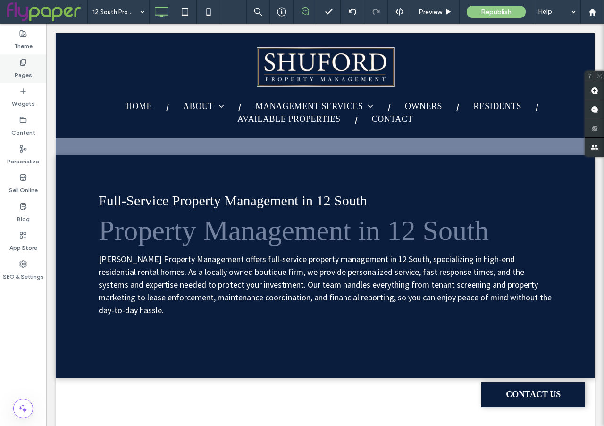
click at [21, 77] on label "Pages" at bounding box center [23, 72] width 17 height 13
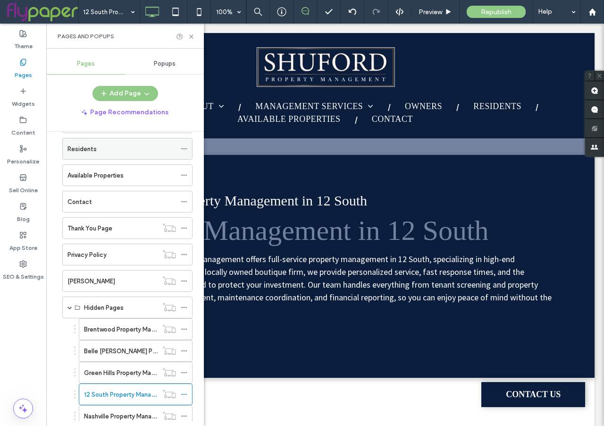
scroll to position [167, 0]
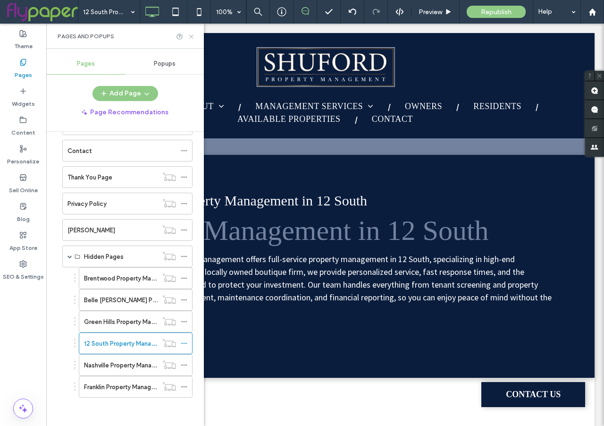
click at [193, 35] on icon at bounding box center [191, 36] width 7 height 7
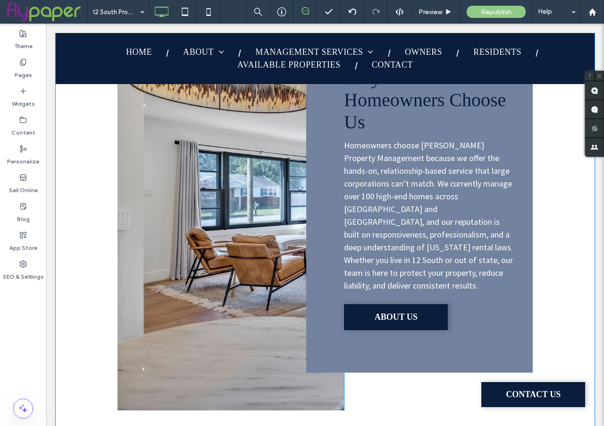
scroll to position [574, 0]
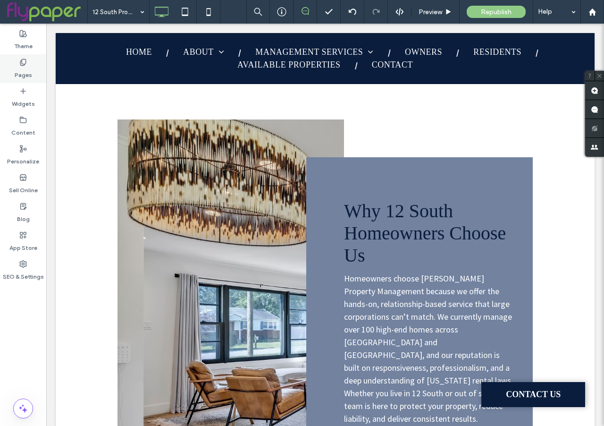
click at [20, 67] on label "Pages" at bounding box center [23, 72] width 17 height 13
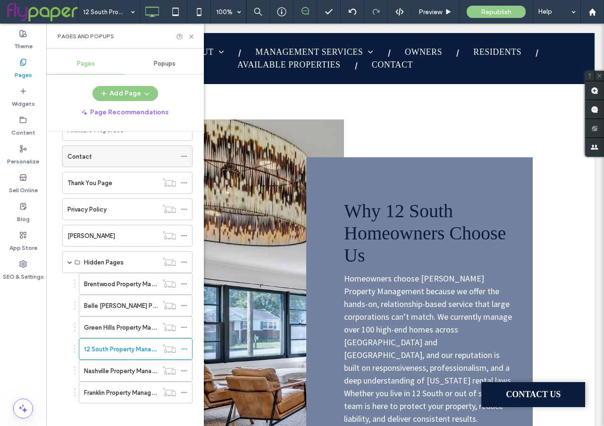
scroll to position [167, 0]
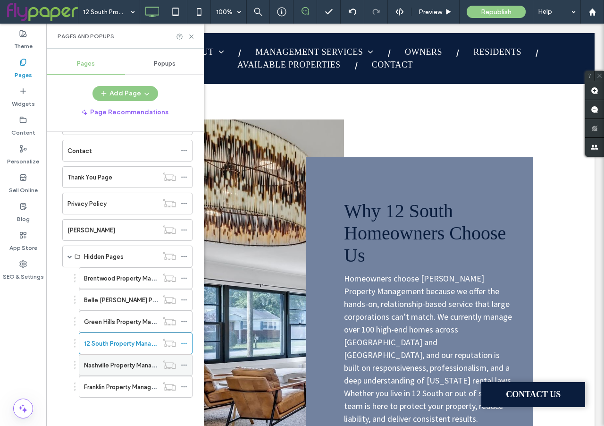
click at [107, 365] on label "Nashville Property Management Services" at bounding box center [142, 365] width 116 height 17
click at [190, 37] on use at bounding box center [191, 36] width 4 height 4
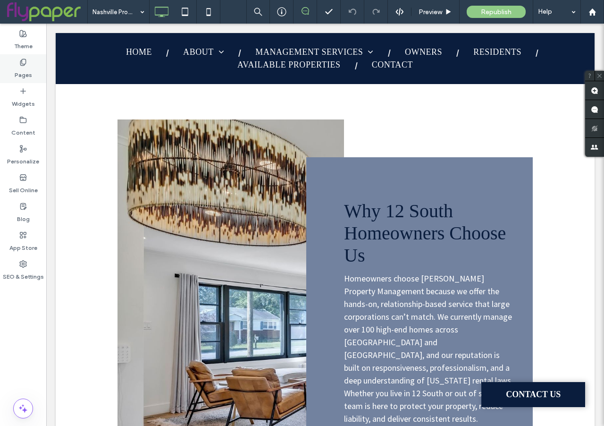
click at [31, 70] on div "Pages" at bounding box center [23, 68] width 46 height 29
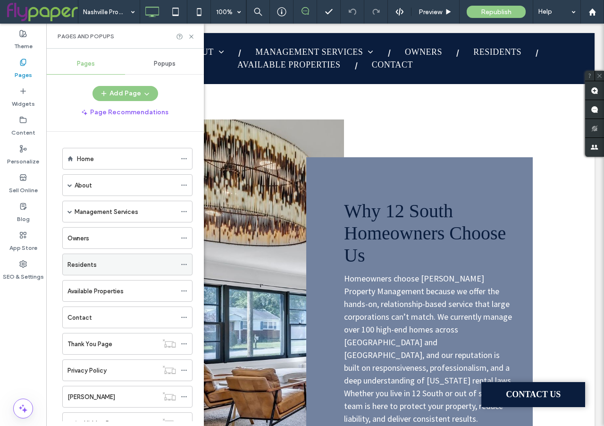
scroll to position [167, 0]
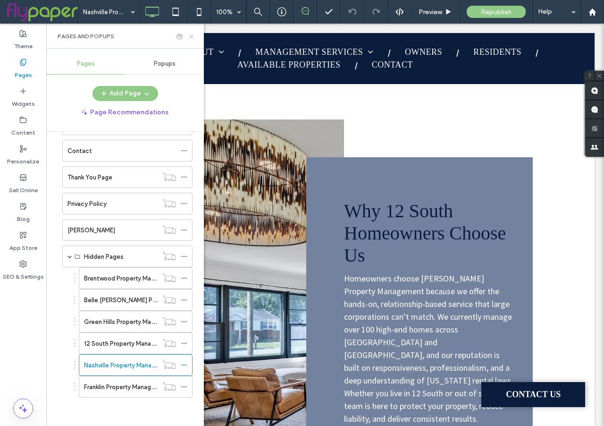
click at [194, 38] on icon at bounding box center [191, 36] width 7 height 7
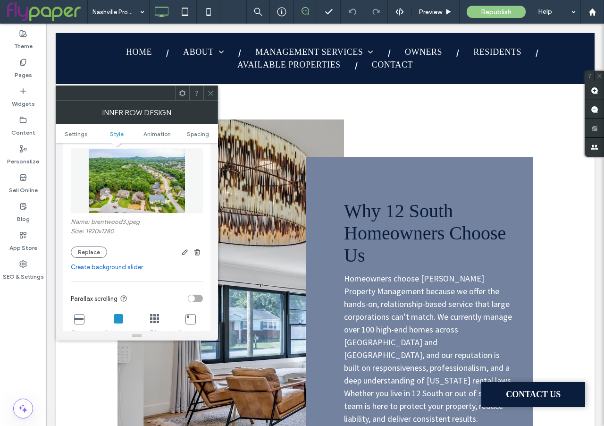
scroll to position [199, 0]
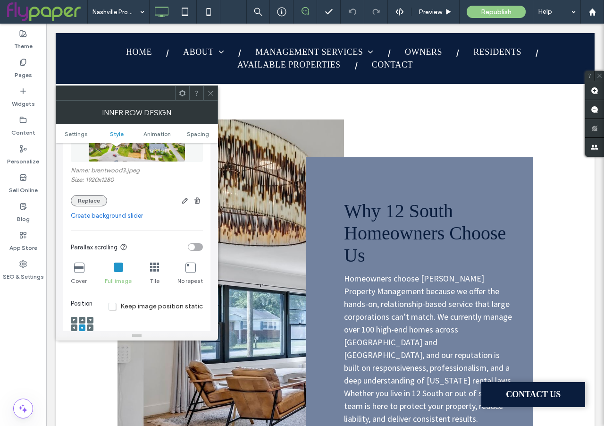
click at [83, 197] on button "Replace" at bounding box center [89, 200] width 36 height 11
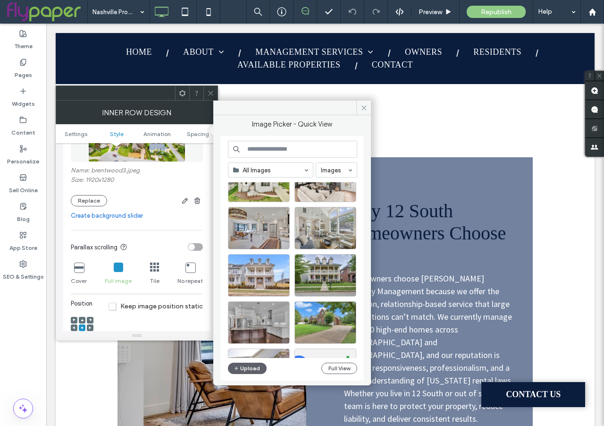
scroll to position [181, 0]
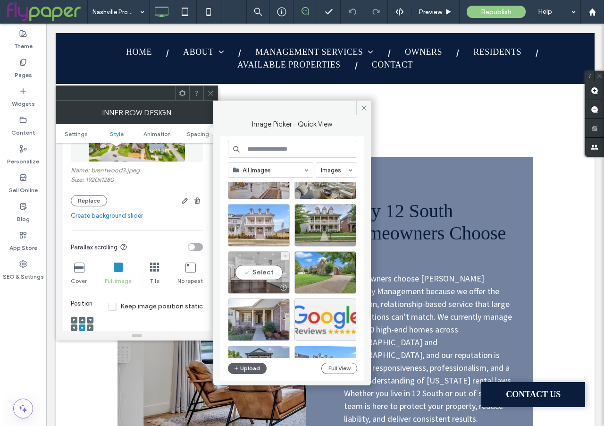
click at [264, 274] on div "Select" at bounding box center [259, 272] width 62 height 42
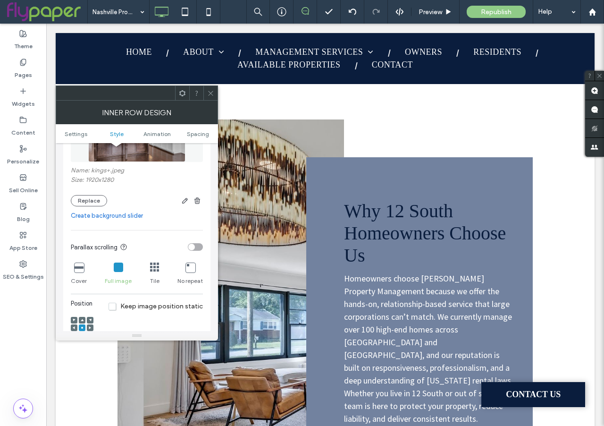
click at [210, 97] on span at bounding box center [210, 93] width 7 height 14
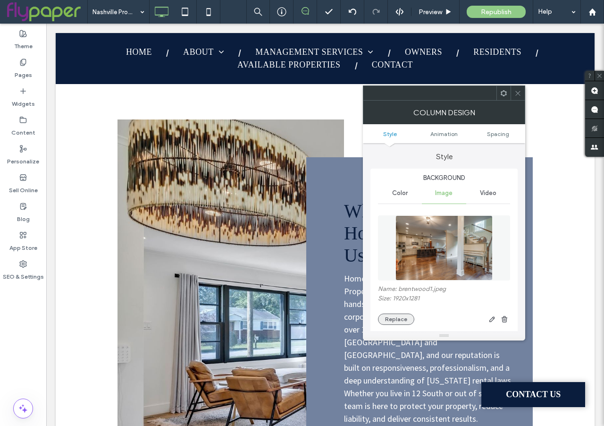
click at [403, 320] on button "Replace" at bounding box center [396, 319] width 36 height 11
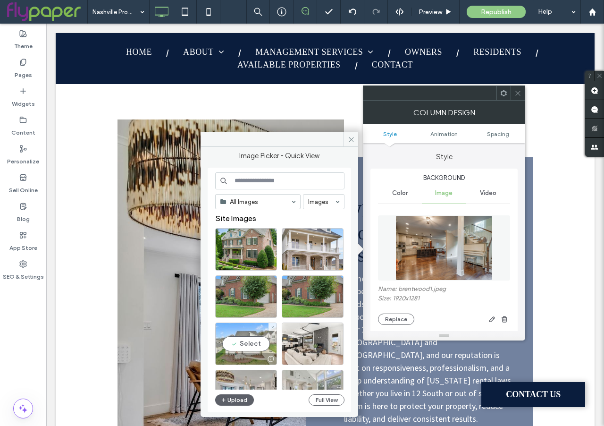
click at [241, 346] on div "Select" at bounding box center [246, 344] width 62 height 42
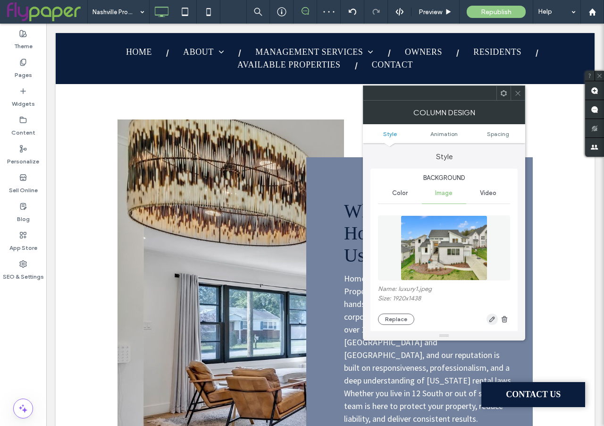
click at [489, 315] on icon "button" at bounding box center [493, 319] width 8 height 8
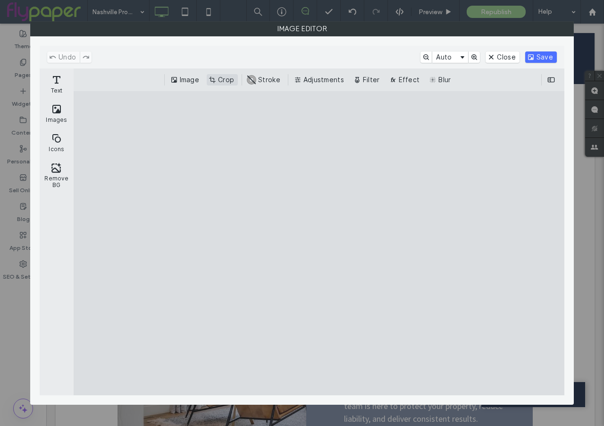
click at [233, 74] on button "Crop" at bounding box center [222, 79] width 31 height 11
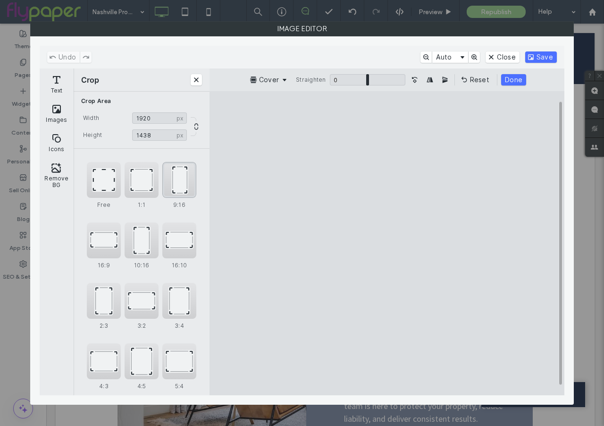
click at [183, 183] on div "9:16" at bounding box center [179, 180] width 34 height 36
type input "******"
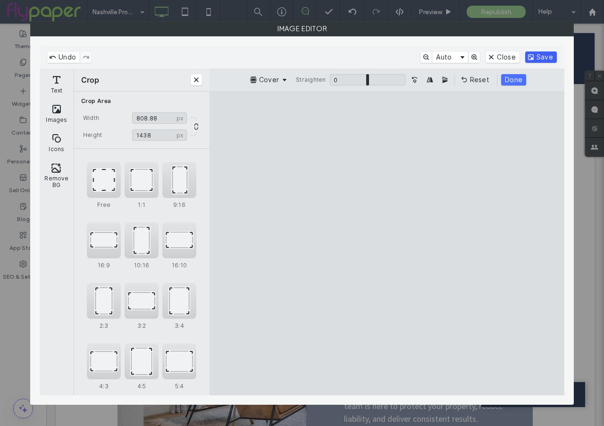
click at [542, 59] on button "Save" at bounding box center [542, 56] width 32 height 11
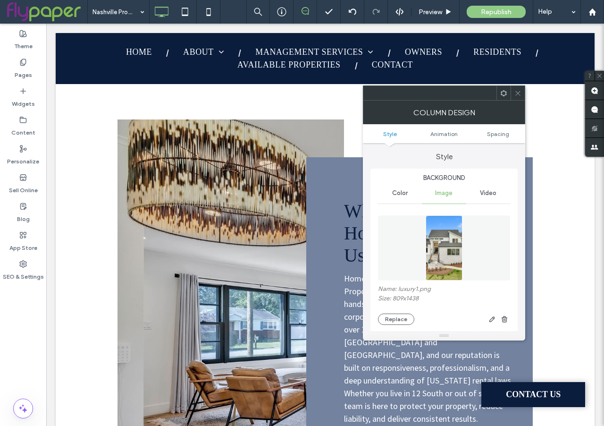
click at [519, 93] on icon at bounding box center [518, 93] width 7 height 7
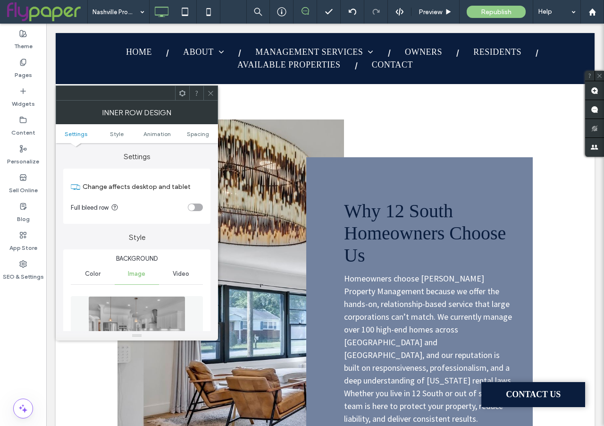
scroll to position [86, 0]
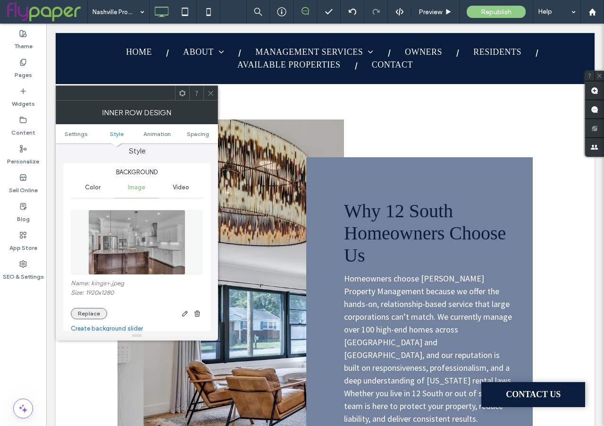
click at [86, 311] on button "Replace" at bounding box center [89, 313] width 36 height 11
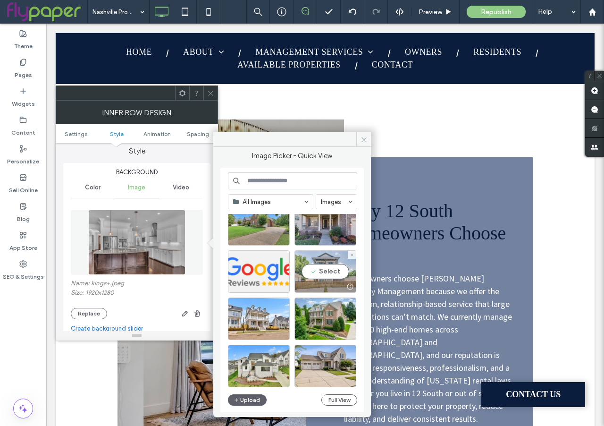
scroll to position [317, 0]
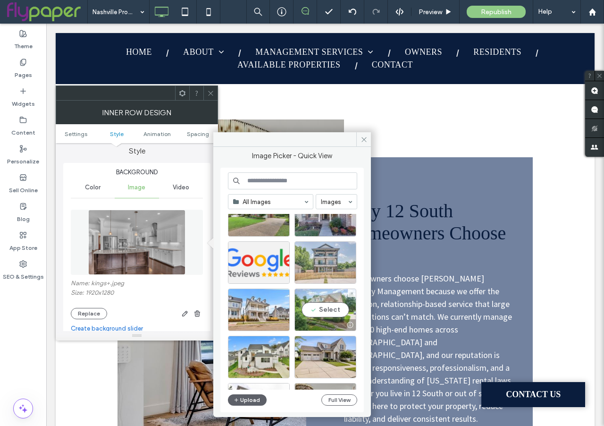
click at [318, 311] on div "Select" at bounding box center [326, 310] width 62 height 42
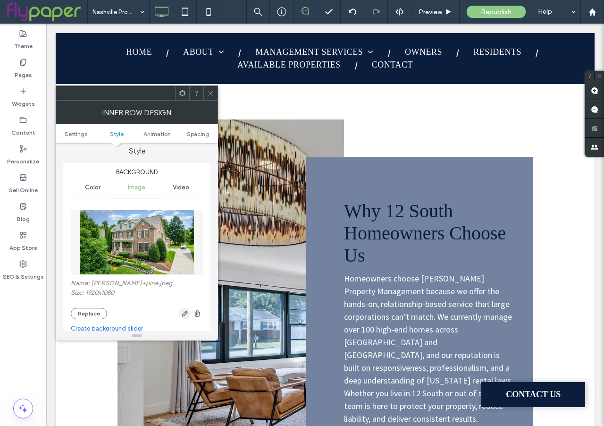
click at [181, 315] on icon "button" at bounding box center [185, 314] width 8 height 8
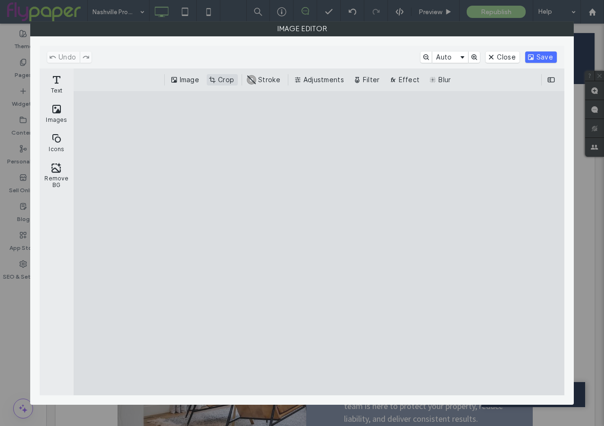
click at [233, 79] on button "Crop" at bounding box center [222, 79] width 31 height 11
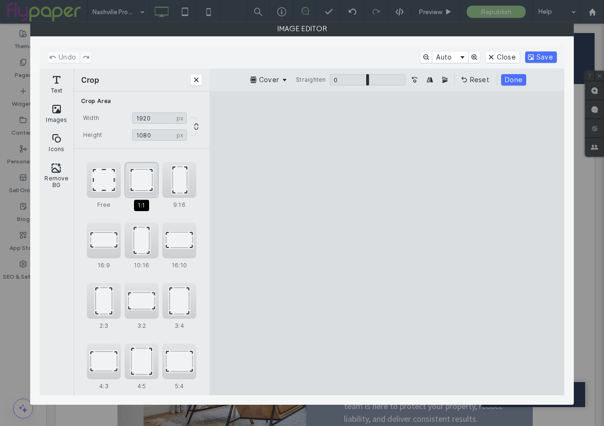
click at [148, 180] on div "1:1" at bounding box center [142, 180] width 34 height 36
type input "****"
click at [513, 79] on button "Done" at bounding box center [513, 79] width 25 height 11
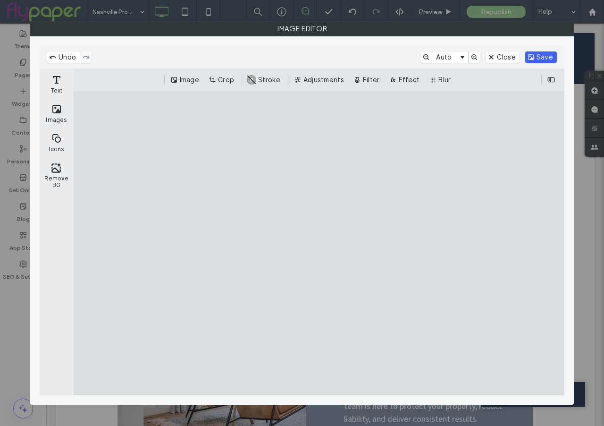
click at [541, 51] on button "Save" at bounding box center [542, 56] width 32 height 11
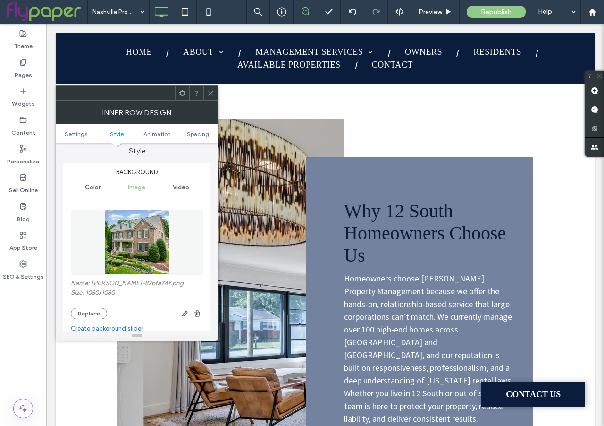
click at [211, 92] on icon at bounding box center [210, 93] width 7 height 7
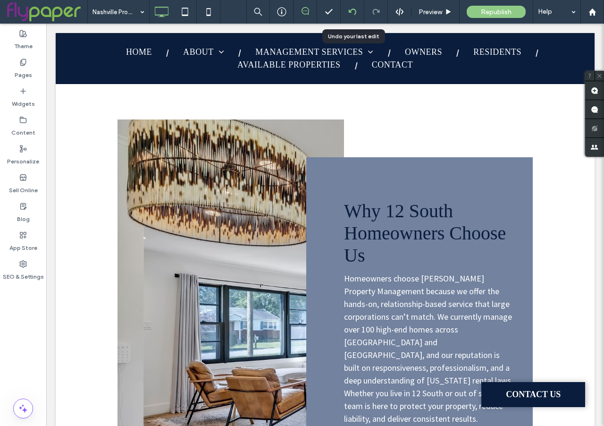
click at [346, 6] on div at bounding box center [353, 12] width 24 height 24
click at [350, 10] on use at bounding box center [352, 11] width 8 height 6
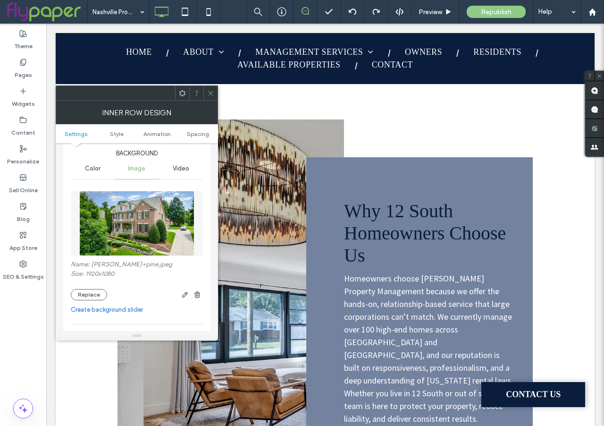
scroll to position [127, 0]
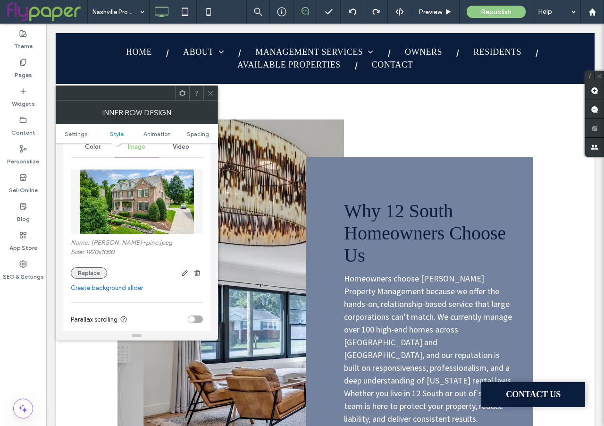
click at [88, 273] on button "Replace" at bounding box center [89, 272] width 36 height 11
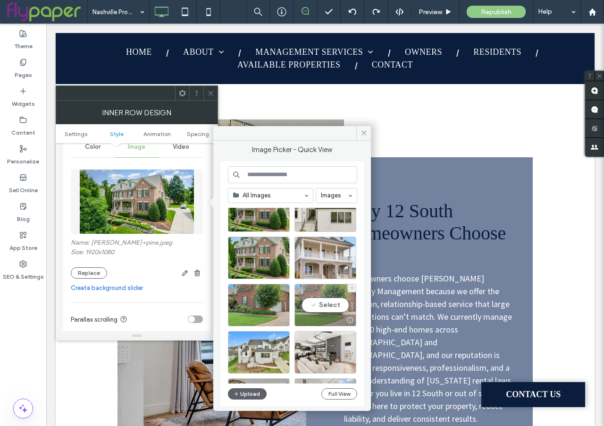
scroll to position [35, 0]
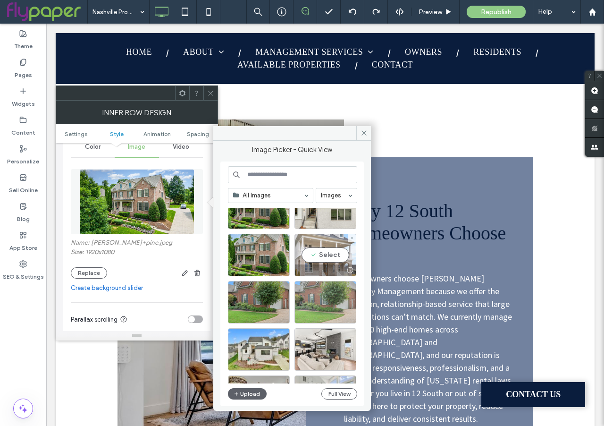
click at [323, 255] on div "Select" at bounding box center [326, 255] width 62 height 42
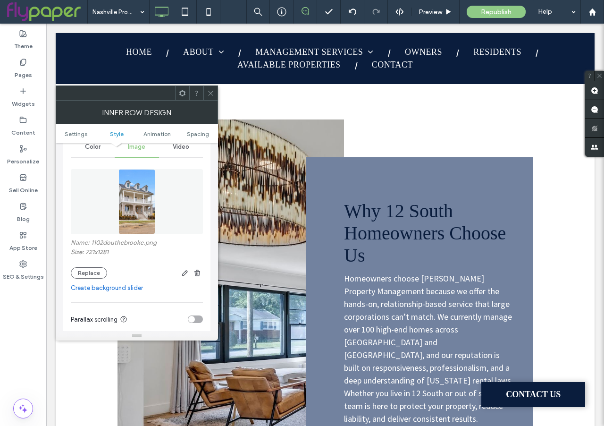
click at [209, 98] on span at bounding box center [210, 93] width 7 height 14
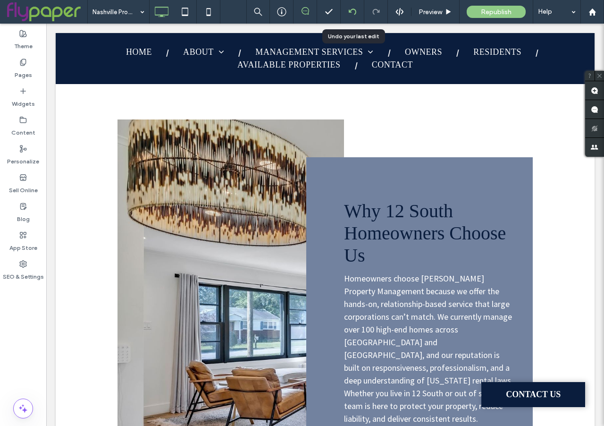
click at [352, 14] on icon at bounding box center [353, 12] width 8 height 8
click at [352, 11] on icon at bounding box center [353, 12] width 8 height 8
click at [351, 11] on icon at bounding box center [353, 12] width 8 height 8
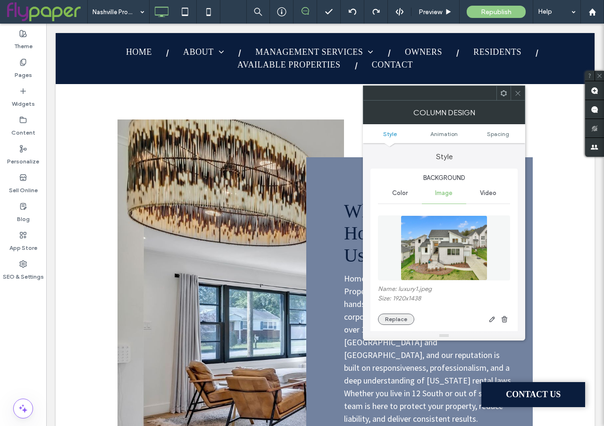
click at [398, 316] on button "Replace" at bounding box center [396, 319] width 36 height 11
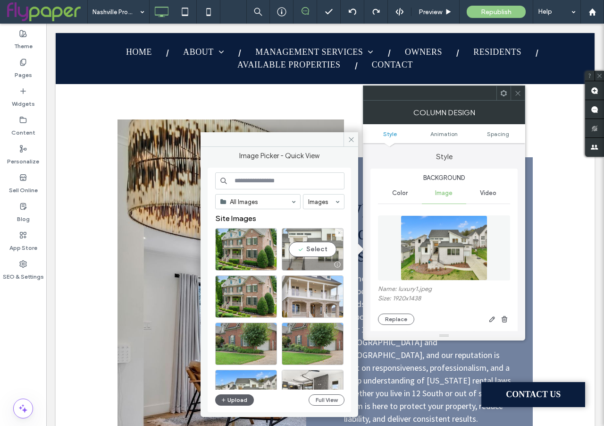
click at [307, 247] on div "Select" at bounding box center [313, 249] width 62 height 42
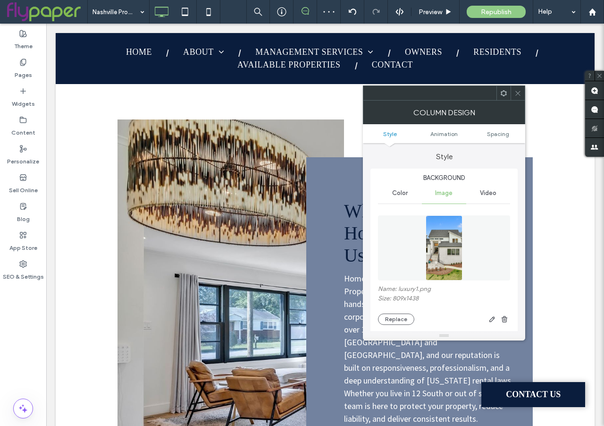
click at [516, 93] on icon at bounding box center [518, 93] width 7 height 7
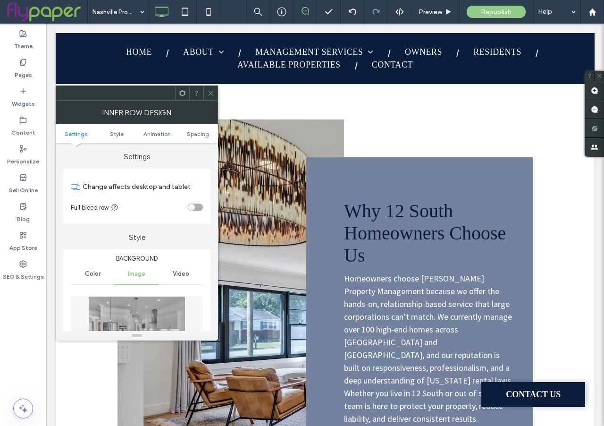
scroll to position [141, 0]
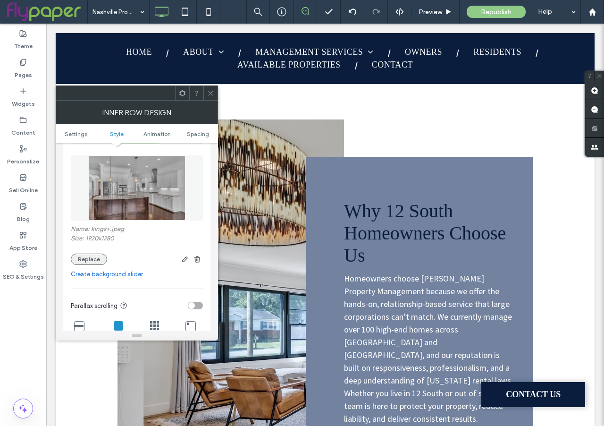
click at [94, 255] on button "Replace" at bounding box center [89, 259] width 36 height 11
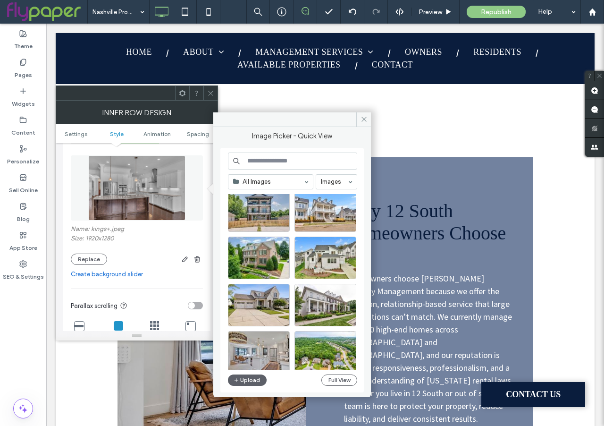
scroll to position [399, 0]
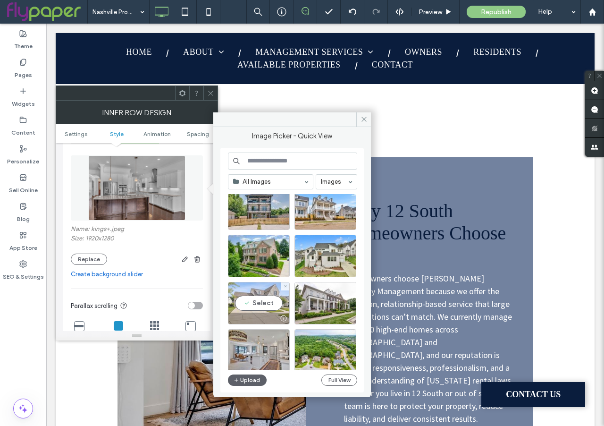
click at [249, 305] on div "Select" at bounding box center [259, 303] width 62 height 42
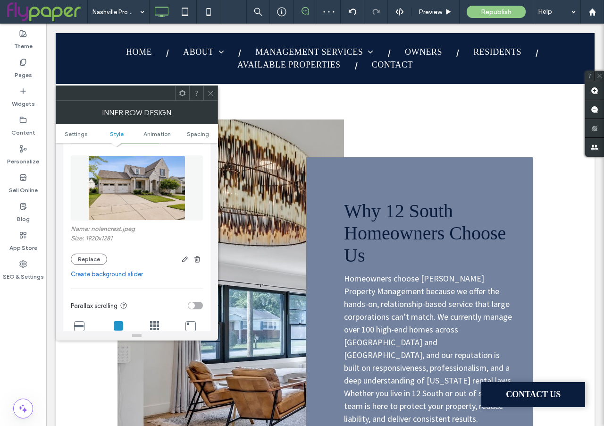
click at [211, 93] on use at bounding box center [210, 93] width 5 height 5
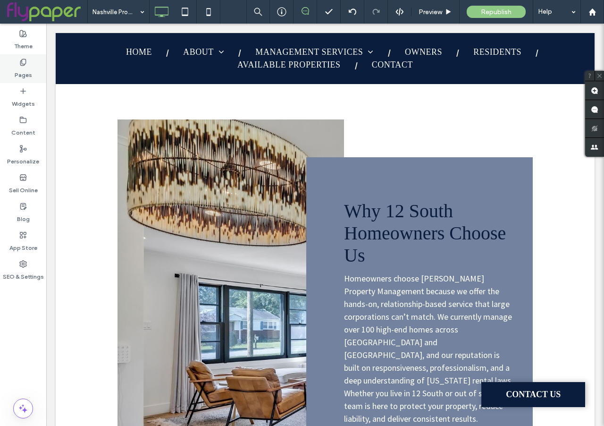
click at [23, 69] on label "Pages" at bounding box center [23, 72] width 17 height 13
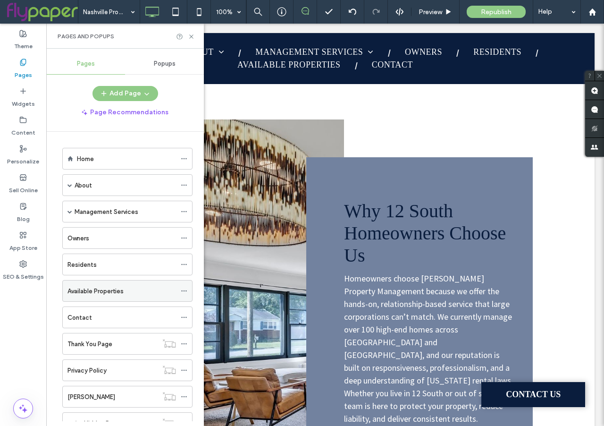
scroll to position [167, 0]
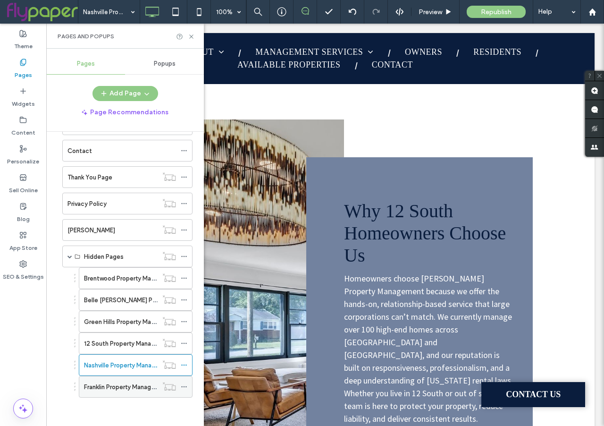
click at [102, 384] on label "Franklin Property Management Services" at bounding box center [140, 387] width 112 height 17
click at [194, 35] on icon at bounding box center [191, 36] width 7 height 7
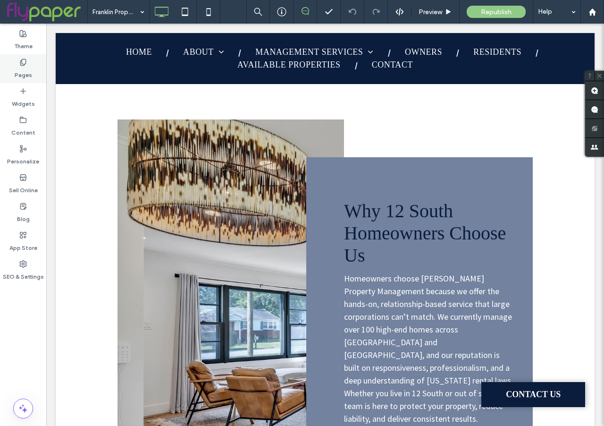
click at [20, 71] on label "Pages" at bounding box center [23, 72] width 17 height 13
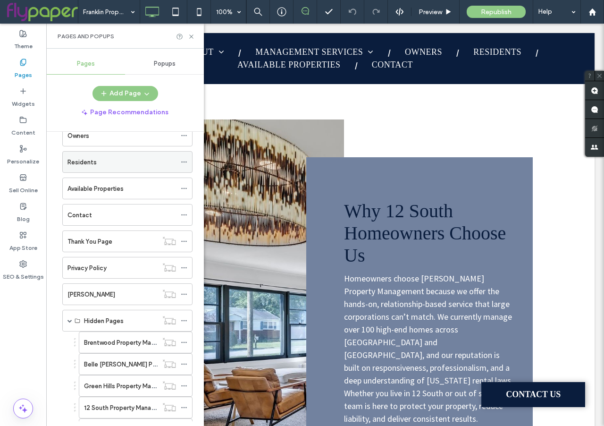
scroll to position [167, 0]
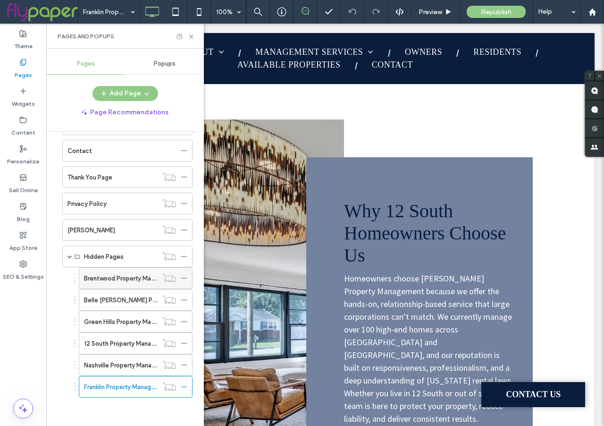
click at [104, 283] on div "Brentwood Property Management Services" at bounding box center [121, 278] width 74 height 21
click at [193, 34] on use at bounding box center [191, 36] width 4 height 4
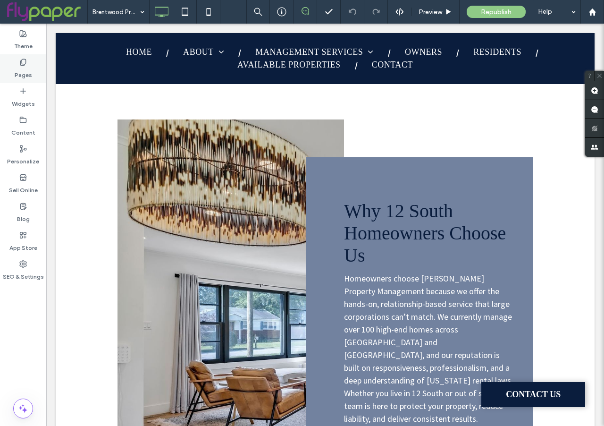
click at [18, 72] on label "Pages" at bounding box center [23, 72] width 17 height 13
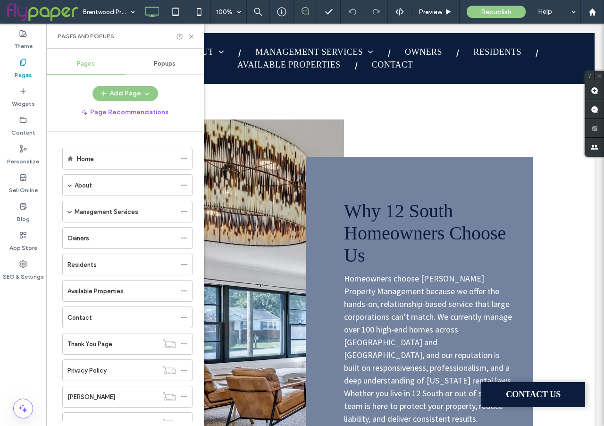
scroll to position [167, 0]
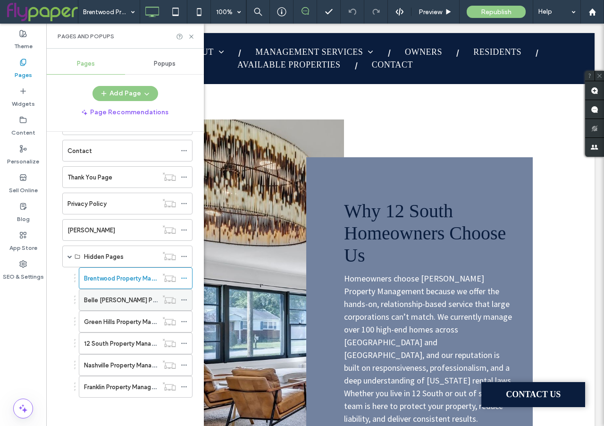
click at [118, 301] on label "Belle Meade Property Management Services" at bounding box center [161, 300] width 154 height 17
click at [192, 34] on use at bounding box center [191, 36] width 4 height 4
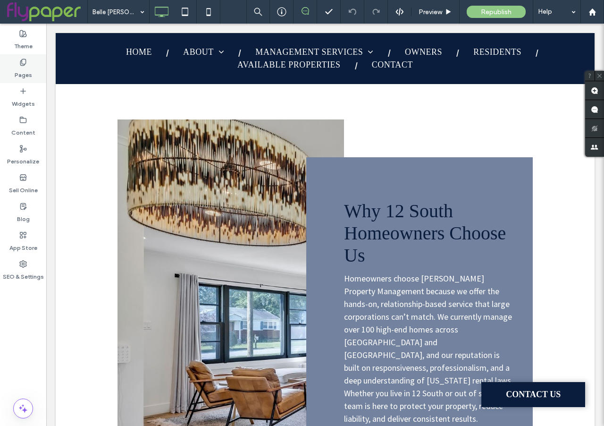
click at [26, 68] on label "Pages" at bounding box center [23, 72] width 17 height 13
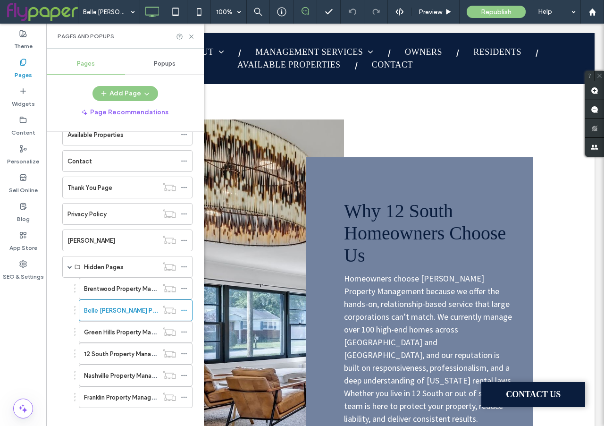
scroll to position [167, 0]
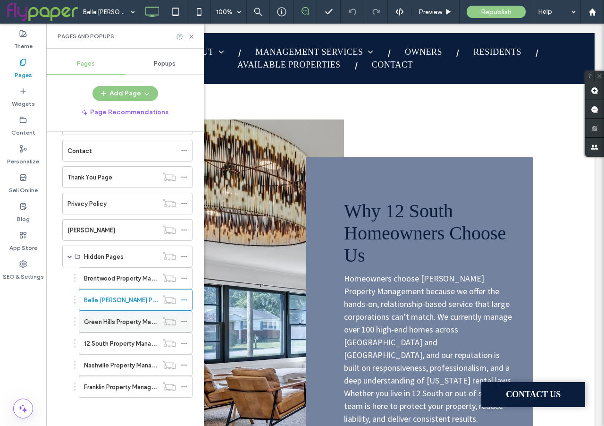
click at [102, 319] on label "Green Hills Property Management Services" at bounding box center [145, 322] width 122 height 17
click at [195, 40] on div "Pages and Popups" at bounding box center [125, 36] width 158 height 25
click at [193, 35] on icon at bounding box center [191, 36] width 7 height 7
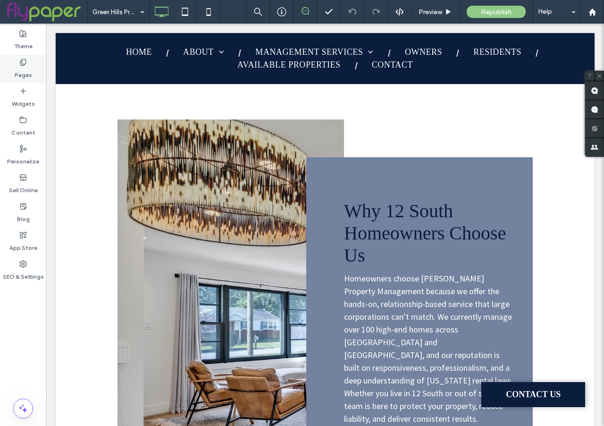
click at [19, 69] on label "Pages" at bounding box center [23, 72] width 17 height 13
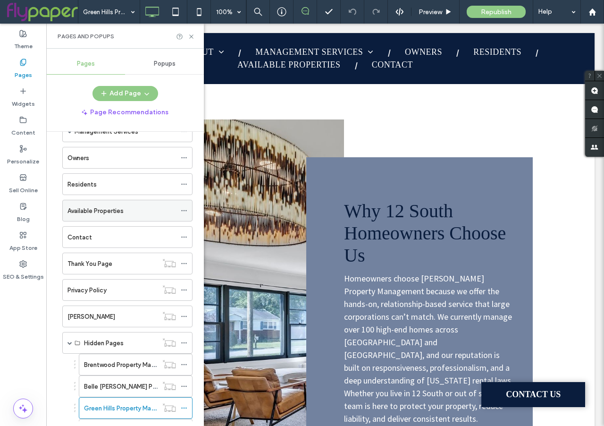
scroll to position [167, 0]
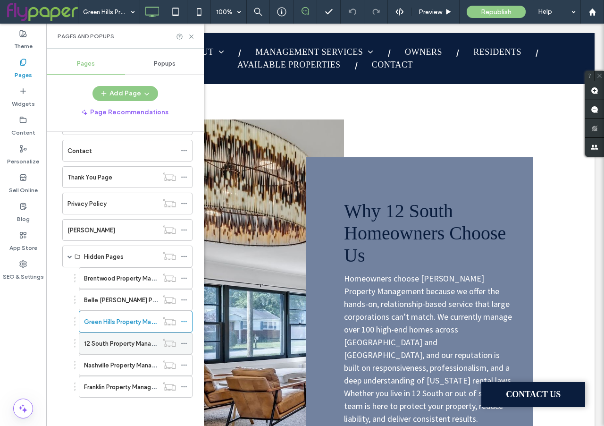
click at [110, 341] on label "12 South Property Management Services" at bounding box center [142, 343] width 116 height 17
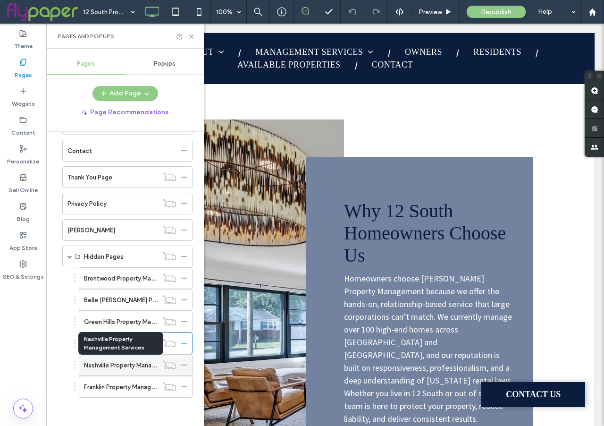
click at [114, 362] on label "Nashville Property Management Services" at bounding box center [142, 365] width 116 height 17
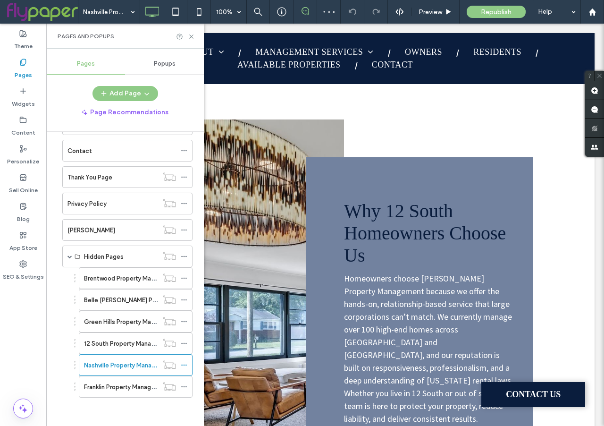
click at [193, 31] on div "Pages and Popups" at bounding box center [125, 36] width 158 height 25
click at [192, 36] on use at bounding box center [191, 36] width 4 height 4
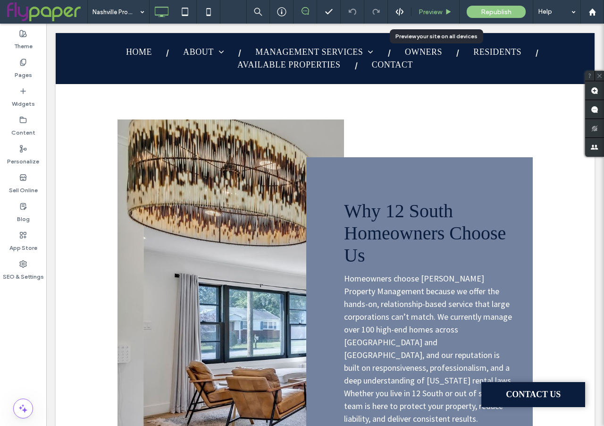
click at [439, 9] on span "Preview" at bounding box center [431, 12] width 24 height 8
